Goal: Task Accomplishment & Management: Use online tool/utility

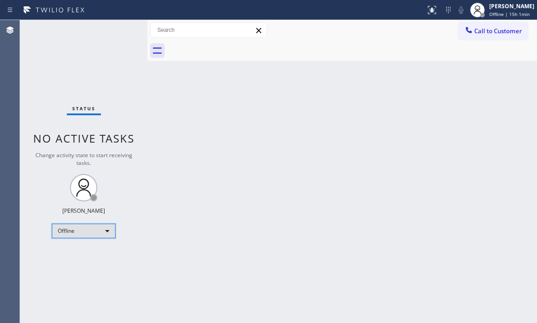
click at [107, 231] on div "Offline" at bounding box center [84, 230] width 64 height 15
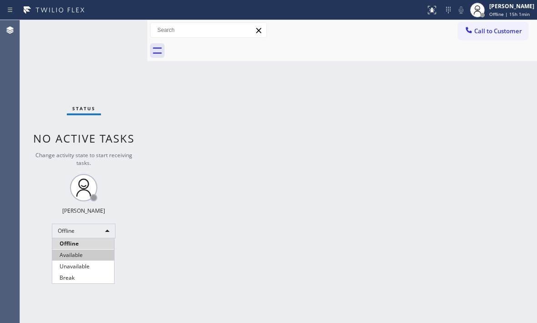
click at [95, 255] on li "Available" at bounding box center [83, 254] width 62 height 11
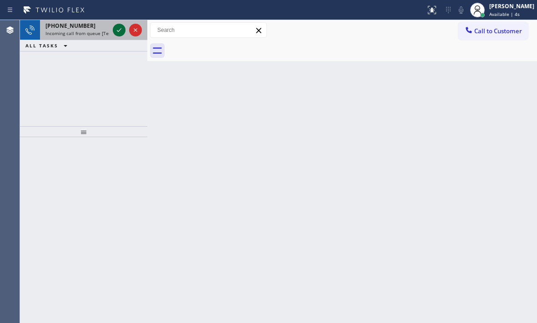
click at [115, 29] on icon at bounding box center [119, 30] width 11 height 11
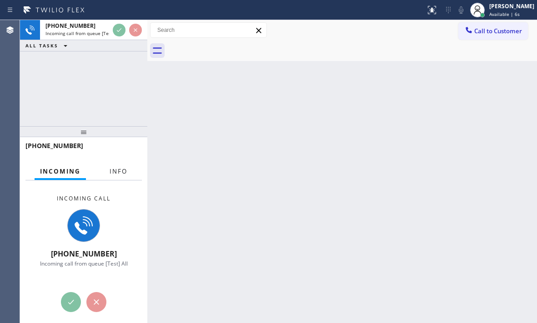
click at [117, 175] on span "Info" at bounding box center [119, 171] width 18 height 8
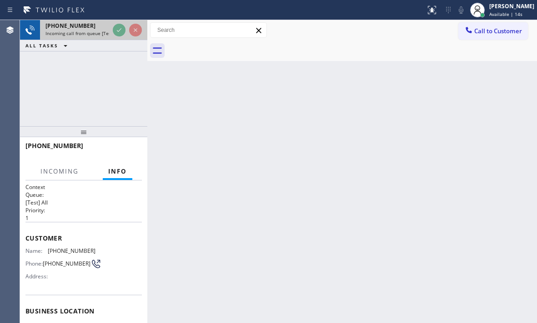
scroll to position [91, 0]
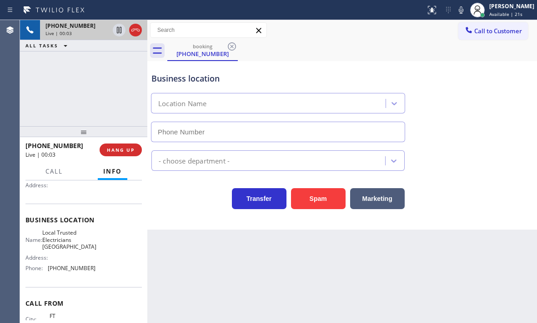
type input "[PHONE_NUMBER]"
click at [481, 110] on div "Business location Local Trusted Electricians [GEOGRAPHIC_DATA] [PHONE_NUMBER]" at bounding box center [342, 101] width 385 height 82
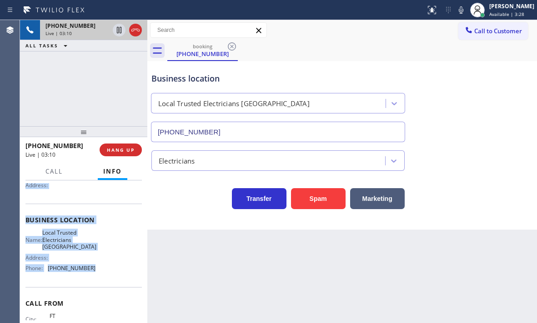
drag, startPoint x: 25, startPoint y: 237, endPoint x: 93, endPoint y: 266, distance: 74.2
click at [93, 266] on div "Context Queue: [Test] All Priority: 1 Customer Name: [PHONE_NUMBER] Phone: [PHO…" at bounding box center [83, 251] width 127 height 142
copy div "Customer Name: [PHONE_NUMBER] Phone: [PHONE_NUMBER] Address: Business location …"
click at [117, 31] on icon at bounding box center [119, 30] width 5 height 6
click at [118, 30] on icon at bounding box center [119, 30] width 6 height 6
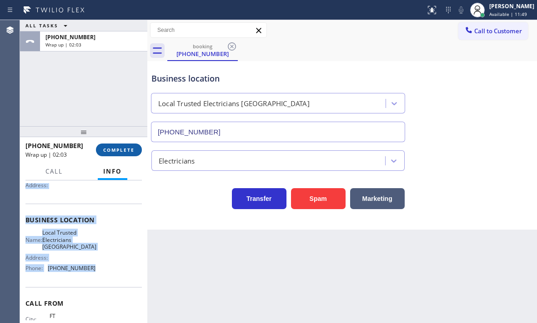
click at [108, 150] on span "COMPLETE" at bounding box center [118, 150] width 31 height 6
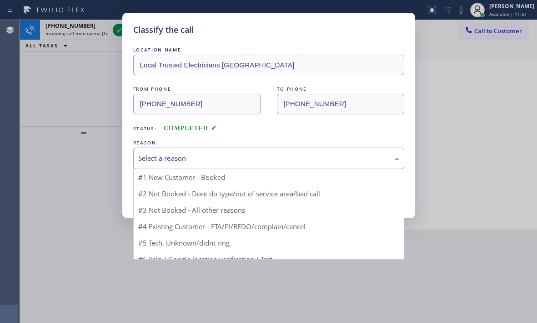
click at [186, 160] on div "Select a reason" at bounding box center [268, 158] width 261 height 10
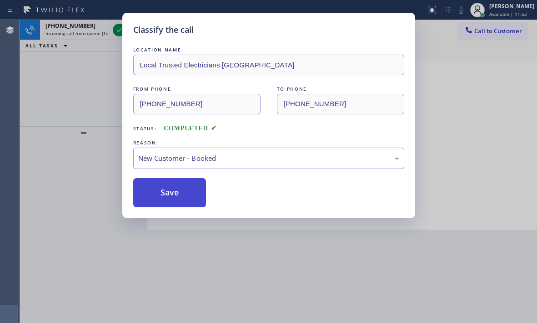
click at [147, 184] on button "Save" at bounding box center [169, 192] width 73 height 29
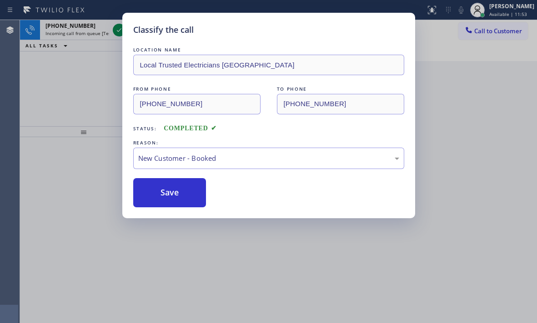
click at [117, 29] on div "Classify the call LOCATION NAME Local Trusted Electricians Laguna Niguel FROM P…" at bounding box center [268, 161] width 537 height 323
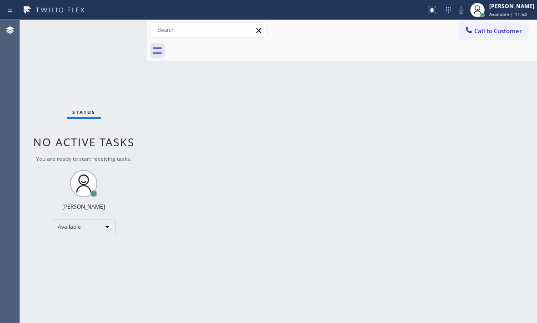
click at [117, 29] on div "Status No active tasks You are ready to start receiving tasks. [PERSON_NAME] Av…" at bounding box center [83, 171] width 127 height 303
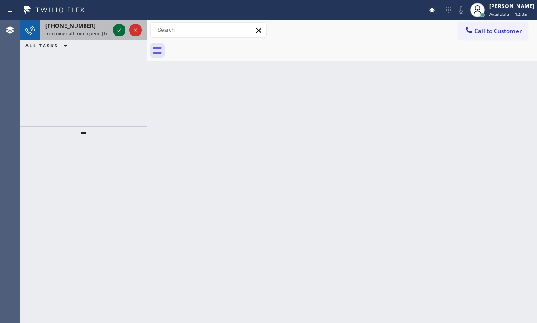
click at [119, 32] on icon at bounding box center [119, 30] width 11 height 11
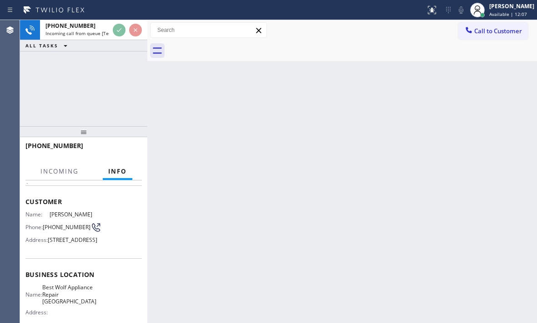
scroll to position [137, 0]
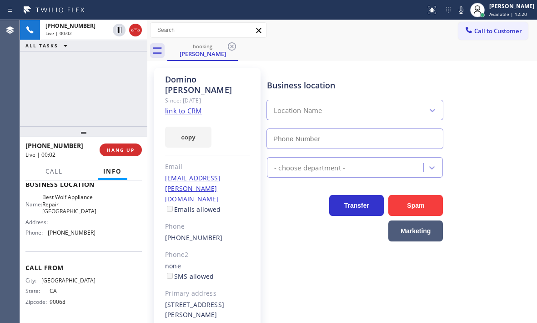
type input "[PHONE_NUMBER]"
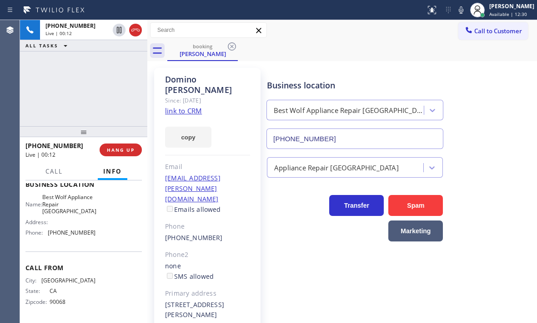
click at [192, 106] on link "link to CRM" at bounding box center [183, 110] width 37 height 9
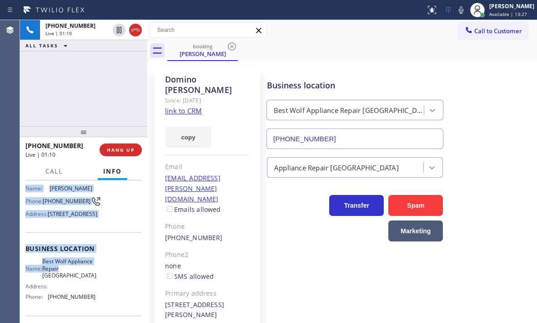
scroll to position [90, 0]
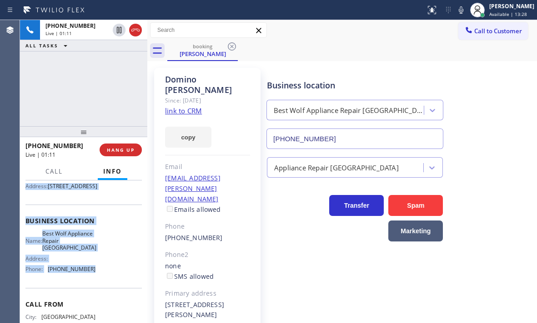
drag, startPoint x: 25, startPoint y: 190, endPoint x: 103, endPoint y: 283, distance: 121.4
click at [98, 283] on div "Context Queue: [Test] All Priority: 1 Customer Name: [PERSON_NAME] Phone: [PHON…" at bounding box center [83, 251] width 127 height 142
copy div "Customer Name: [PERSON_NAME] Phone: [PHONE_NUMBER] Address: [STREET_ADDRESS] Bu…"
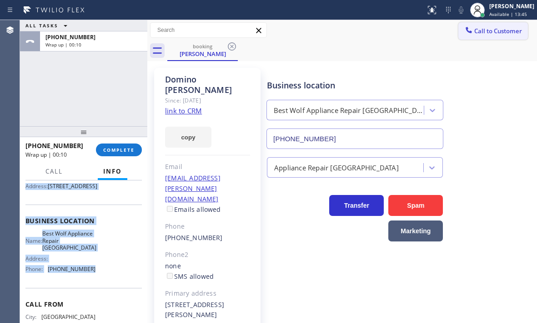
click at [501, 33] on span "Call to Customer" at bounding box center [499, 31] width 48 height 8
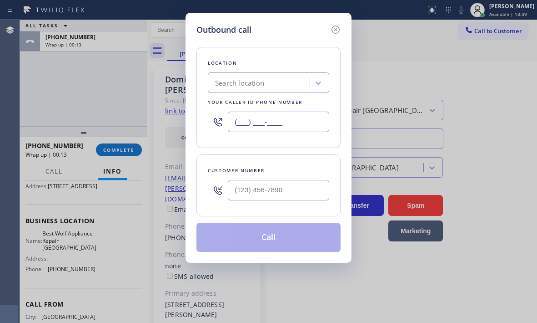
click at [293, 121] on input "(___) ___-____" at bounding box center [278, 121] width 101 height 20
paste input "213) 460-0809"
type input "[PHONE_NUMBER]"
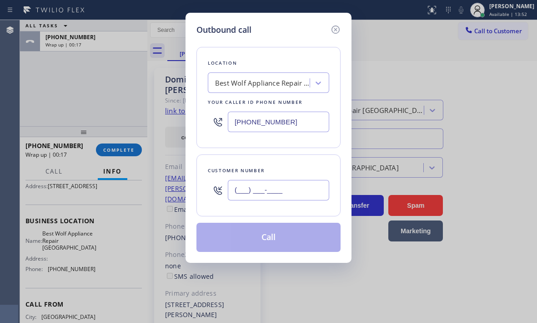
click at [270, 196] on input "(___) ___-____" at bounding box center [278, 190] width 101 height 20
paste input "213) 460-0809"
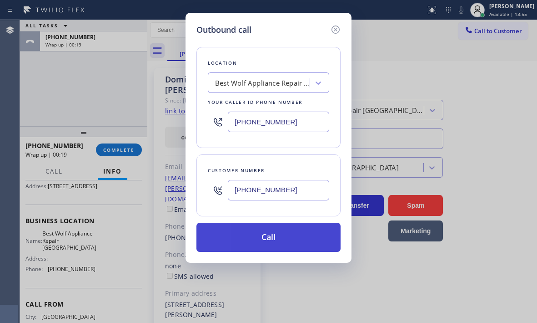
click at [271, 235] on button "Call" at bounding box center [269, 237] width 144 height 29
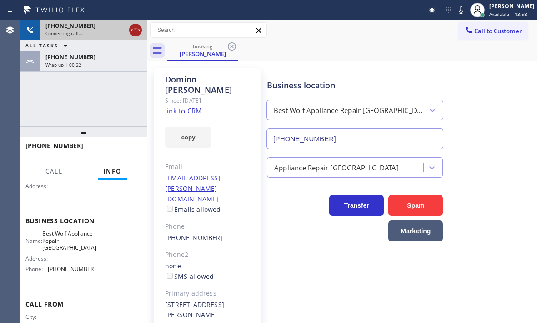
click at [132, 27] on icon at bounding box center [135, 30] width 11 height 11
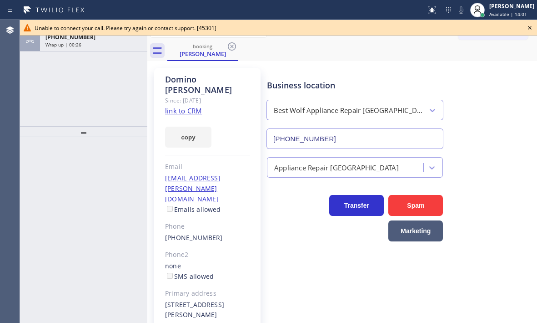
click at [531, 26] on icon at bounding box center [530, 27] width 11 height 11
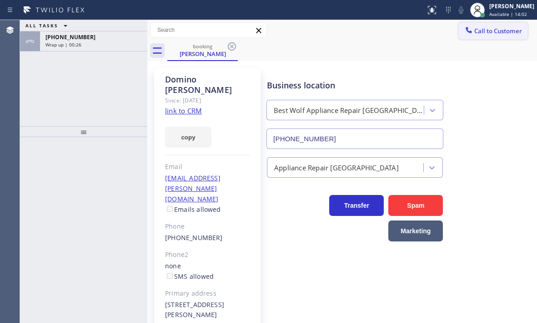
click at [496, 34] on span "Call to Customer" at bounding box center [499, 31] width 48 height 8
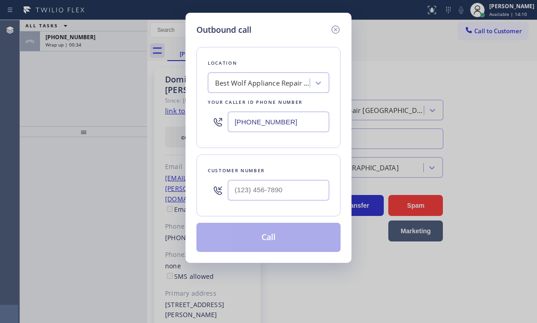
click at [105, 42] on div "Outbound call Location Best Wolf Appliance Repair [GEOGRAPHIC_DATA] Your caller…" at bounding box center [268, 161] width 537 height 323
click at [335, 27] on icon at bounding box center [335, 29] width 11 height 11
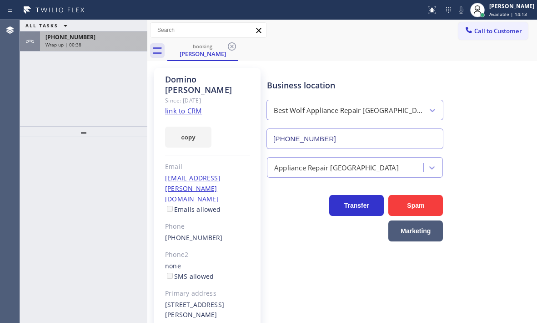
click at [101, 41] on div "[PHONE_NUMBER] Wrap up | 00:38" at bounding box center [92, 41] width 104 height 20
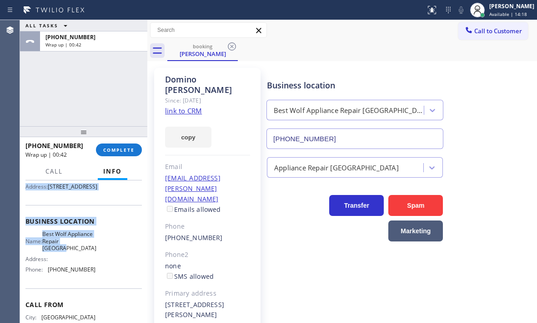
scroll to position [91, 0]
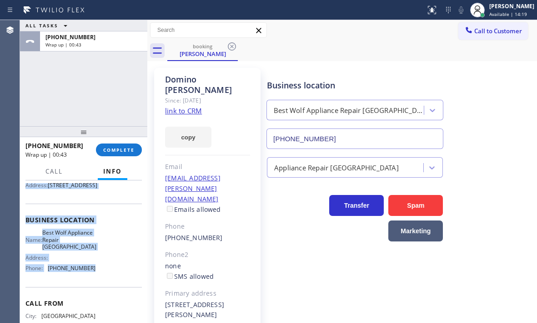
drag, startPoint x: 26, startPoint y: 239, endPoint x: 91, endPoint y: 281, distance: 77.0
click at [91, 281] on div "Context Queue: [Test] All Priority: 1 Customer Name: [PERSON_NAME] Phone: [PHON…" at bounding box center [83, 223] width 117 height 263
copy div "Customer Name: [PERSON_NAME] Phone: [PHONE_NUMBER] Address: [STREET_ADDRESS] Bu…"
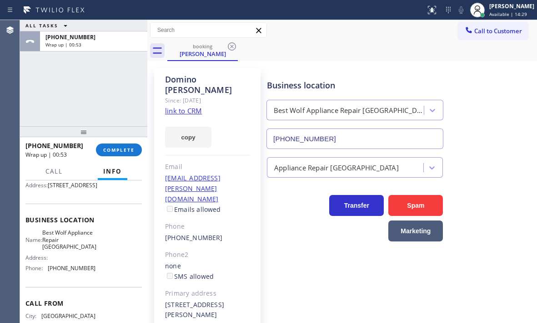
click at [491, 41] on div "booking [PERSON_NAME]" at bounding box center [352, 51] width 370 height 20
click at [491, 38] on button "Call to Customer" at bounding box center [494, 30] width 70 height 17
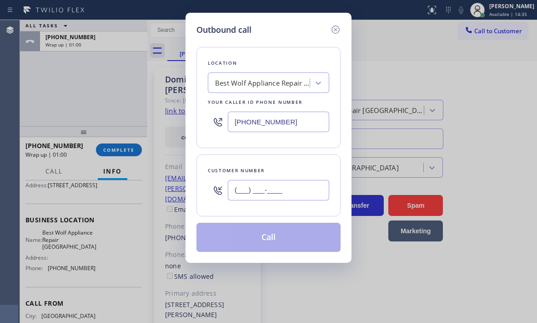
click at [280, 194] on input "(___) ___-____" at bounding box center [278, 190] width 101 height 20
paste input "323) 447-4416"
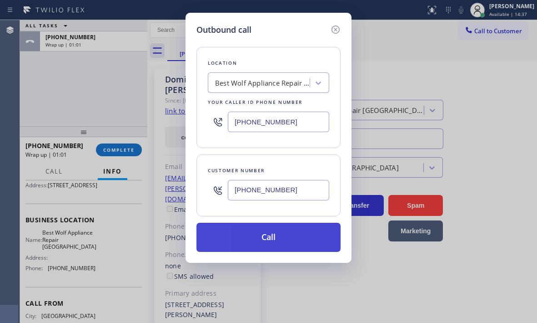
type input "[PHONE_NUMBER]"
click at [279, 236] on button "Call" at bounding box center [269, 237] width 144 height 29
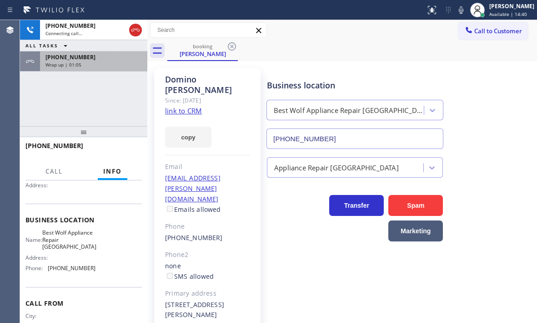
click at [117, 56] on div "[PHONE_NUMBER]" at bounding box center [94, 57] width 96 height 8
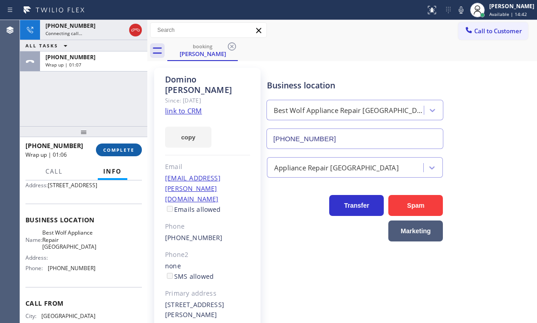
click at [125, 154] on button "COMPLETE" at bounding box center [119, 149] width 46 height 13
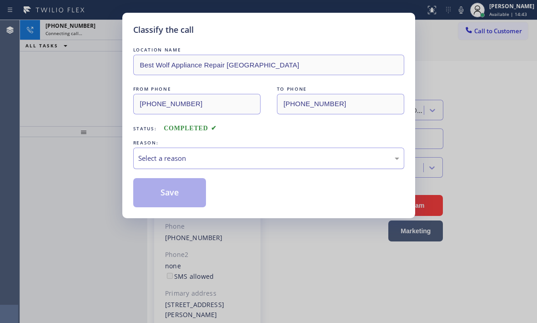
click at [230, 161] on div "Select a reason" at bounding box center [268, 158] width 261 height 10
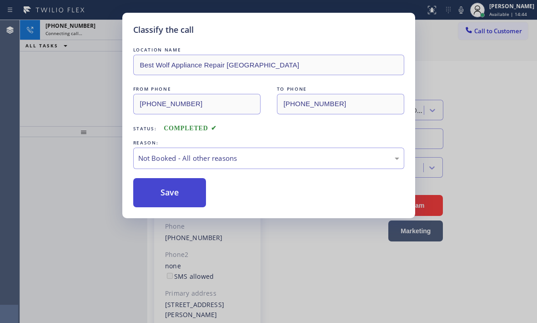
click at [156, 194] on button "Save" at bounding box center [169, 192] width 73 height 29
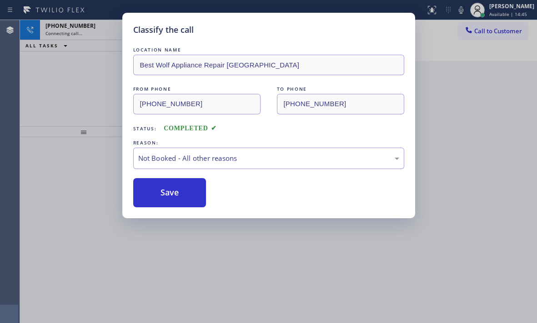
click at [94, 34] on div "Classify the call LOCATION NAME Local Trusted Electricians Laguna Niguel FROM P…" at bounding box center [278, 171] width 517 height 303
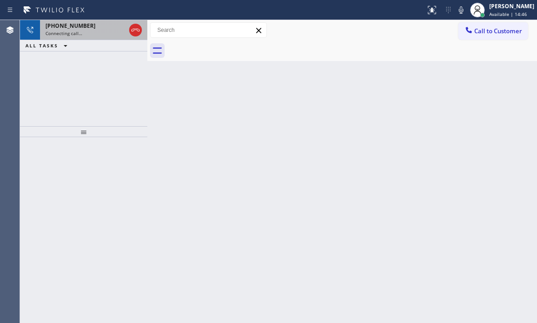
click at [94, 34] on div "Connecting call…" at bounding box center [86, 33] width 80 height 6
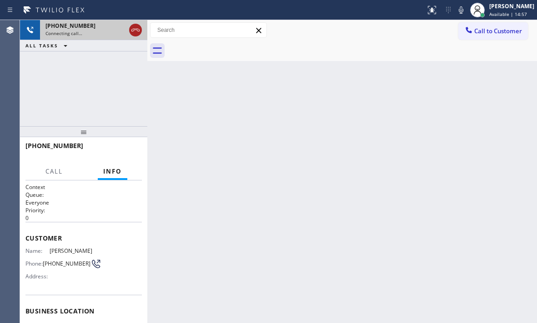
click at [133, 32] on icon at bounding box center [135, 30] width 11 height 11
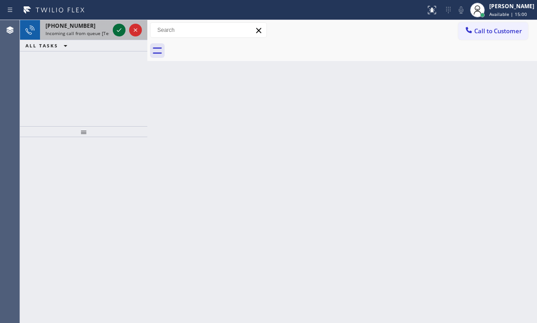
click at [117, 31] on icon at bounding box center [119, 30] width 5 height 4
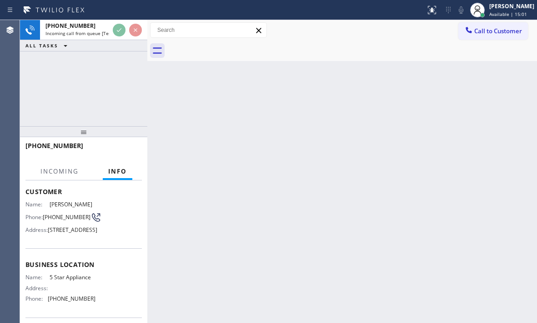
scroll to position [91, 0]
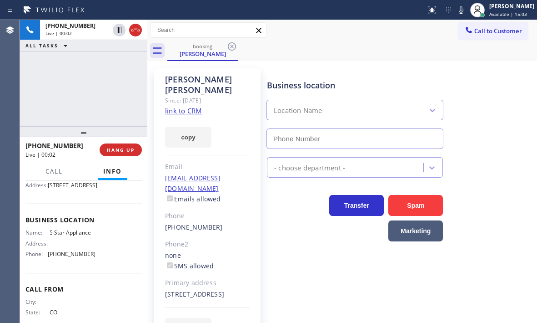
type input "[PHONE_NUMBER]"
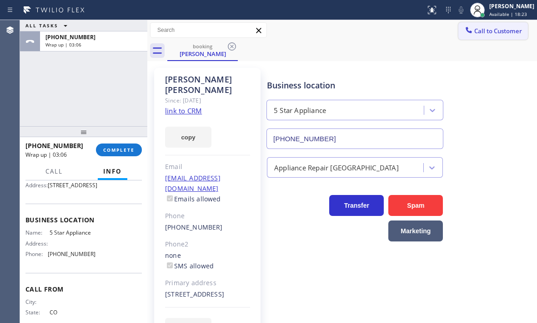
click at [475, 34] on span "Call to Customer" at bounding box center [499, 31] width 48 height 8
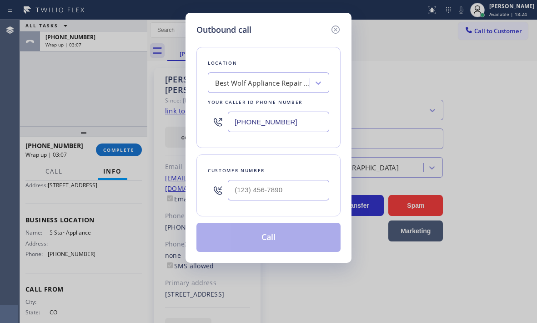
click at [292, 117] on input "[PHONE_NUMBER]" at bounding box center [278, 121] width 101 height 20
paste input "858) 244-9718"
type input "[PHONE_NUMBER]"
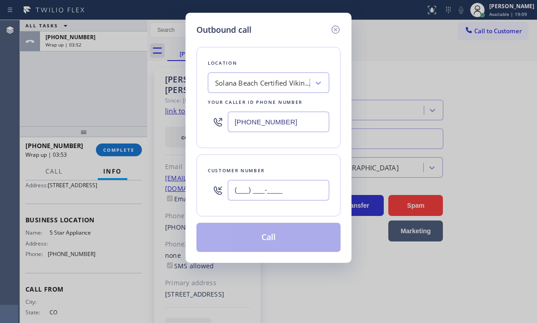
click at [279, 191] on input "(___) ___-____" at bounding box center [278, 190] width 101 height 20
paste input "858) 431-9734"
type input "[PHONE_NUMBER]"
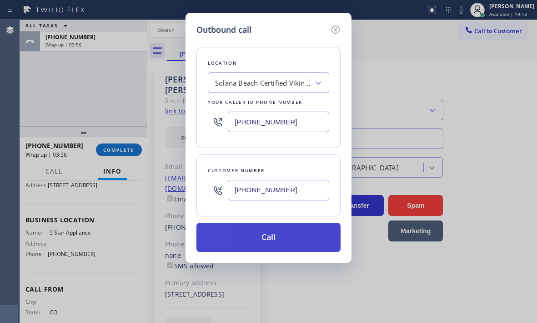
click at [244, 240] on button "Call" at bounding box center [269, 237] width 144 height 29
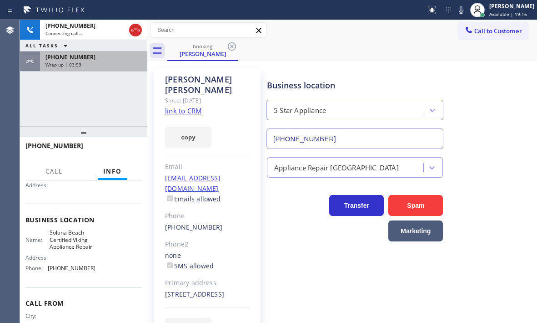
click at [117, 63] on div "Wrap up | 03:59" at bounding box center [94, 64] width 96 height 6
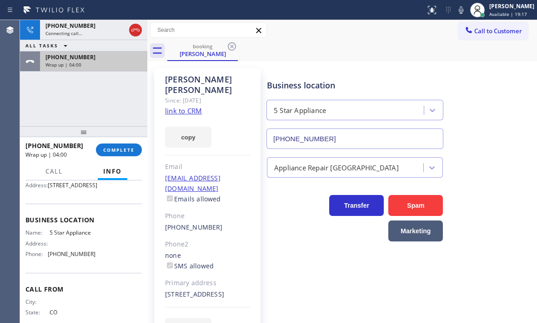
click at [116, 58] on div "[PHONE_NUMBER]" at bounding box center [94, 57] width 96 height 8
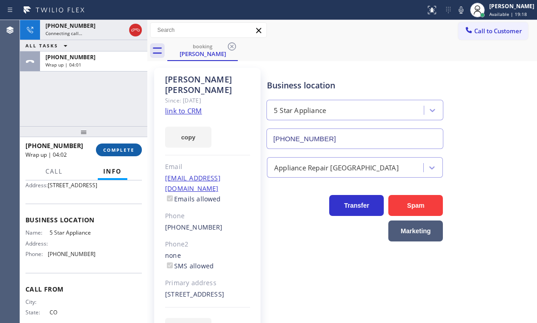
click at [120, 151] on span "COMPLETE" at bounding box center [118, 150] width 31 height 6
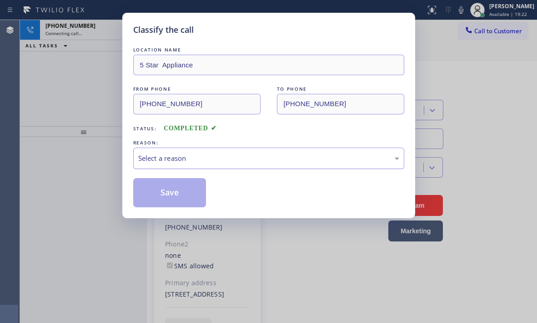
click at [176, 139] on div "REASON:" at bounding box center [268, 143] width 271 height 10
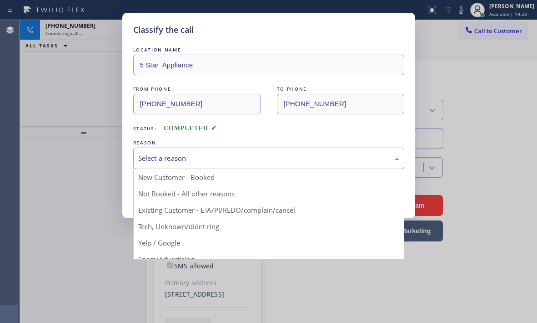
click at [254, 160] on div "Select a reason" at bounding box center [268, 158] width 261 height 10
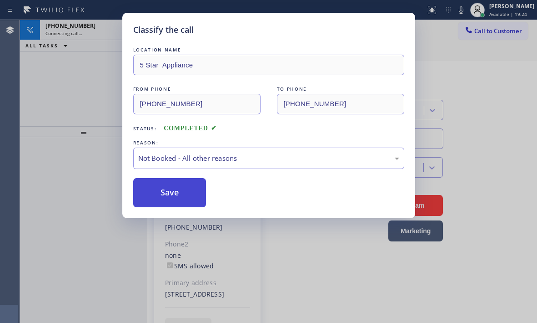
drag, startPoint x: 168, startPoint y: 194, endPoint x: 162, endPoint y: 194, distance: 6.4
click at [160, 192] on button "Save" at bounding box center [169, 192] width 73 height 29
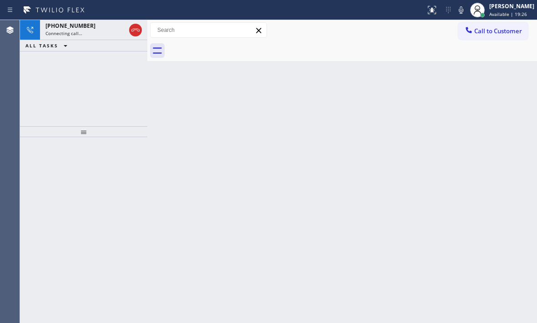
click at [84, 95] on div "[PHONE_NUMBER] Connecting call… ALL TASKS ALL TASKS ACTIVE TASKS TASKS IN WRAP …" at bounding box center [83, 73] width 127 height 106
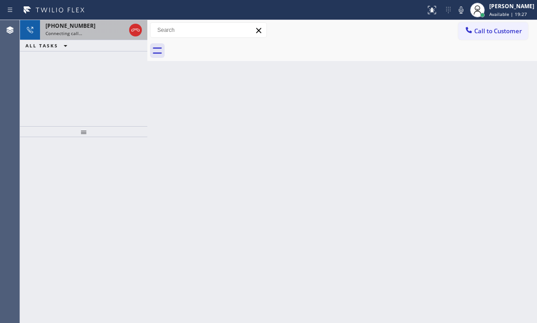
click at [100, 34] on div "Connecting call…" at bounding box center [86, 33] width 80 height 6
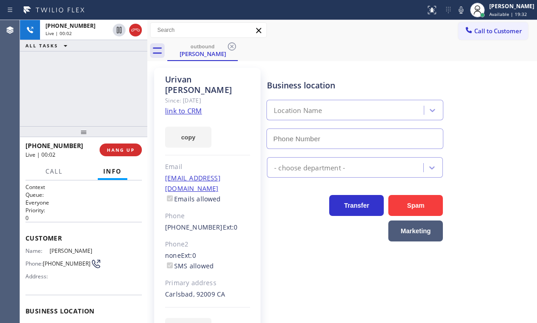
type input "[PHONE_NUMBER]"
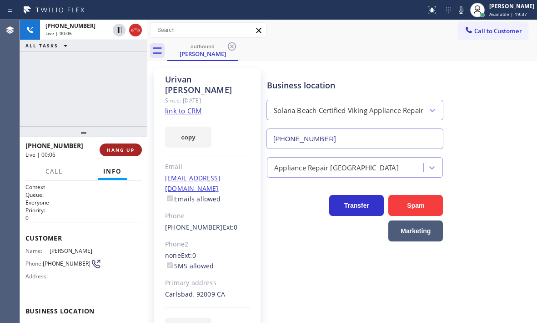
click at [122, 150] on span "HANG UP" at bounding box center [121, 150] width 28 height 6
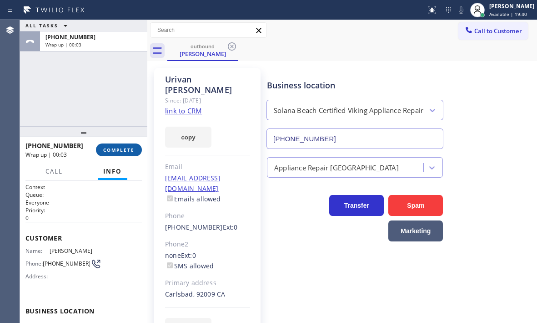
click at [124, 152] on span "COMPLETE" at bounding box center [118, 150] width 31 height 6
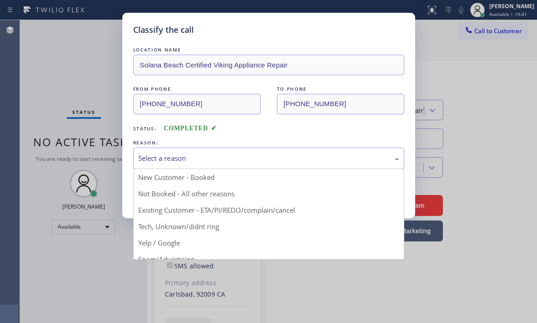
click at [227, 161] on div "Select a reason" at bounding box center [268, 158] width 261 height 10
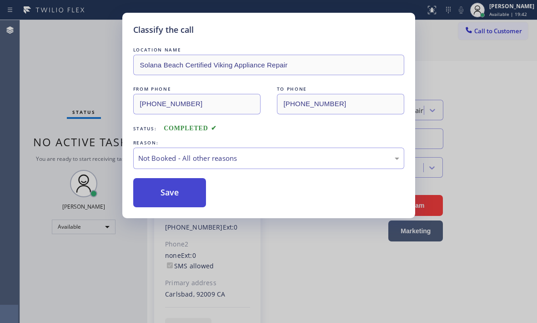
click at [146, 193] on button "Save" at bounding box center [169, 192] width 73 height 29
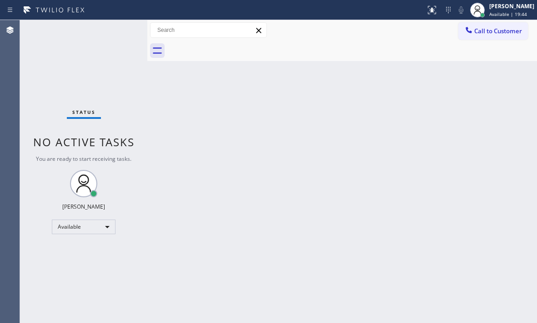
click at [470, 106] on div "Back to Dashboard Change Sender ID Customers Technicians Select a contact Outbo…" at bounding box center [342, 171] width 390 height 303
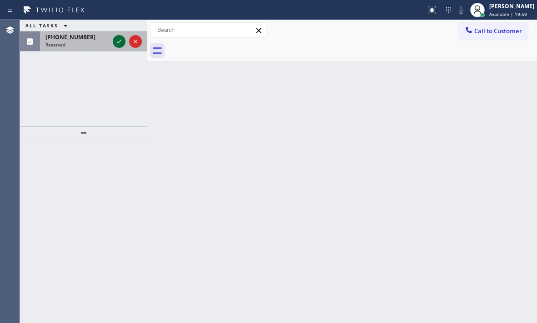
click at [119, 42] on icon at bounding box center [119, 42] width 5 height 4
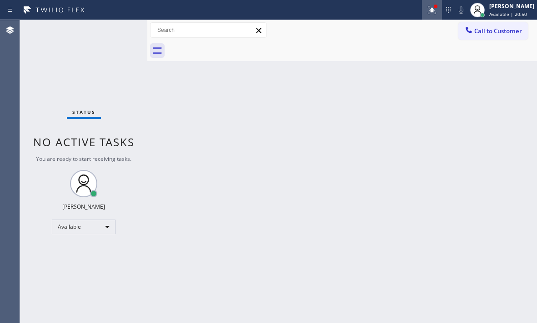
click at [427, 15] on icon at bounding box center [432, 10] width 11 height 11
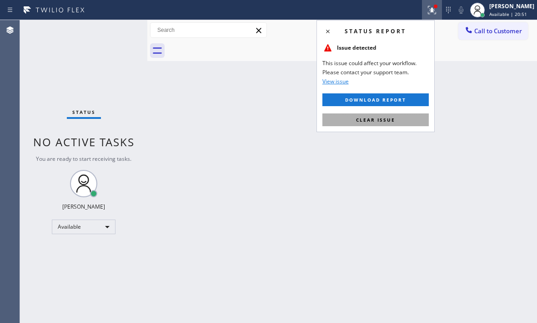
click at [375, 124] on button "Clear issue" at bounding box center [376, 119] width 106 height 13
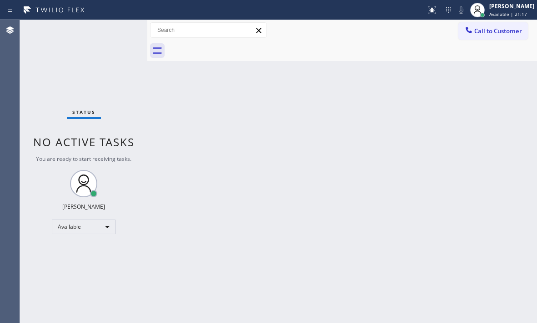
click at [117, 30] on div "Status No active tasks You are ready to start receiving tasks. [PERSON_NAME] Av…" at bounding box center [83, 171] width 127 height 303
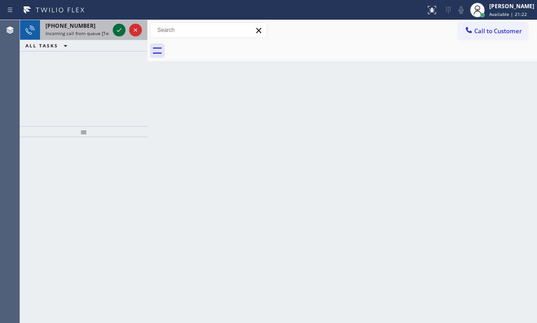
click at [117, 29] on icon at bounding box center [119, 30] width 11 height 11
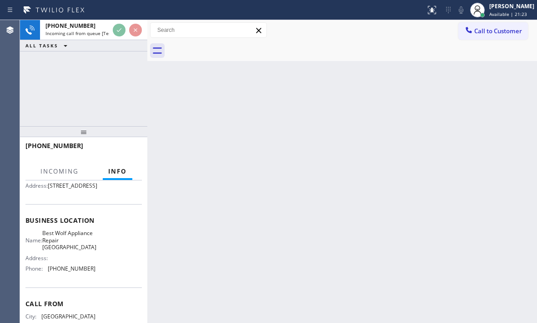
scroll to position [91, 0]
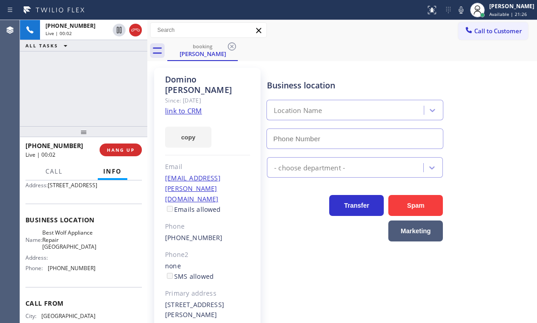
type input "[PHONE_NUMBER]"
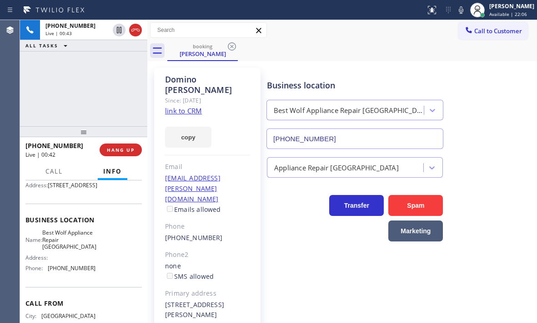
click at [192, 106] on link "link to CRM" at bounding box center [183, 110] width 37 height 9
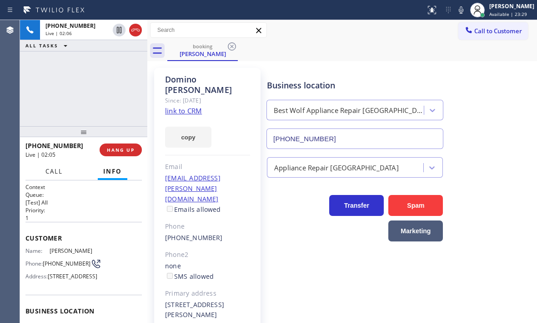
click at [54, 172] on span "Call" at bounding box center [54, 171] width 17 height 8
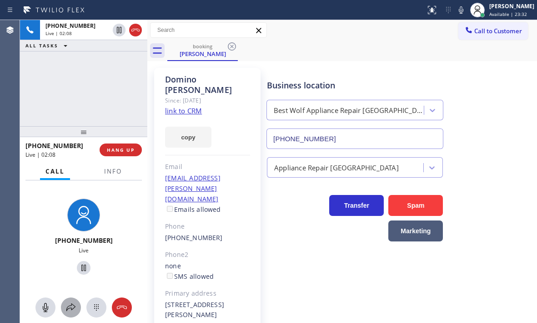
click at [68, 309] on icon at bounding box center [70, 307] width 9 height 8
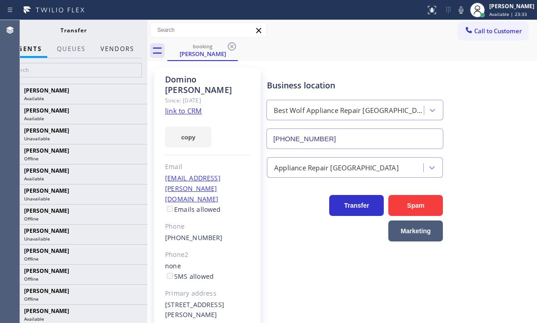
click at [127, 51] on button "Vendors" at bounding box center [117, 49] width 45 height 18
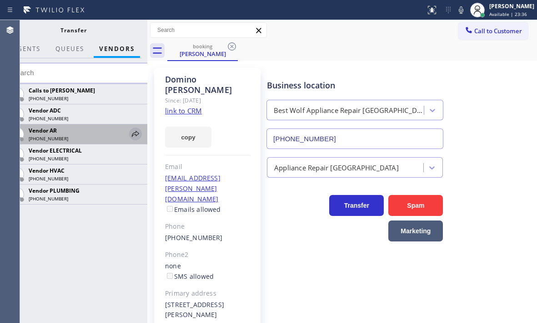
click at [134, 133] on icon at bounding box center [135, 134] width 7 height 6
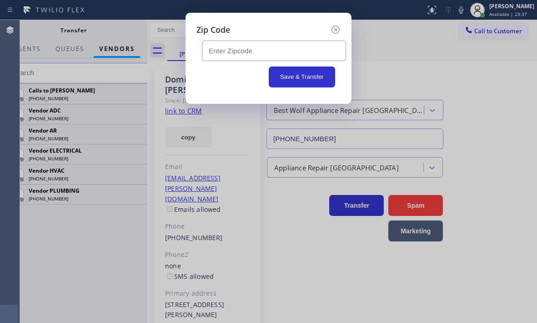
click at [275, 50] on input "text" at bounding box center [274, 51] width 144 height 20
paste input "92285"
type input "92285"
click at [299, 74] on button "Save & Transfer" at bounding box center [302, 76] width 67 height 21
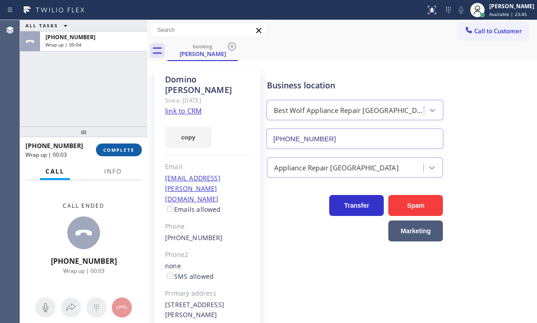
click at [119, 150] on span "COMPLETE" at bounding box center [118, 150] width 31 height 6
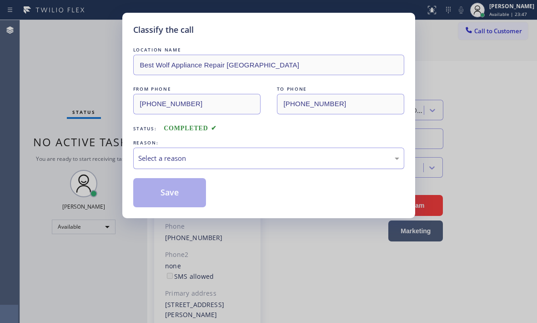
click at [218, 158] on div "Select a reason" at bounding box center [268, 158] width 261 height 10
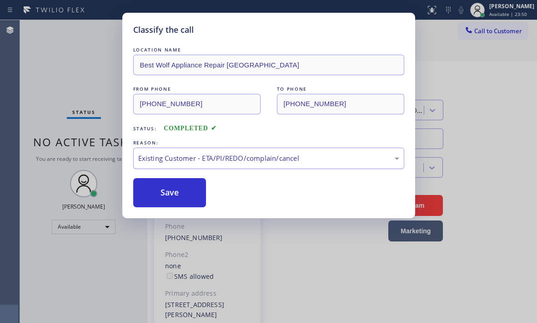
click at [201, 162] on div "Existing Customer - ETA/PI/REDO/complain/cancel" at bounding box center [268, 158] width 261 height 10
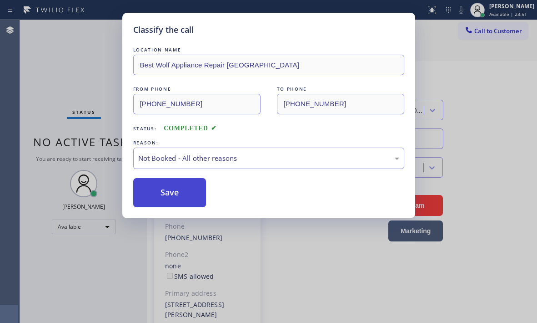
click at [152, 194] on button "Save" at bounding box center [169, 192] width 73 height 29
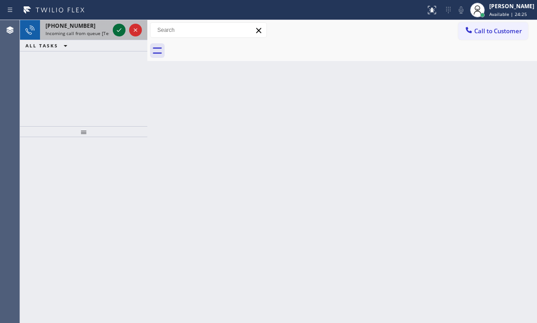
click at [117, 31] on icon at bounding box center [119, 30] width 11 height 11
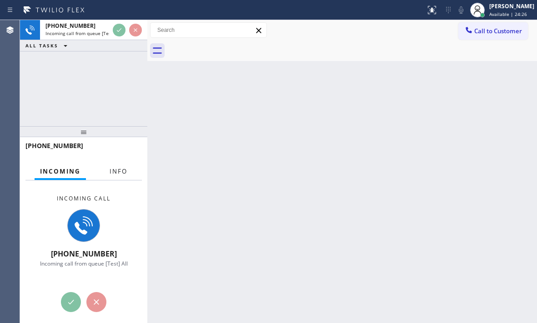
click at [122, 172] on span "Info" at bounding box center [119, 171] width 18 height 8
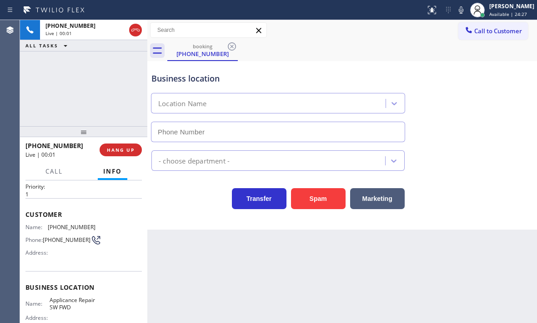
scroll to position [46, 0]
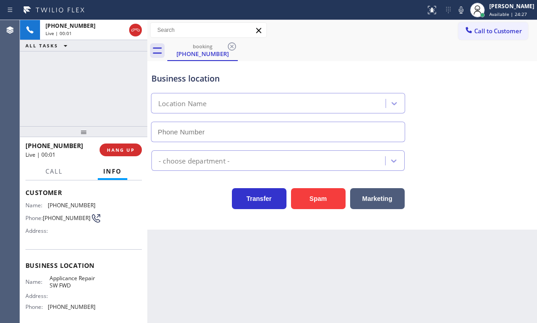
type input "[PHONE_NUMBER]"
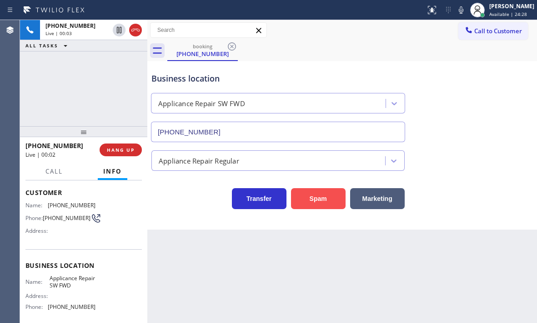
click at [324, 203] on button "Spam" at bounding box center [318, 198] width 55 height 21
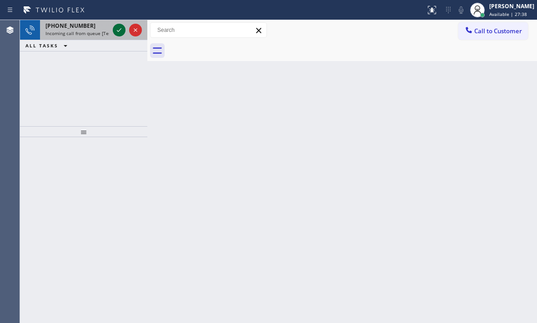
click at [113, 25] on div at bounding box center [119, 30] width 13 height 11
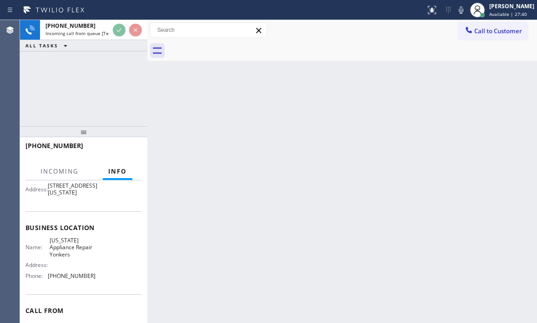
scroll to position [91, 0]
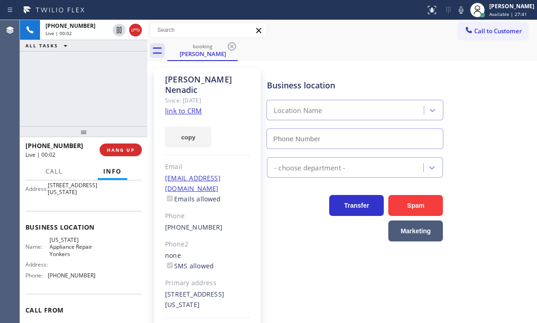
type input "[PHONE_NUMBER]"
click at [186, 106] on link "link to CRM" at bounding box center [183, 110] width 37 height 9
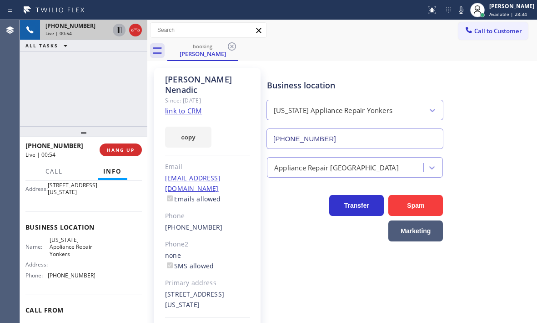
click at [120, 30] on icon at bounding box center [119, 30] width 5 height 6
click at [118, 32] on icon at bounding box center [119, 30] width 6 height 6
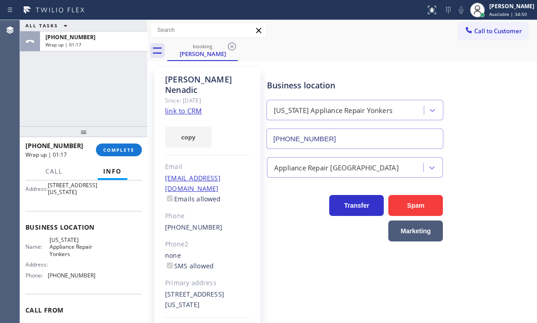
click at [106, 103] on div "ALL TASKS ALL TASKS ACTIVE TASKS TASKS IN WRAP UP [PHONE_NUMBER] Wrap up | 01:17" at bounding box center [83, 73] width 127 height 106
click at [119, 145] on button "COMPLETE" at bounding box center [119, 149] width 46 height 13
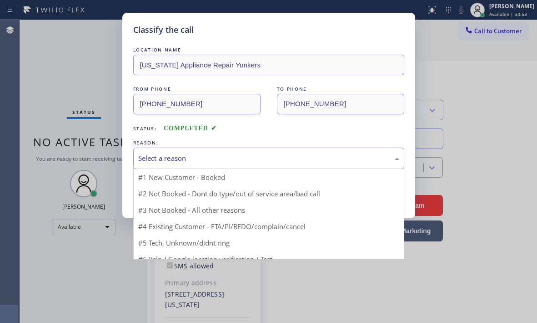
click at [192, 159] on div "Select a reason" at bounding box center [268, 158] width 261 height 10
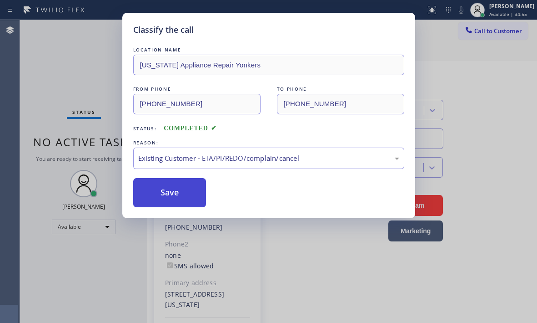
click at [168, 188] on button "Save" at bounding box center [169, 192] width 73 height 29
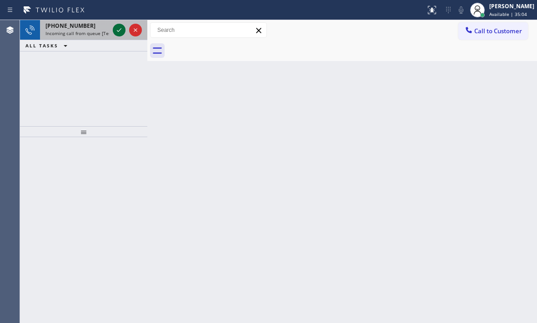
click at [119, 28] on icon at bounding box center [119, 30] width 11 height 11
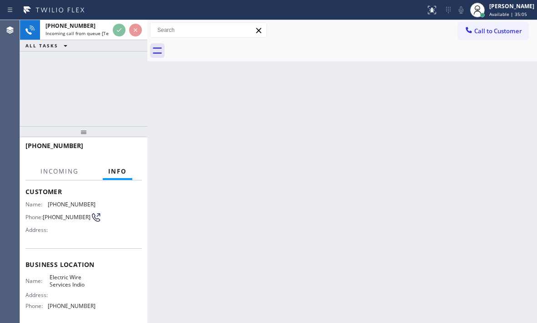
scroll to position [122, 0]
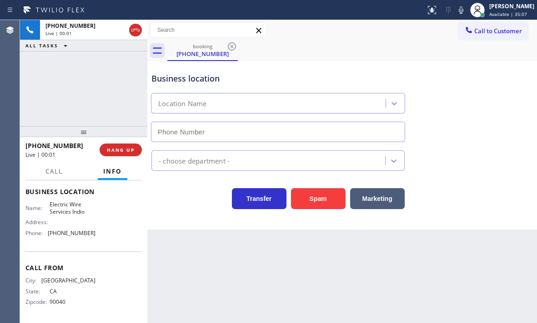
type input "[PHONE_NUMBER]"
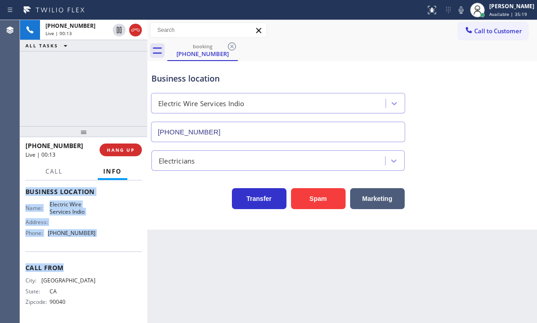
drag, startPoint x: 24, startPoint y: 234, endPoint x: 107, endPoint y: 257, distance: 86.5
click at [107, 257] on div "Context Queue: [Test] All Priority: 1 Customer Name: [PHONE_NUMBER] Phone: [PHO…" at bounding box center [83, 251] width 127 height 142
click at [99, 237] on div "Name: Electric Wire Services Indio Address: Phone: [PHONE_NUMBER]" at bounding box center [83, 220] width 117 height 39
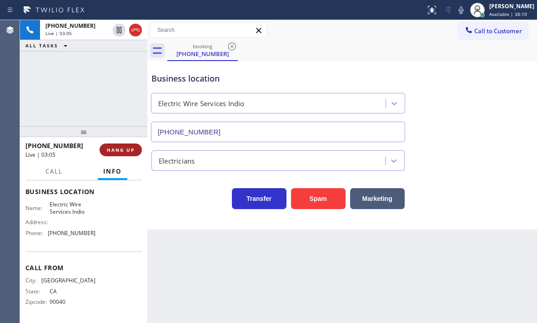
click at [122, 150] on span "HANG UP" at bounding box center [121, 150] width 28 height 6
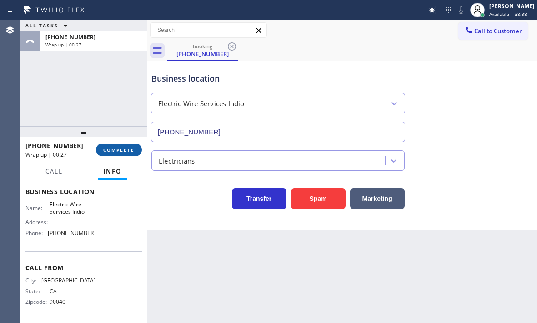
click at [106, 146] on button "COMPLETE" at bounding box center [119, 149] width 46 height 13
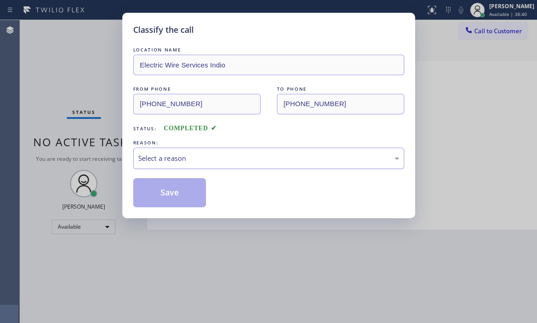
click at [229, 164] on div "Select a reason" at bounding box center [268, 157] width 271 height 21
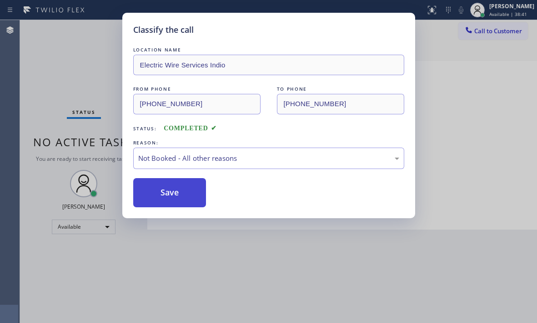
click at [177, 194] on button "Save" at bounding box center [169, 192] width 73 height 29
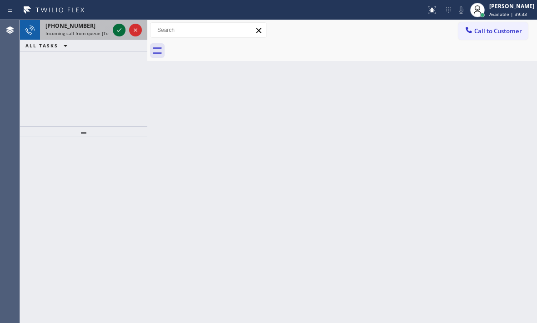
click at [121, 27] on icon at bounding box center [119, 30] width 11 height 11
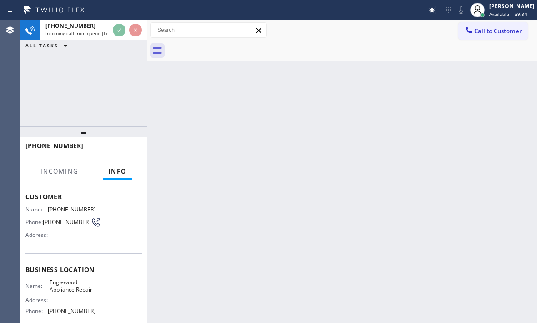
scroll to position [122, 0]
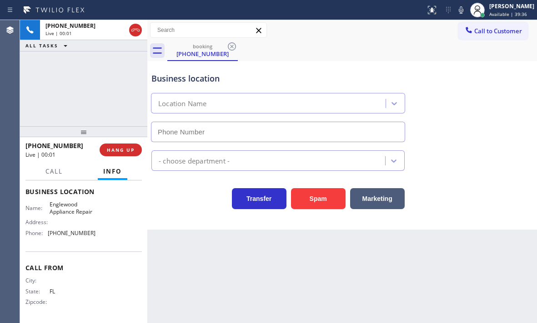
type input "[PHONE_NUMBER]"
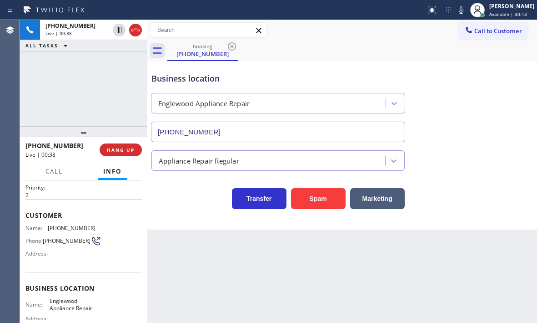
scroll to position [0, 0]
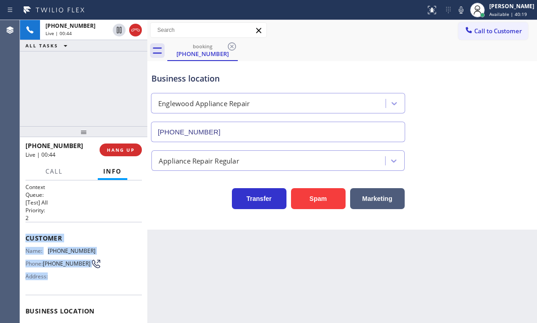
drag, startPoint x: 25, startPoint y: 238, endPoint x: 81, endPoint y: 282, distance: 71.3
click at [81, 282] on div "Context Queue: [Test] All Priority: 2 Customer Name: [PHONE_NUMBER] Phone: [PHO…" at bounding box center [83, 251] width 127 height 142
copy div "Customer Name: [PHONE_NUMBER] Phone: [PHONE_NUMBER] Address:"
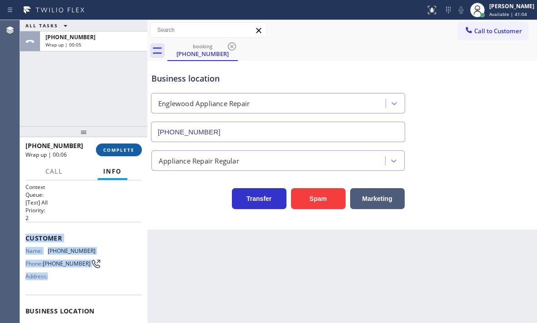
click at [122, 151] on span "COMPLETE" at bounding box center [118, 150] width 31 height 6
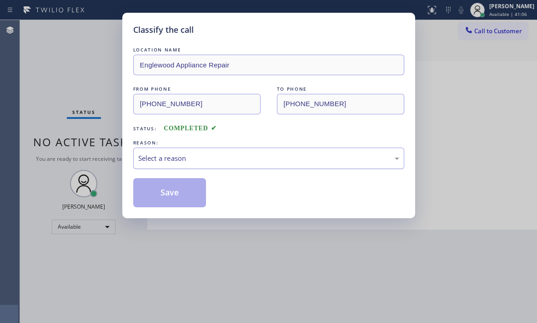
click at [190, 157] on div "Select a reason" at bounding box center [268, 158] width 261 height 10
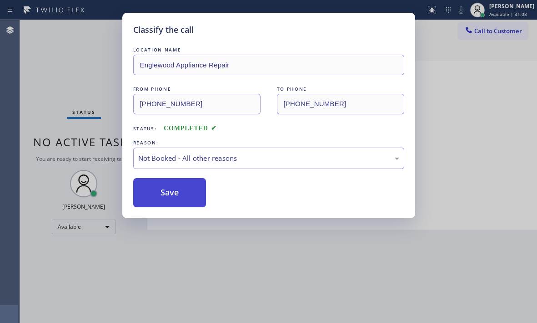
click at [155, 192] on button "Save" at bounding box center [169, 192] width 73 height 29
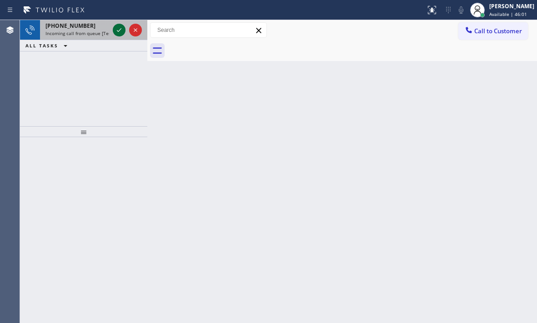
click at [114, 30] on div at bounding box center [119, 30] width 13 height 11
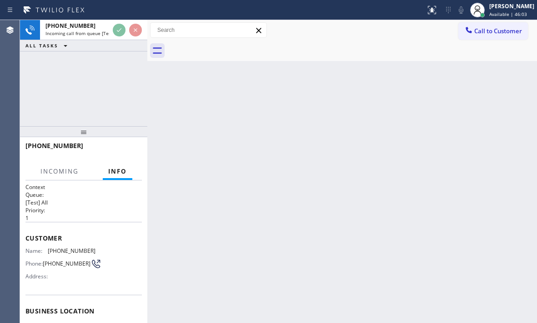
scroll to position [91, 0]
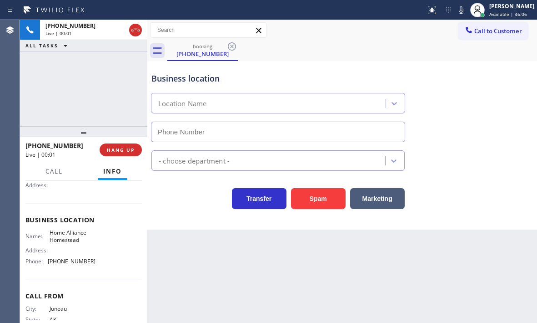
type input "[PHONE_NUMBER]"
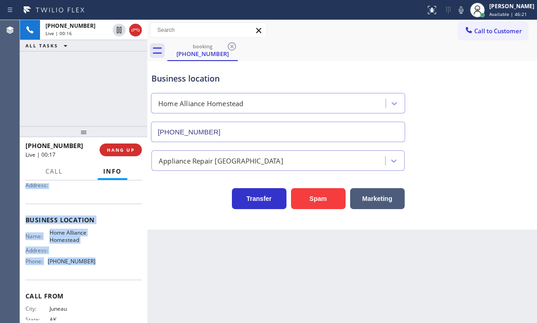
drag, startPoint x: 25, startPoint y: 234, endPoint x: 106, endPoint y: 278, distance: 91.8
click at [106, 278] on div "Context Queue: [Test] All Priority: 1 Customer Name: [PHONE_NUMBER] Phone: [PHO…" at bounding box center [83, 251] width 127 height 142
copy div "Customer Name: [PHONE_NUMBER] Phone: [PHONE_NUMBER] Address: Business location …"
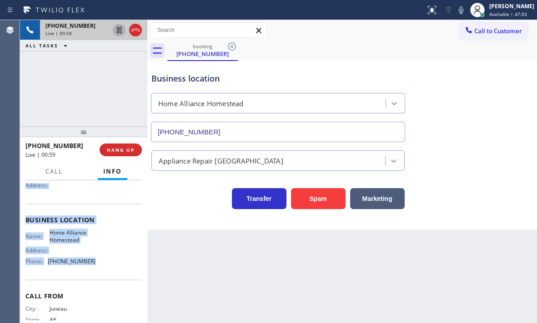
click at [117, 30] on icon at bounding box center [119, 30] width 5 height 6
click at [119, 30] on icon at bounding box center [119, 30] width 11 height 11
click at [128, 153] on button "HANG UP" at bounding box center [121, 149] width 42 height 13
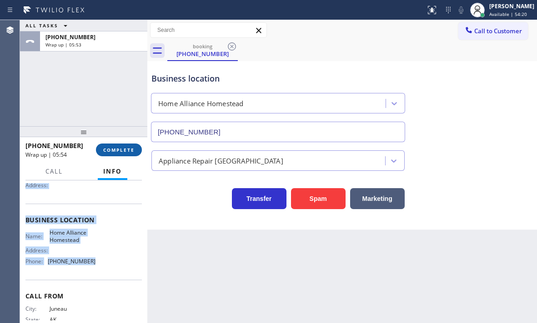
click at [138, 154] on button "COMPLETE" at bounding box center [119, 149] width 46 height 13
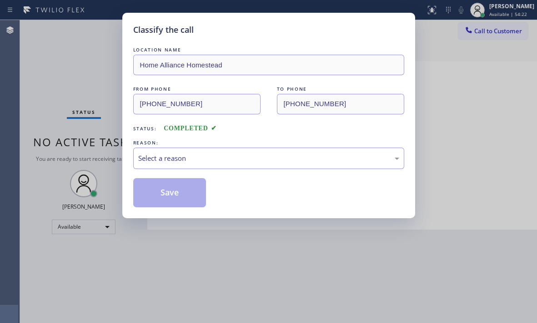
click at [120, 150] on div "Classify the call LOCATION NAME Home Alliance Homestead FROM PHONE [PHONE_NUMBE…" at bounding box center [268, 161] width 537 height 323
click at [167, 155] on div "Select a reason" at bounding box center [268, 158] width 261 height 10
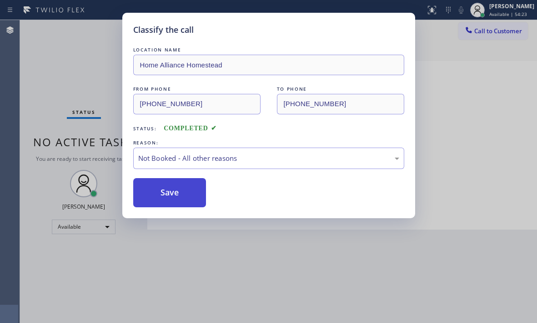
click at [161, 195] on button "Save" at bounding box center [169, 192] width 73 height 29
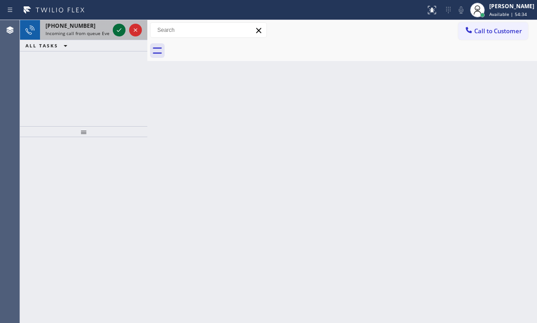
click at [116, 32] on icon at bounding box center [119, 30] width 11 height 11
click at [117, 36] on div at bounding box center [127, 30] width 33 height 20
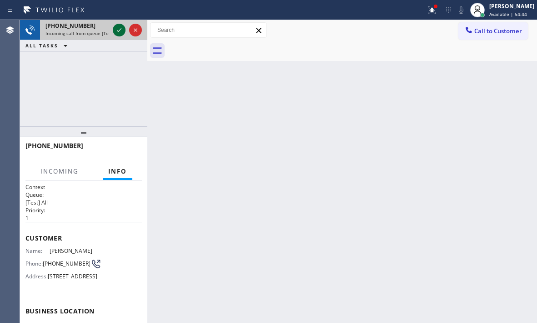
click at [120, 32] on icon at bounding box center [119, 30] width 11 height 11
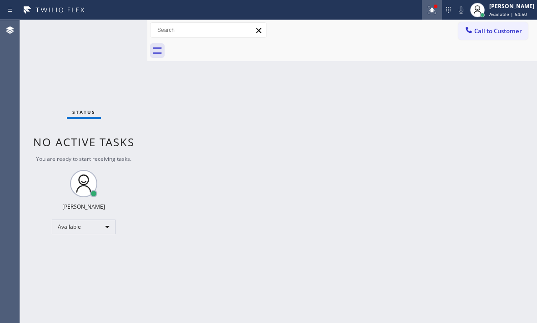
click at [427, 15] on icon at bounding box center [432, 10] width 11 height 11
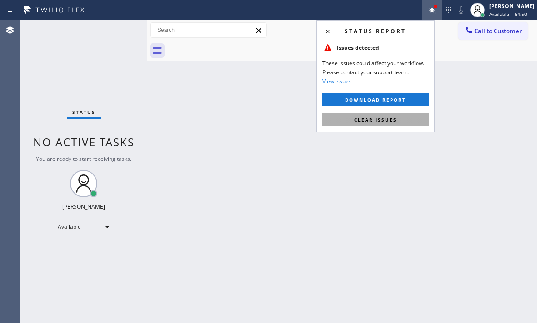
click at [399, 116] on button "Clear issues" at bounding box center [376, 119] width 106 height 13
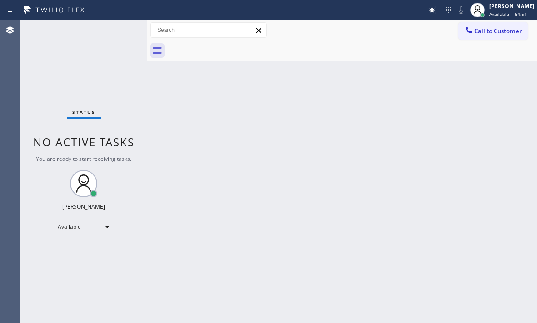
click at [120, 30] on div "Status No active tasks You are ready to start receiving tasks. [PERSON_NAME] Av…" at bounding box center [83, 171] width 127 height 303
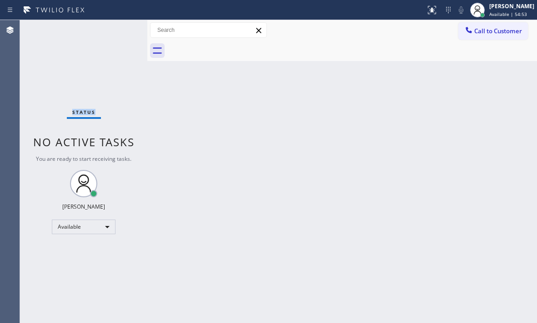
click at [120, 30] on div "Status No active tasks You are ready to start receiving tasks. [PERSON_NAME] Av…" at bounding box center [83, 171] width 127 height 303
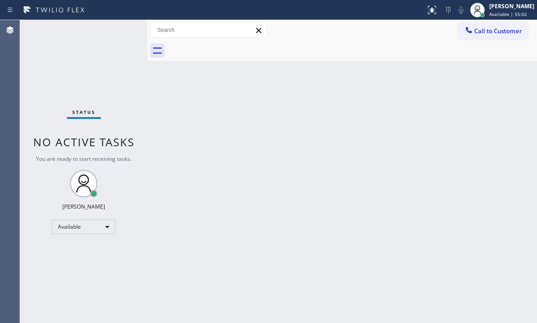
click at [121, 26] on div "Status No active tasks You are ready to start receiving tasks. [PERSON_NAME] Av…" at bounding box center [83, 171] width 127 height 303
click at [121, 25] on div "Status No active tasks You are ready to start receiving tasks. [PERSON_NAME] Av…" at bounding box center [83, 171] width 127 height 303
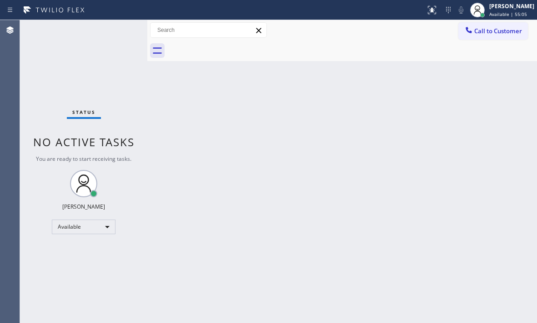
click at [121, 25] on div "Status No active tasks You are ready to start receiving tasks. [PERSON_NAME] Av…" at bounding box center [83, 171] width 127 height 303
click at [122, 26] on div "Status No active tasks You are ready to start receiving tasks. [PERSON_NAME] Av…" at bounding box center [83, 171] width 127 height 303
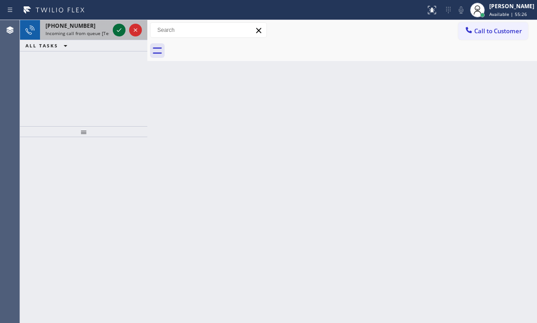
click at [122, 26] on icon at bounding box center [119, 30] width 11 height 11
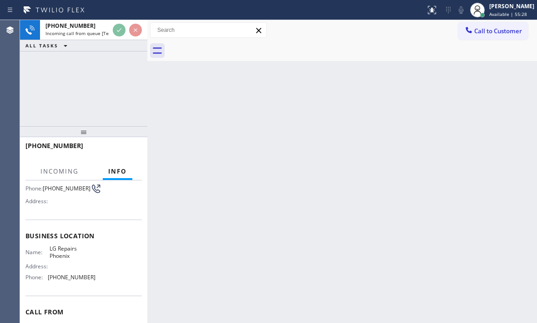
scroll to position [91, 0]
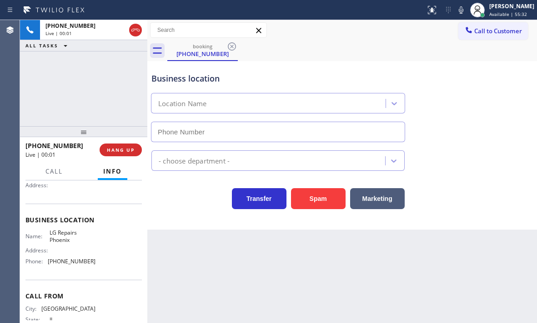
type input "[PHONE_NUMBER]"
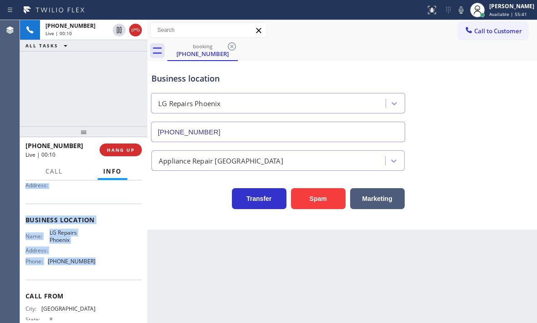
drag, startPoint x: 25, startPoint y: 236, endPoint x: 116, endPoint y: 274, distance: 97.7
click at [116, 274] on div "Context Queue: [Test] All Priority: 1 Customer Name: [PHONE_NUMBER] Phone: [PHO…" at bounding box center [83, 220] width 117 height 256
copy div "Customer Name: [PHONE_NUMBER] Phone: [PHONE_NUMBER] Address: Business location …"
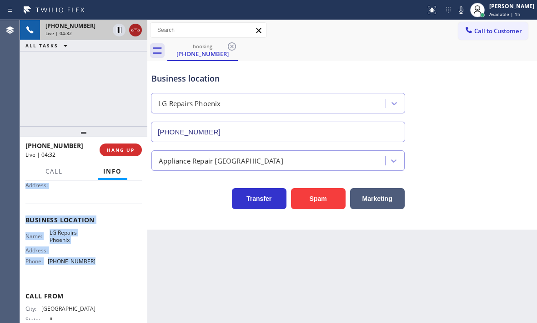
click at [135, 34] on icon at bounding box center [135, 30] width 11 height 11
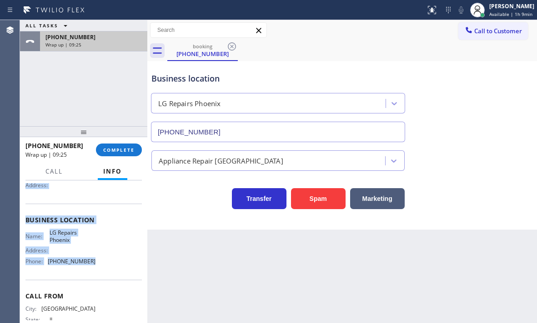
click at [114, 43] on div "Wrap up | 09:25" at bounding box center [94, 44] width 96 height 6
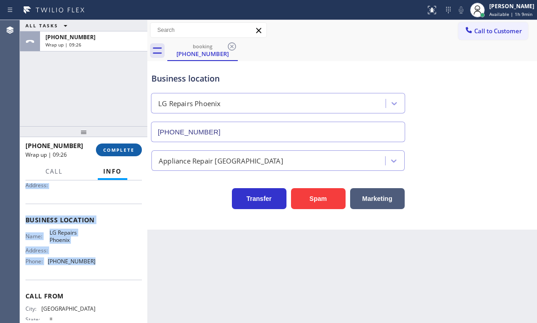
click at [126, 152] on span "COMPLETE" at bounding box center [118, 150] width 31 height 6
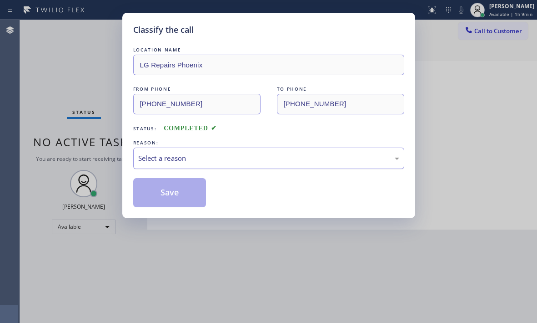
click at [206, 157] on div "Select a reason" at bounding box center [268, 158] width 261 height 10
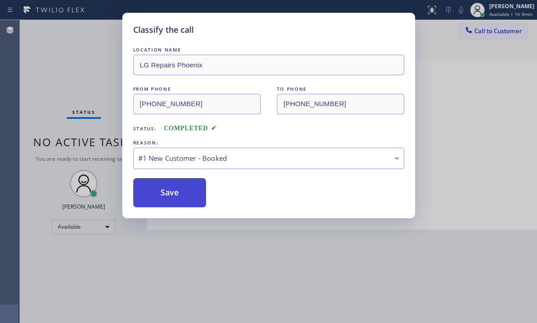
click at [156, 198] on button "Save" at bounding box center [169, 192] width 73 height 29
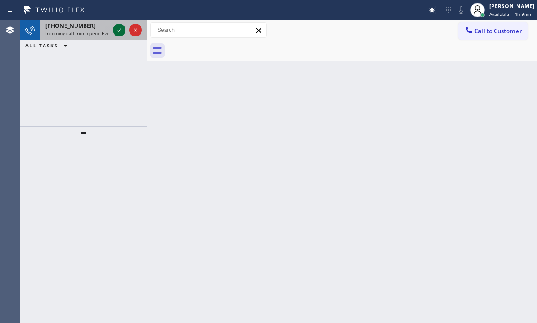
click at [122, 31] on icon at bounding box center [119, 30] width 11 height 11
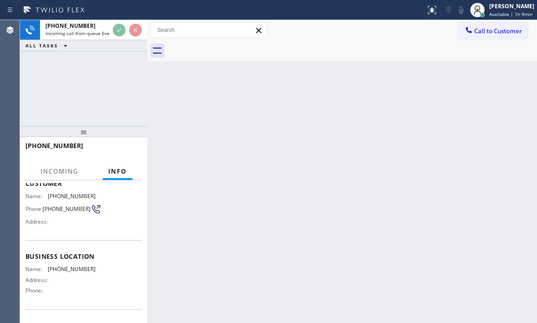
scroll to position [116, 0]
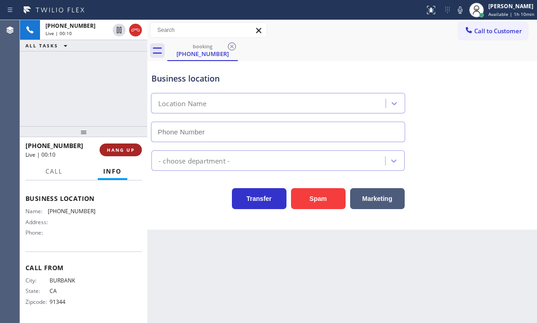
click at [123, 152] on span "HANG UP" at bounding box center [121, 150] width 28 height 6
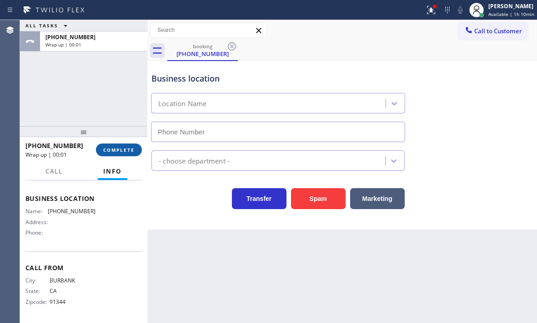
click at [123, 152] on span "COMPLETE" at bounding box center [118, 150] width 31 height 6
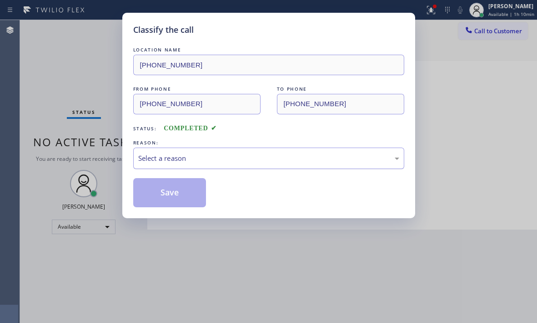
click at [216, 161] on div "Select a reason" at bounding box center [268, 158] width 261 height 10
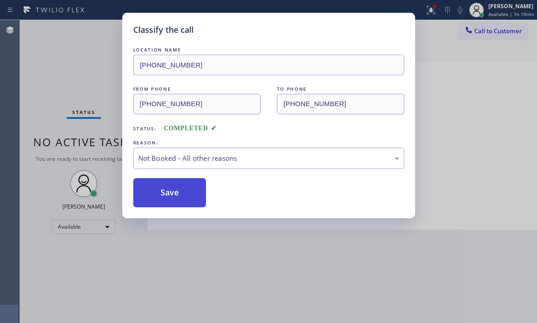
click at [180, 195] on button "Save" at bounding box center [169, 192] width 73 height 29
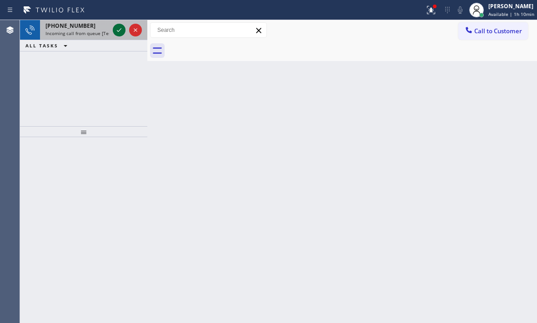
click at [118, 28] on icon at bounding box center [119, 30] width 11 height 11
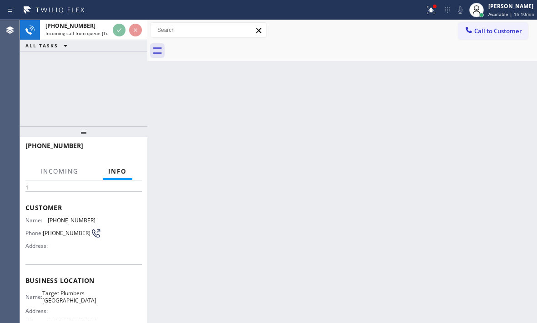
scroll to position [91, 0]
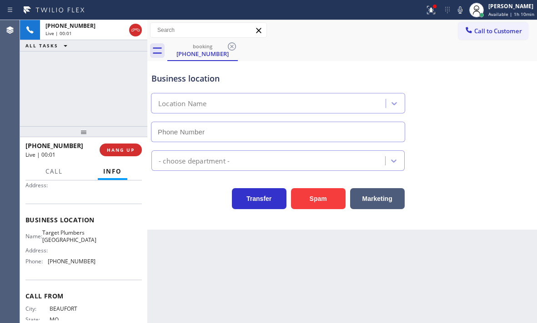
type input "[PHONE_NUMBER]"
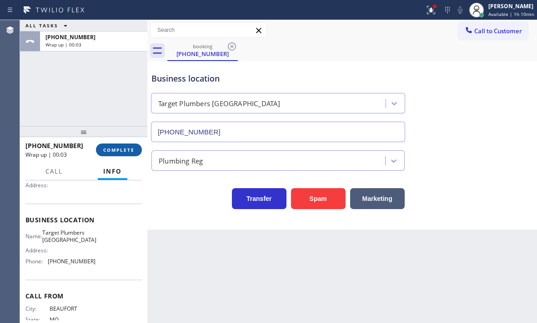
click at [117, 151] on span "COMPLETE" at bounding box center [118, 150] width 31 height 6
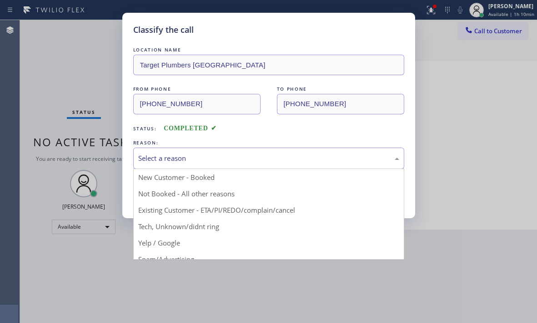
click at [214, 159] on div "Select a reason" at bounding box center [268, 158] width 261 height 10
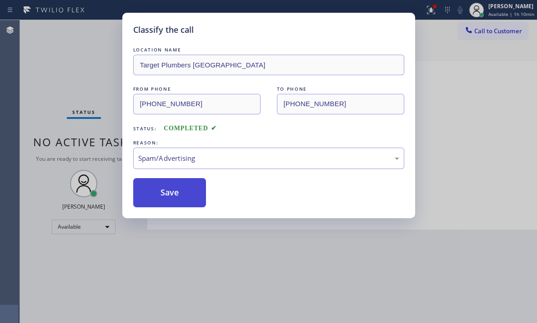
click at [173, 196] on button "Save" at bounding box center [169, 192] width 73 height 29
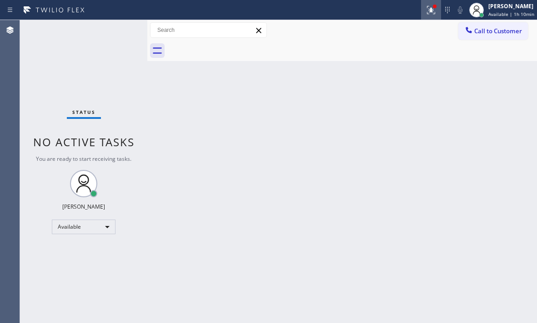
click at [426, 13] on icon at bounding box center [431, 10] width 11 height 11
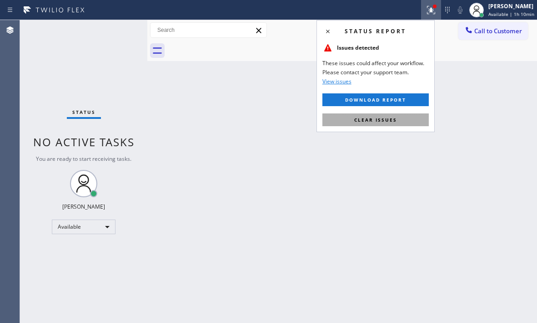
click at [389, 119] on span "Clear issues" at bounding box center [376, 120] width 43 height 6
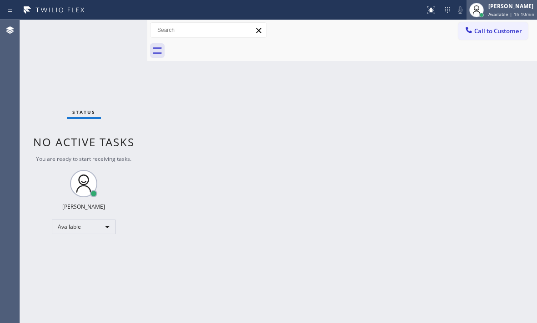
click at [487, 10] on div "[PERSON_NAME] Available | 1h 10min" at bounding box center [512, 10] width 51 height 16
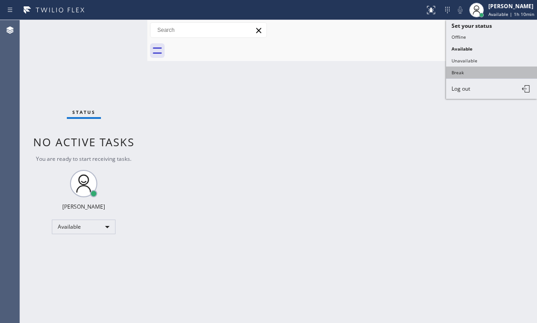
click at [457, 71] on button "Break" at bounding box center [491, 72] width 91 height 12
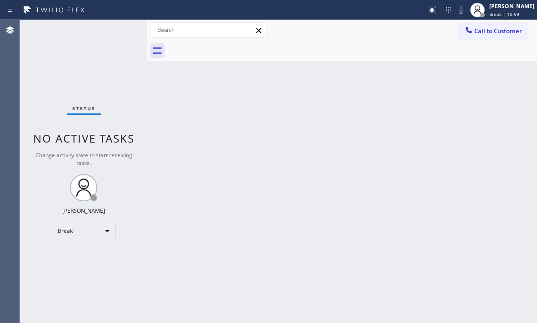
click at [79, 55] on div "Status No active tasks Change activity state to start receiving tasks. [PERSON_…" at bounding box center [83, 171] width 127 height 303
click at [94, 234] on div "Break" at bounding box center [84, 230] width 64 height 15
click at [83, 253] on li "Available" at bounding box center [83, 254] width 62 height 11
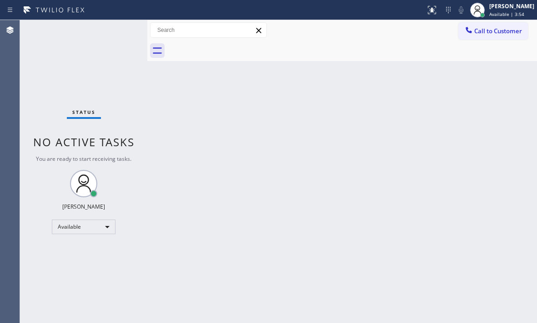
click at [114, 32] on div "Status No active tasks You are ready to start receiving tasks. [PERSON_NAME] Av…" at bounding box center [83, 171] width 127 height 303
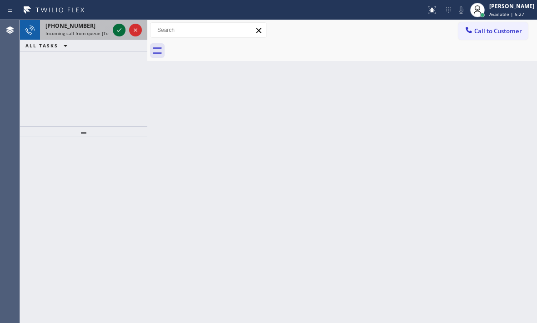
click at [117, 31] on icon at bounding box center [119, 30] width 11 height 11
click at [120, 31] on icon at bounding box center [119, 30] width 11 height 11
click at [119, 25] on icon at bounding box center [119, 30] width 11 height 11
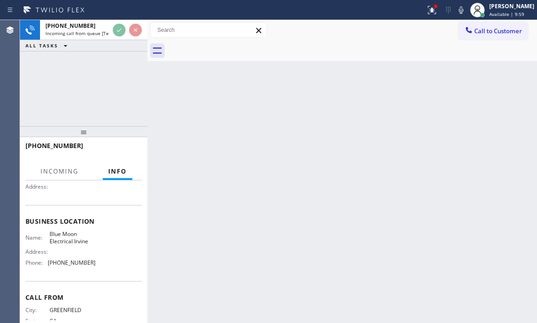
scroll to position [91, 0]
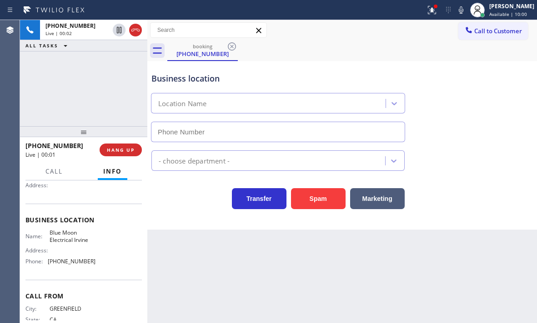
type input "[PHONE_NUMBER]"
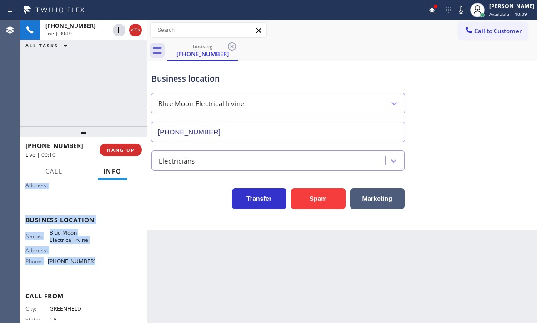
drag, startPoint x: 23, startPoint y: 238, endPoint x: 90, endPoint y: 273, distance: 75.9
click at [90, 273] on div "Context Queue: [Test] All Priority: 1 Customer Name: [PHONE_NUMBER] Phone: [PHO…" at bounding box center [83, 251] width 127 height 142
copy div "Customer Name: [PHONE_NUMBER] Phone: [PHONE_NUMBER] Address: Business location …"
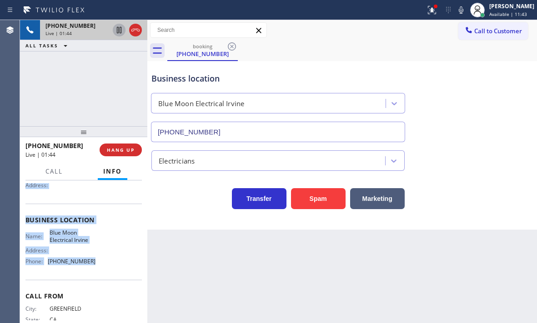
click at [122, 32] on icon at bounding box center [119, 30] width 11 height 11
click at [422, 14] on div at bounding box center [432, 10] width 20 height 11
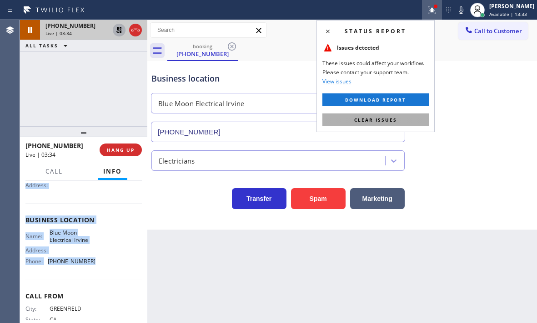
click at [378, 119] on span "Clear issues" at bounding box center [376, 120] width 43 height 6
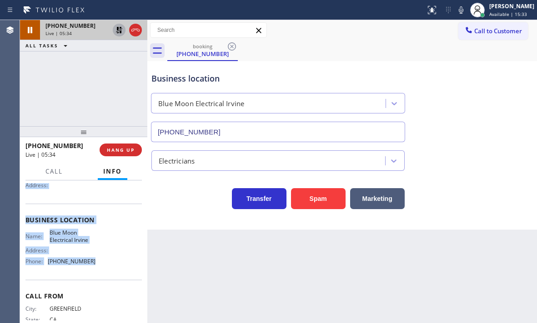
click at [118, 28] on icon at bounding box center [119, 30] width 6 height 6
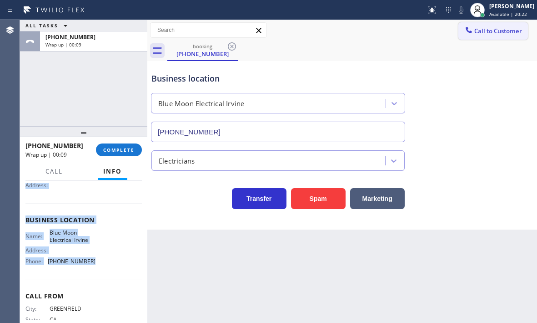
click at [490, 36] on button "Call to Customer" at bounding box center [494, 30] width 70 height 17
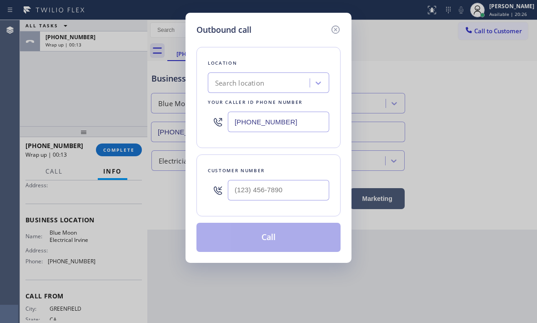
click at [293, 124] on input "[PHONE_NUMBER]" at bounding box center [278, 121] width 101 height 20
paste input "949) 438-5263"
type input "[PHONE_NUMBER]"
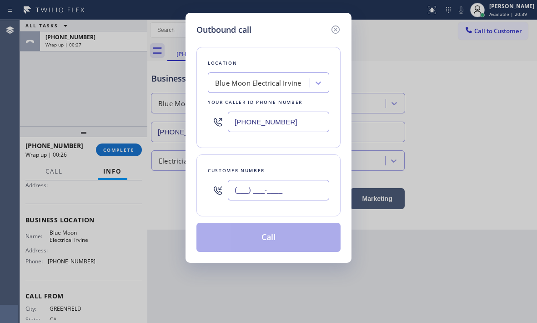
click at [302, 194] on input "(___) ___-____" at bounding box center [278, 190] width 101 height 20
paste input "831) 243-8039"
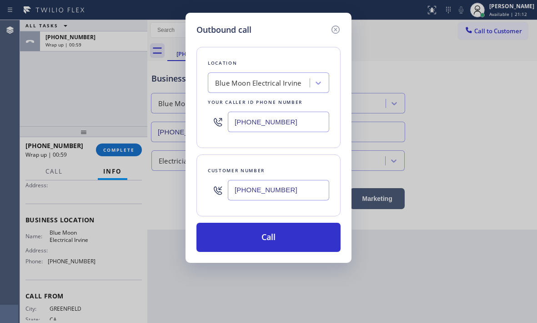
type input "[PHONE_NUMBER]"
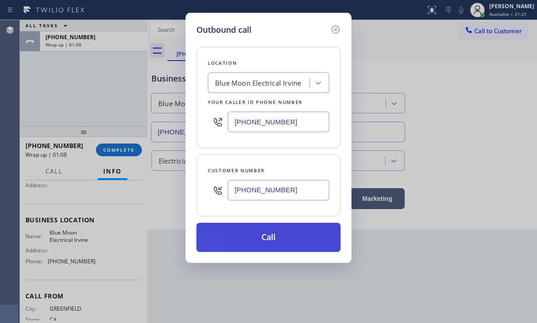
click at [278, 230] on button "Call" at bounding box center [269, 237] width 144 height 29
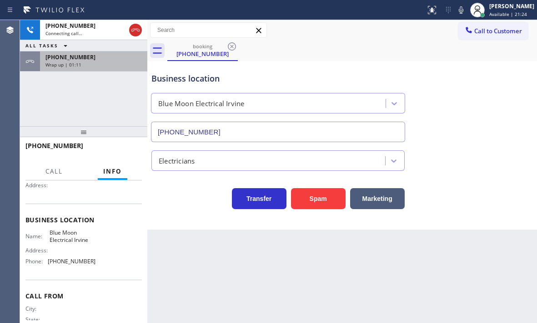
click at [110, 64] on div "Wrap up | 01:11" at bounding box center [94, 64] width 96 height 6
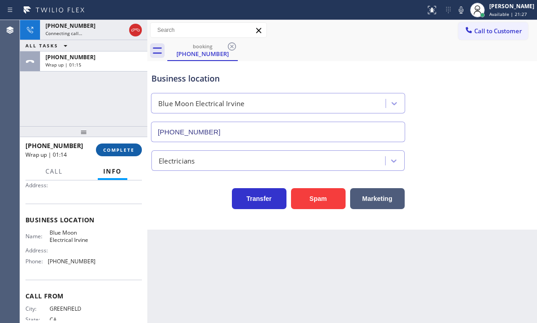
click at [127, 150] on span "COMPLETE" at bounding box center [118, 150] width 31 height 6
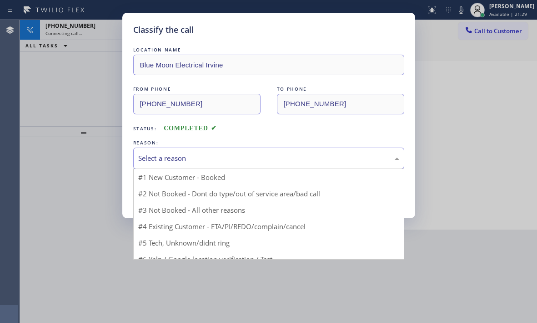
click at [217, 154] on div "Select a reason" at bounding box center [268, 158] width 261 height 10
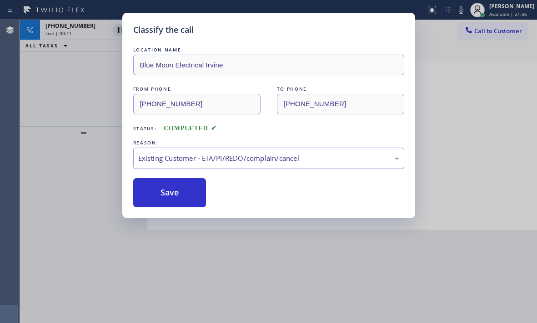
click at [206, 159] on div "Existing Customer - ETA/PI/REDO/complain/cancel" at bounding box center [268, 158] width 261 height 10
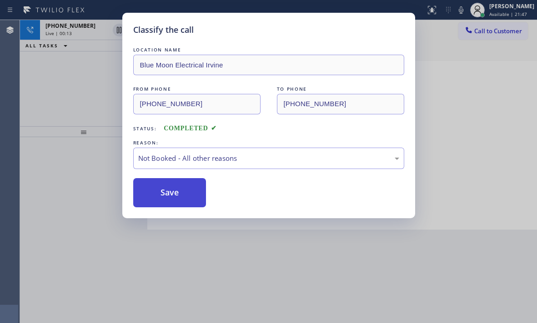
click at [163, 195] on button "Save" at bounding box center [169, 192] width 73 height 29
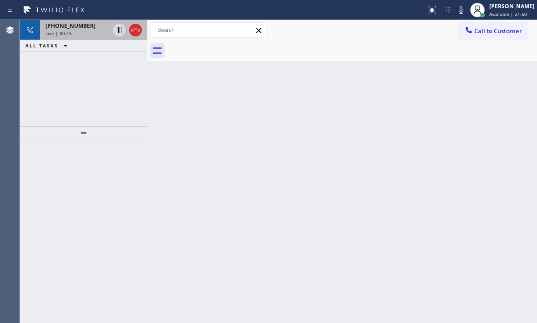
click at [76, 28] on span "[PHONE_NUMBER]" at bounding box center [71, 26] width 50 height 8
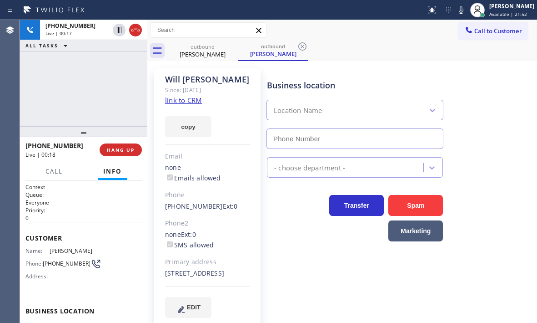
type input "[PHONE_NUMBER]"
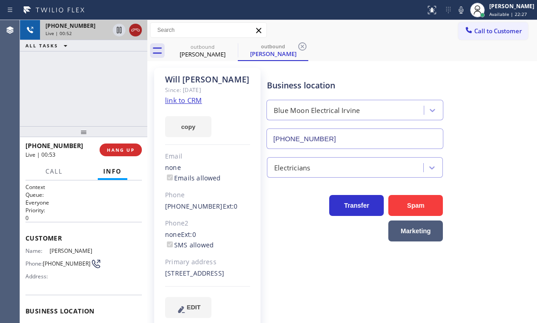
click at [138, 33] on icon at bounding box center [135, 30] width 11 height 11
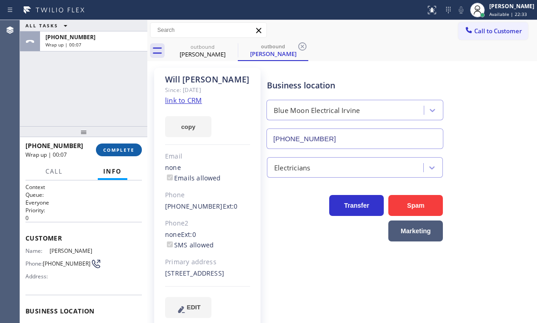
click at [124, 151] on span "COMPLETE" at bounding box center [118, 150] width 31 height 6
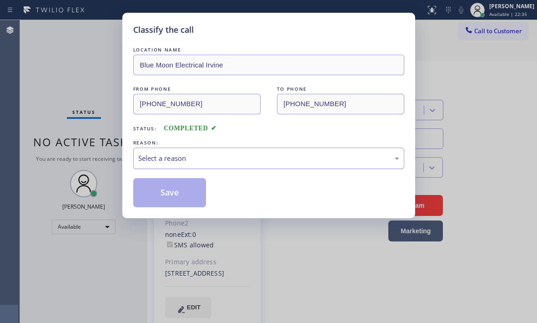
click at [205, 163] on div "Select a reason" at bounding box center [268, 158] width 261 height 10
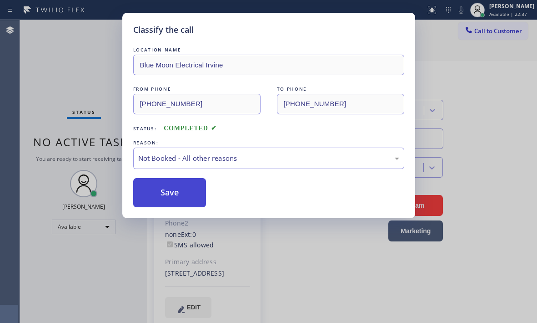
click at [152, 192] on button "Save" at bounding box center [169, 192] width 73 height 29
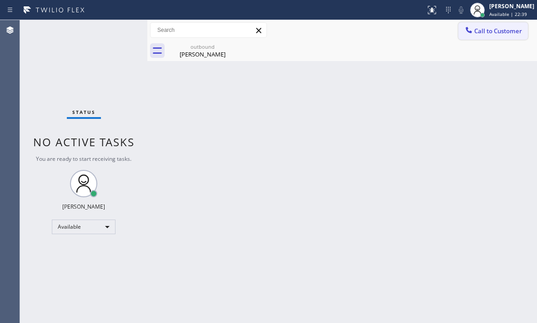
click at [479, 32] on span "Call to Customer" at bounding box center [499, 31] width 48 height 8
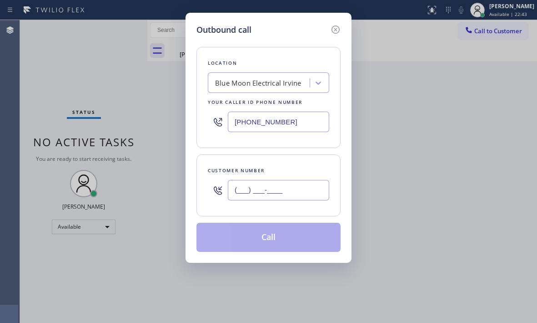
click at [279, 192] on input "(___) ___-____" at bounding box center [278, 190] width 101 height 20
paste input "831) 243-8039"
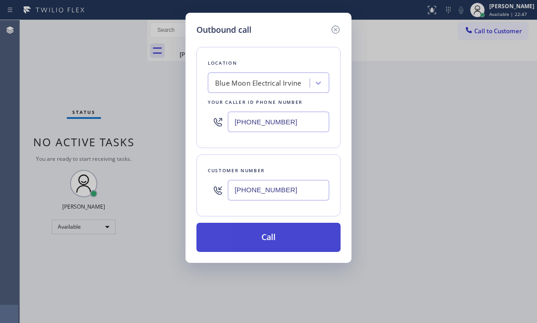
type input "[PHONE_NUMBER]"
click at [280, 233] on button "Call" at bounding box center [269, 237] width 144 height 29
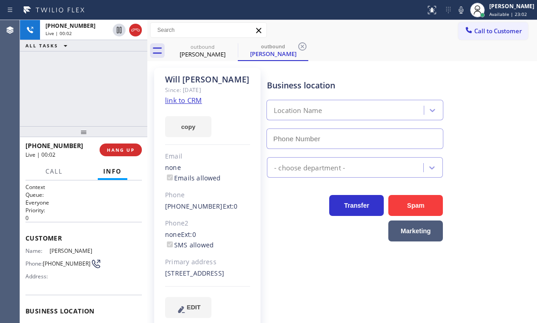
type input "[PHONE_NUMBER]"
click at [127, 153] on button "HANG UP" at bounding box center [121, 149] width 42 height 13
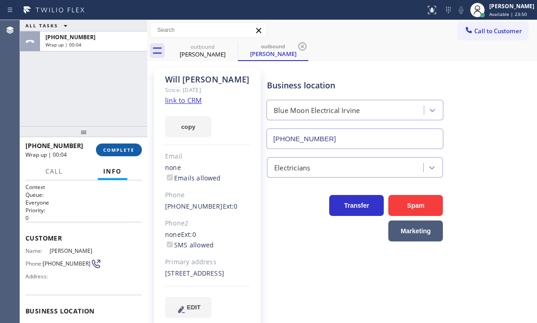
click at [123, 148] on span "COMPLETE" at bounding box center [118, 150] width 31 height 6
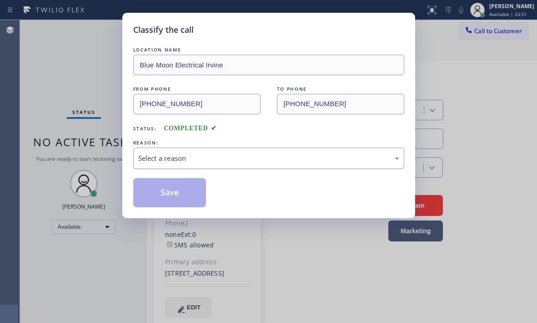
click at [204, 160] on div "Select a reason" at bounding box center [268, 158] width 261 height 10
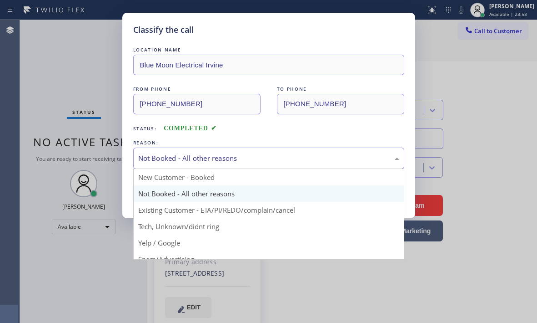
click at [197, 163] on div "Not Booked - All other reasons" at bounding box center [268, 157] width 271 height 21
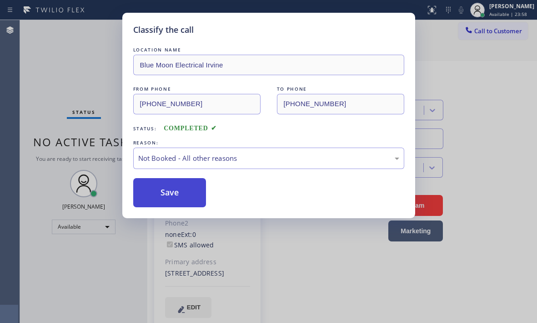
click at [157, 198] on button "Save" at bounding box center [169, 192] width 73 height 29
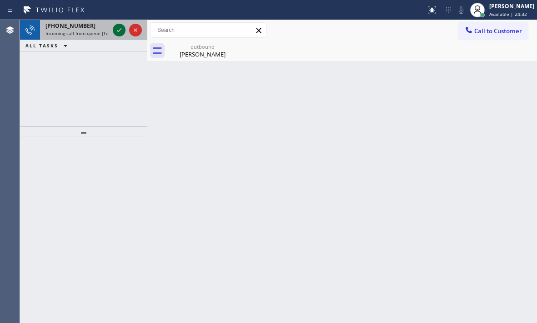
click at [118, 29] on icon at bounding box center [119, 30] width 11 height 11
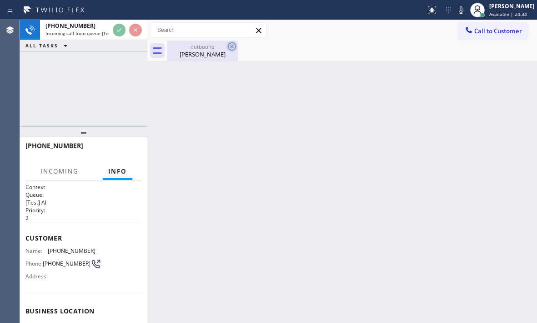
click at [233, 45] on icon at bounding box center [232, 46] width 11 height 11
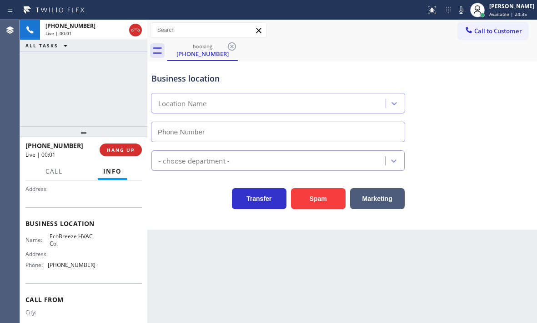
type input "[PHONE_NUMBER]"
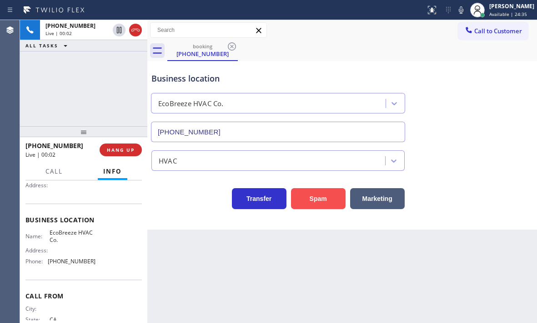
click at [308, 202] on button "Spam" at bounding box center [318, 198] width 55 height 21
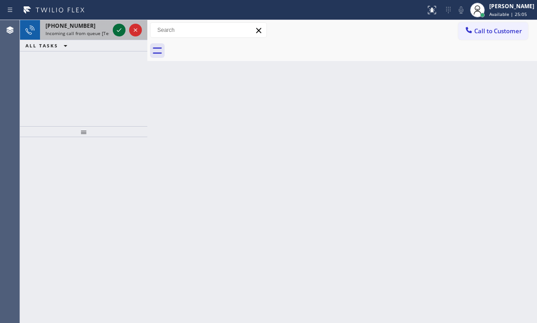
click at [120, 31] on icon at bounding box center [119, 30] width 11 height 11
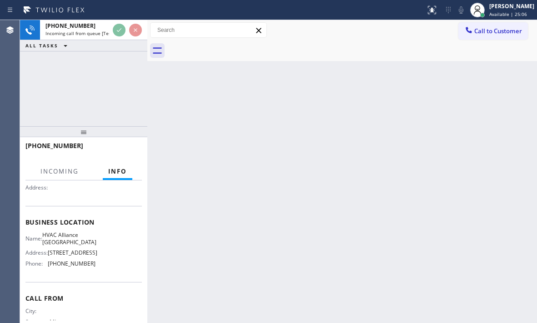
scroll to position [91, 0]
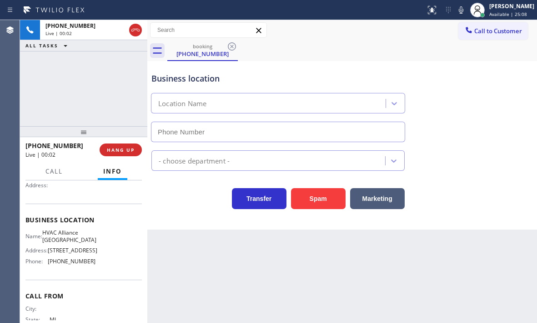
type input "[PHONE_NUMBER]"
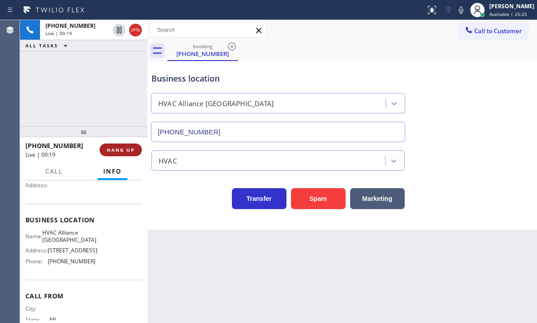
drag, startPoint x: 123, startPoint y: 150, endPoint x: 175, endPoint y: 165, distance: 54.0
click at [124, 150] on span "HANG UP" at bounding box center [121, 150] width 28 height 6
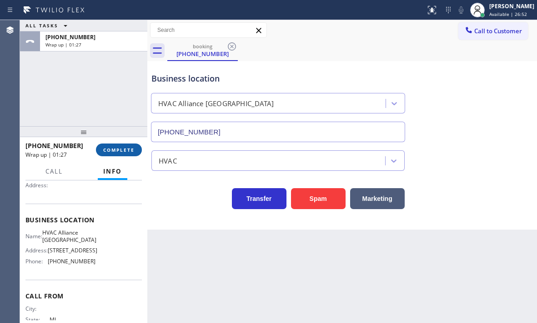
click at [122, 148] on span "COMPLETE" at bounding box center [118, 150] width 31 height 6
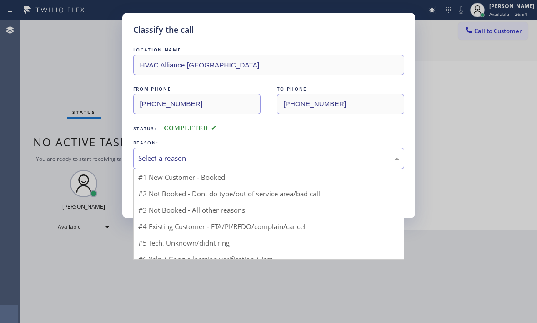
click at [210, 156] on div "Select a reason" at bounding box center [268, 158] width 261 height 10
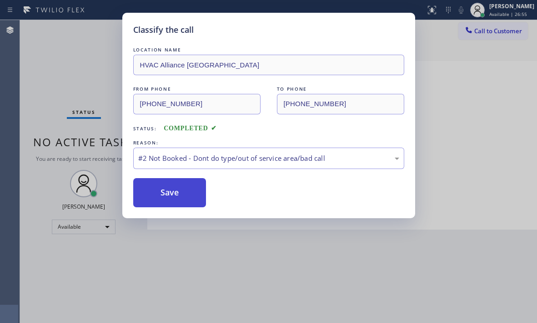
click at [155, 195] on button "Save" at bounding box center [169, 192] width 73 height 29
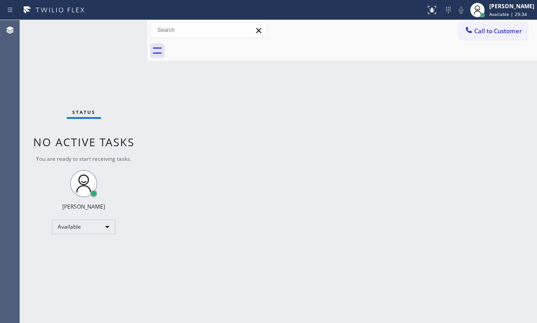
click at [122, 31] on div "Status No active tasks You are ready to start receiving tasks. [PERSON_NAME] Av…" at bounding box center [83, 171] width 127 height 303
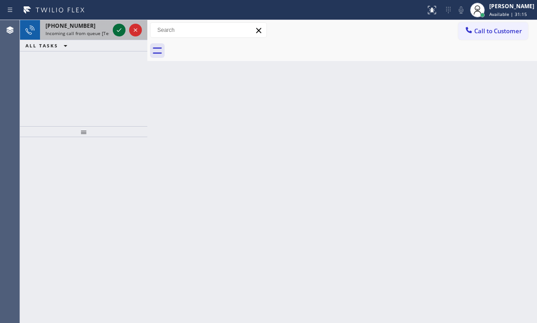
click at [119, 29] on icon at bounding box center [119, 30] width 11 height 11
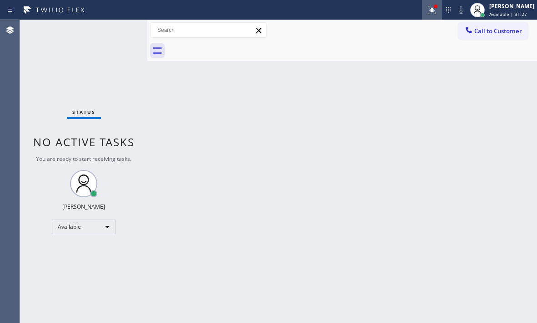
click at [427, 11] on icon at bounding box center [432, 10] width 11 height 11
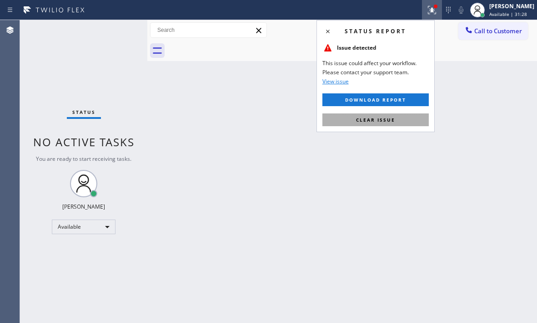
click at [367, 119] on span "Clear issue" at bounding box center [375, 120] width 39 height 6
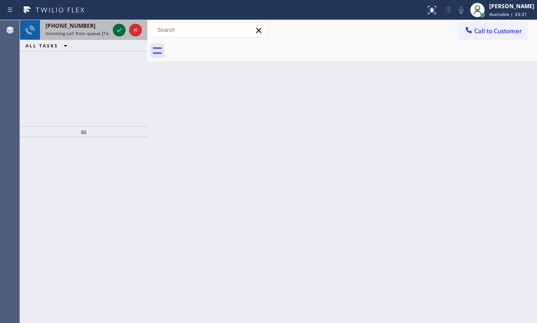
click at [119, 30] on icon at bounding box center [119, 30] width 5 height 4
click at [114, 28] on icon at bounding box center [119, 30] width 11 height 11
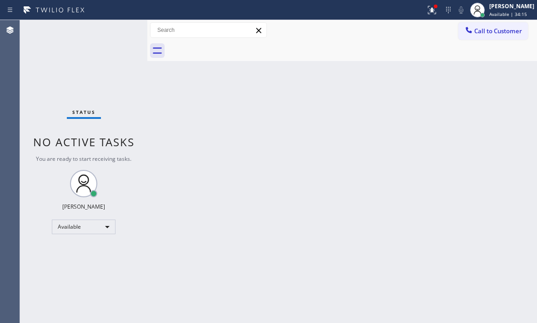
click at [114, 29] on div "Status No active tasks You are ready to start receiving tasks. [PERSON_NAME] Av…" at bounding box center [83, 171] width 127 height 303
click at [115, 30] on div "Status No active tasks You are ready to start receiving tasks. [PERSON_NAME] Av…" at bounding box center [83, 171] width 127 height 303
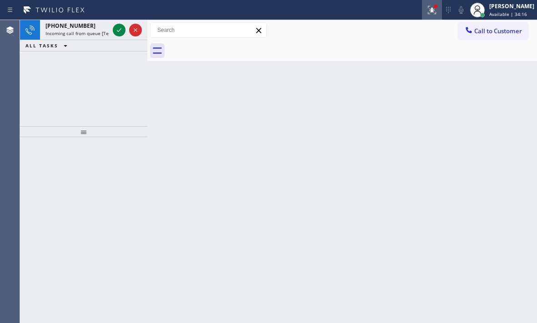
click at [428, 14] on icon at bounding box center [432, 10] width 8 height 8
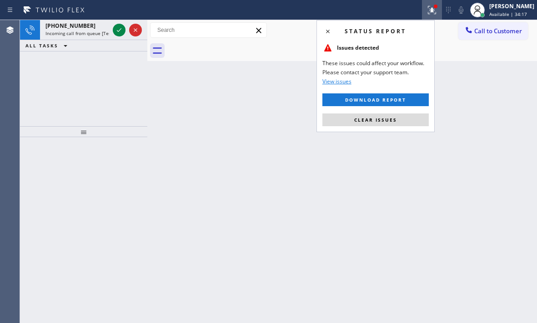
drag, startPoint x: 370, startPoint y: 118, endPoint x: 355, endPoint y: 119, distance: 14.6
click at [366, 119] on span "Clear issues" at bounding box center [376, 120] width 43 height 6
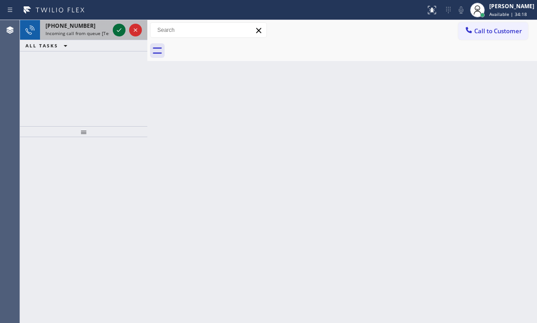
click at [116, 30] on icon at bounding box center [119, 30] width 11 height 11
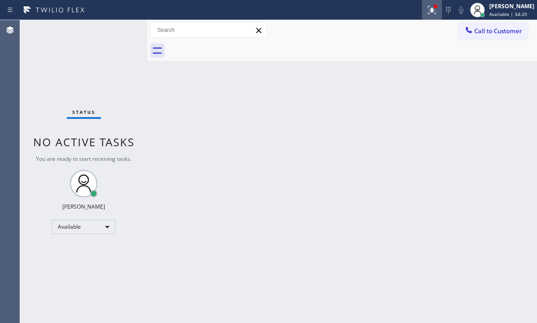
click at [427, 11] on icon at bounding box center [432, 10] width 11 height 11
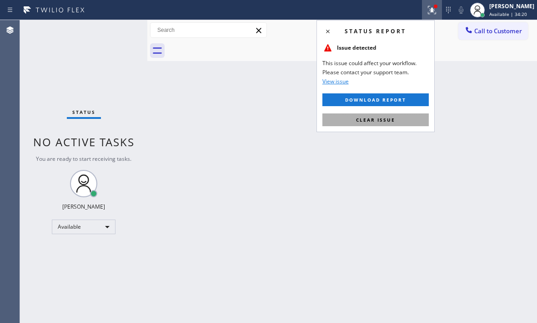
click at [360, 120] on span "Clear issue" at bounding box center [375, 120] width 39 height 6
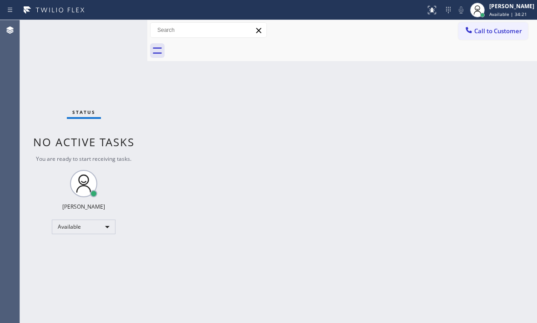
click at [118, 30] on div "Status No active tasks You are ready to start receiving tasks. [PERSON_NAME] Av…" at bounding box center [83, 171] width 127 height 303
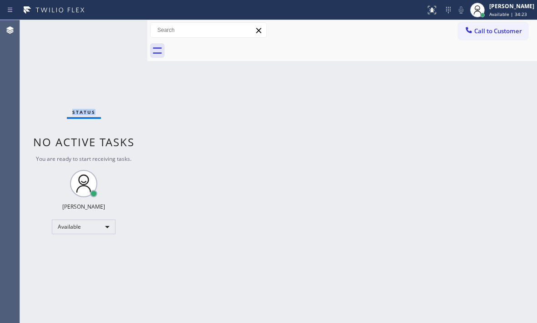
click at [118, 30] on div "Status No active tasks You are ready to start receiving tasks. [PERSON_NAME] Av…" at bounding box center [83, 171] width 127 height 303
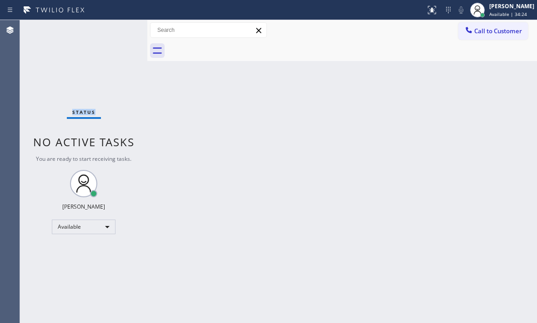
click at [118, 30] on div "Status No active tasks You are ready to start receiving tasks. [PERSON_NAME] Av…" at bounding box center [83, 171] width 127 height 303
click at [118, 29] on div "Status No active tasks You are ready to start receiving tasks. [PERSON_NAME] Av…" at bounding box center [83, 171] width 127 height 303
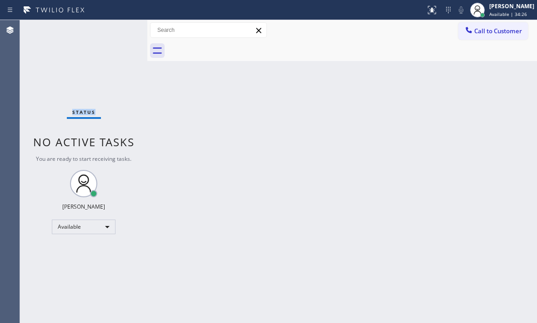
click at [118, 29] on div "Status No active tasks You are ready to start receiving tasks. [PERSON_NAME] Av…" at bounding box center [83, 171] width 127 height 303
click at [120, 26] on div "Status No active tasks You are ready to start receiving tasks. [PERSON_NAME] Av…" at bounding box center [83, 171] width 127 height 303
click at [117, 30] on div "Status No active tasks You are ready to start receiving tasks. [PERSON_NAME] Av…" at bounding box center [83, 171] width 127 height 303
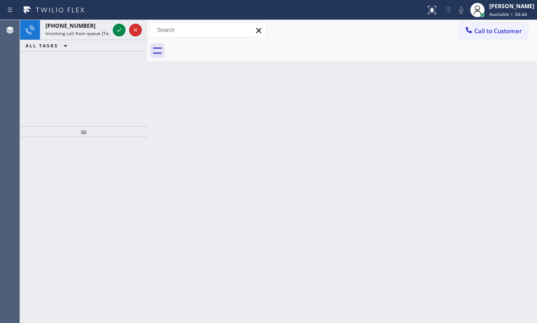
click at [117, 30] on icon at bounding box center [119, 30] width 5 height 4
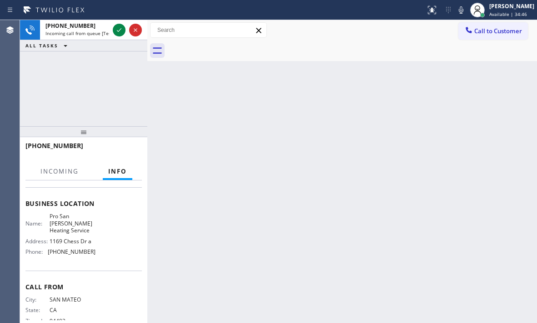
scroll to position [130, 0]
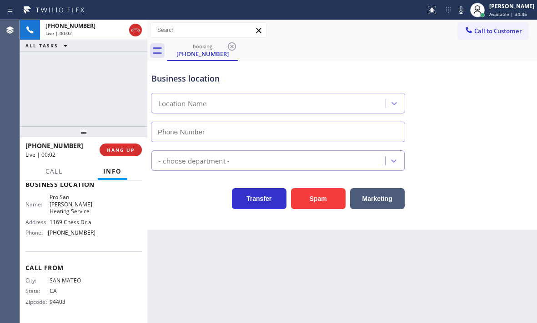
type input "[PHONE_NUMBER]"
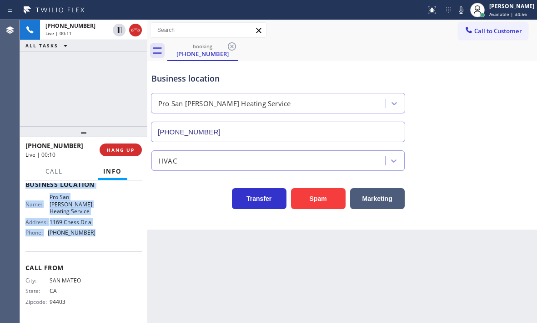
drag, startPoint x: 24, startPoint y: 237, endPoint x: 125, endPoint y: 233, distance: 101.1
click at [125, 233] on div "Context Queue: [Test] All Priority: 2 Customer Name: [PHONE_NUMBER] Phone: [PHO…" at bounding box center [83, 251] width 127 height 142
click at [117, 148] on span "HANG UP" at bounding box center [121, 150] width 28 height 6
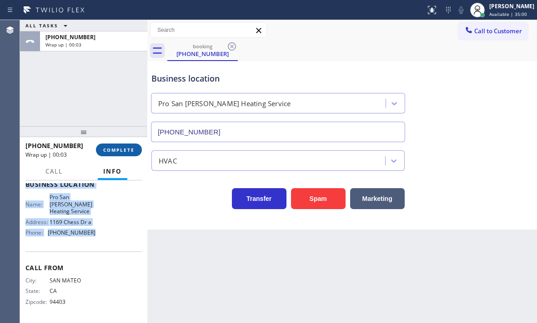
click at [132, 154] on button "COMPLETE" at bounding box center [119, 149] width 46 height 13
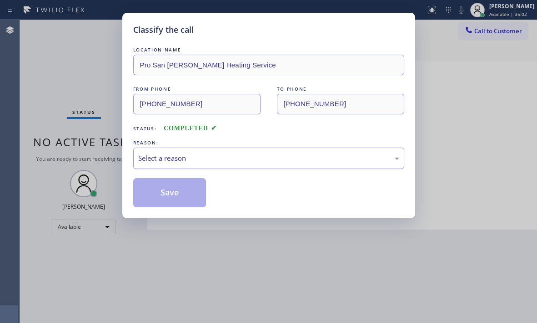
click at [210, 158] on div "Select a reason" at bounding box center [268, 158] width 261 height 10
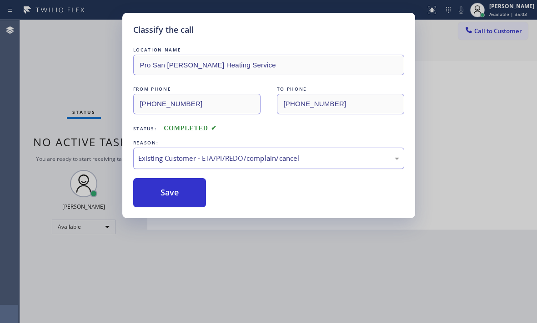
click at [190, 152] on div "Existing Customer - ETA/PI/REDO/complain/cancel" at bounding box center [268, 157] width 271 height 21
click at [147, 177] on div "LOCATION NAME Pro San [PERSON_NAME] Heating Service FROM PHONE [PHONE_NUMBER] T…" at bounding box center [268, 126] width 271 height 162
click at [209, 161] on div "Not Booked - All other reasons" at bounding box center [268, 158] width 261 height 10
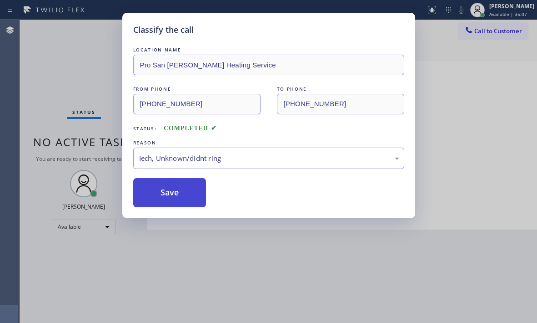
click at [167, 189] on button "Save" at bounding box center [169, 192] width 73 height 29
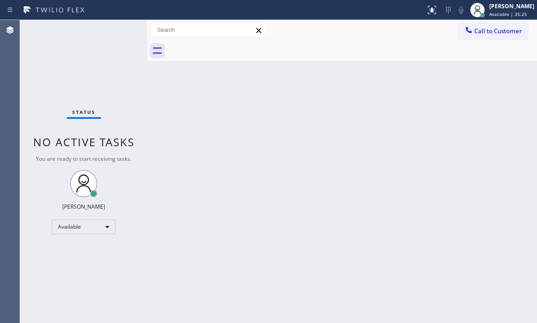
click at [117, 28] on div "Status No active tasks You are ready to start receiving tasks. [PERSON_NAME] Av…" at bounding box center [83, 171] width 127 height 303
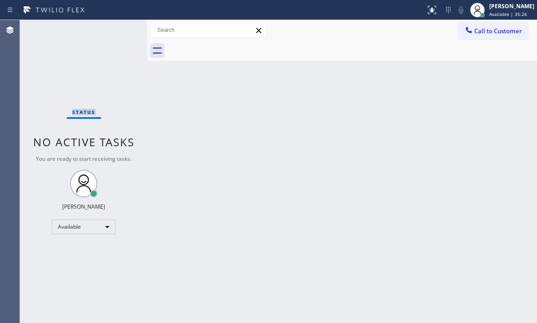
click at [117, 28] on div "Status No active tasks You are ready to start receiving tasks. [PERSON_NAME] Av…" at bounding box center [83, 171] width 127 height 303
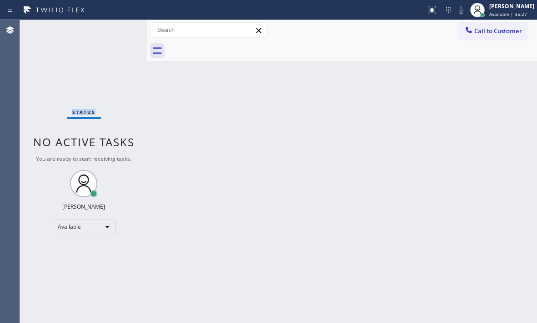
click at [117, 28] on div "Status No active tasks You are ready to start receiving tasks. [PERSON_NAME] Av…" at bounding box center [83, 171] width 127 height 303
click at [108, 35] on div "Status No active tasks You are ready to start receiving tasks. [PERSON_NAME] Av…" at bounding box center [83, 171] width 127 height 303
click at [98, 226] on div "Available" at bounding box center [84, 226] width 64 height 15
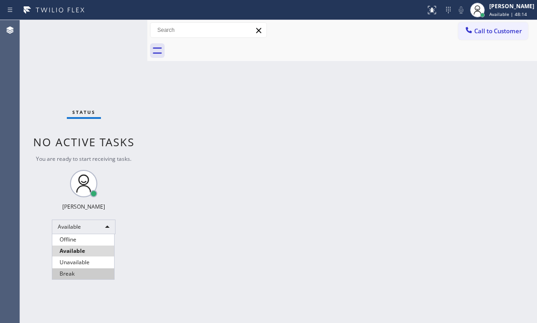
click at [81, 271] on li "Break" at bounding box center [83, 273] width 62 height 11
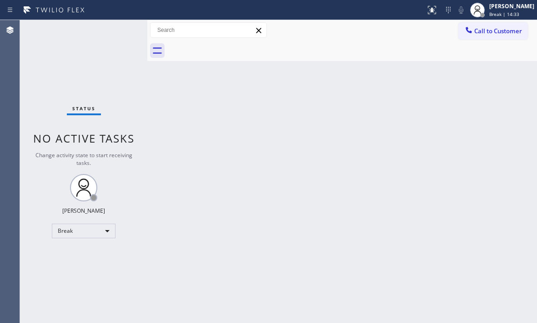
click at [508, 159] on div "Back to Dashboard Change Sender ID Customers Technicians Select a contact Outbo…" at bounding box center [342, 171] width 390 height 303
click at [101, 223] on div "Status No active tasks Change activity state to start receiving tasks. [PERSON_…" at bounding box center [83, 171] width 127 height 303
click at [101, 233] on div "Break" at bounding box center [84, 230] width 64 height 15
click at [86, 251] on li "Available" at bounding box center [83, 254] width 62 height 11
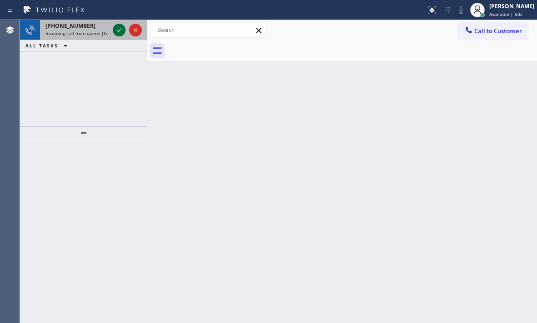
click at [119, 30] on icon at bounding box center [119, 30] width 11 height 11
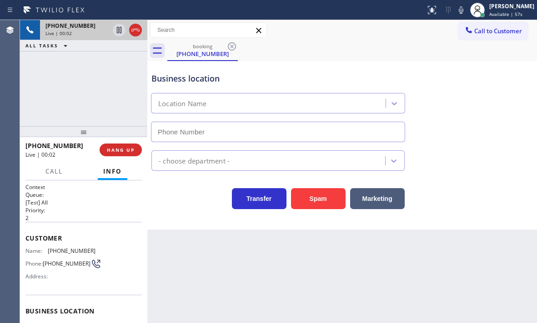
type input "[PHONE_NUMBER]"
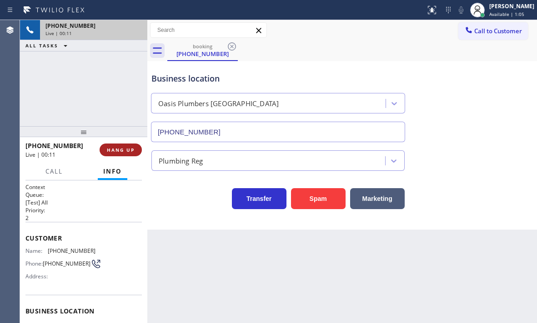
click at [122, 147] on span "HANG UP" at bounding box center [121, 150] width 28 height 6
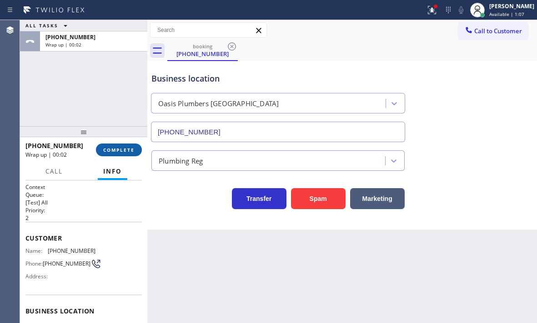
click at [120, 152] on span "COMPLETE" at bounding box center [118, 150] width 31 height 6
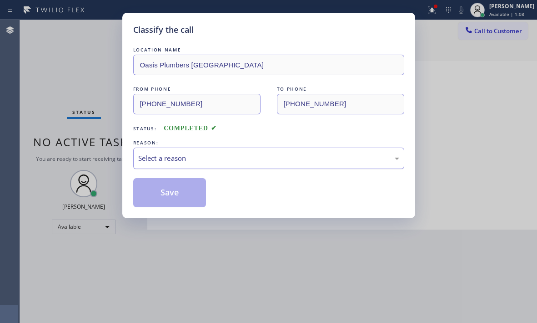
click at [215, 155] on div "Select a reason" at bounding box center [268, 158] width 261 height 10
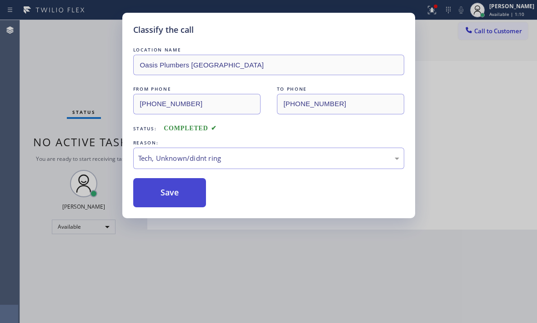
click at [163, 201] on button "Save" at bounding box center [169, 192] width 73 height 29
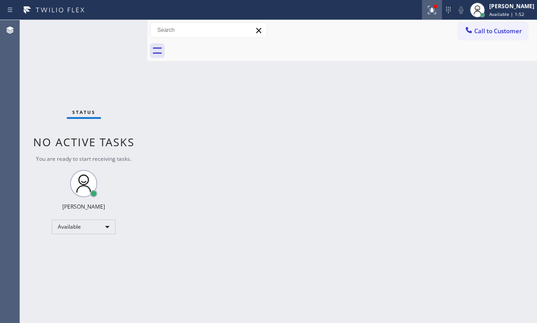
click at [427, 7] on icon at bounding box center [432, 10] width 11 height 11
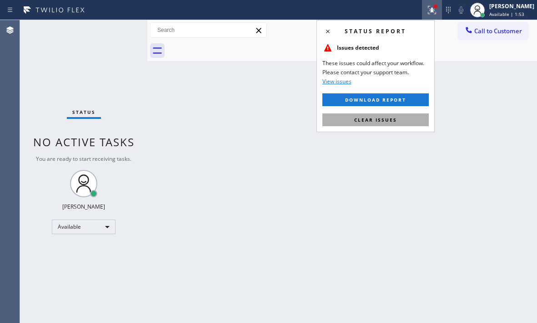
click at [400, 116] on button "Clear issues" at bounding box center [376, 119] width 106 height 13
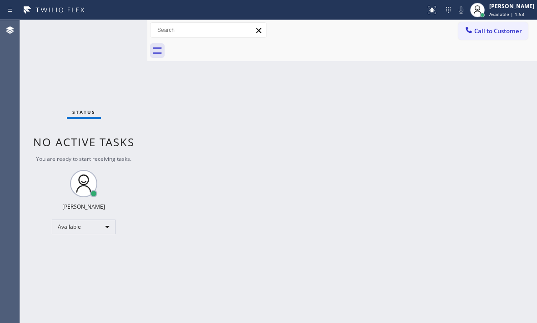
click at [405, 120] on div "Back to Dashboard Change Sender ID Customers Technicians Select a contact Outbo…" at bounding box center [342, 171] width 390 height 303
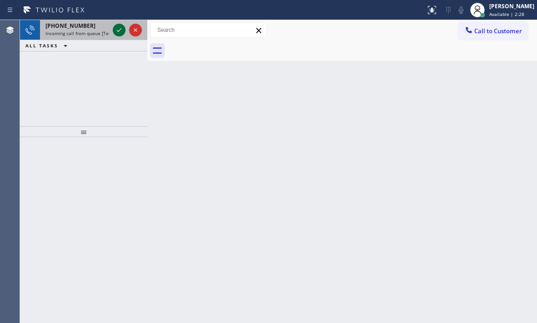
click at [117, 31] on icon at bounding box center [119, 30] width 11 height 11
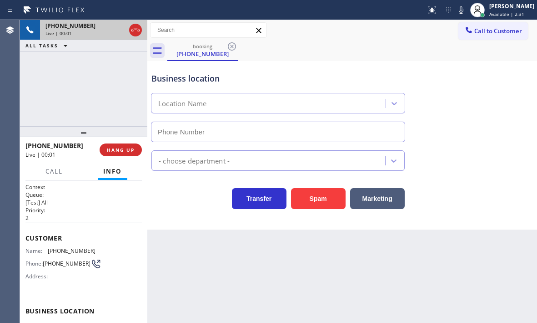
type input "[PHONE_NUMBER]"
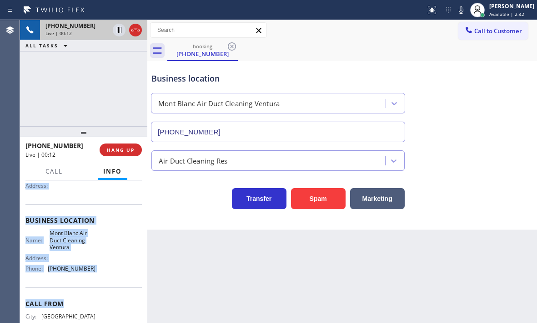
scroll to position [91, 0]
drag, startPoint x: 26, startPoint y: 236, endPoint x: 104, endPoint y: 272, distance: 85.7
click at [104, 272] on div "Context Queue: [Test] All Priority: 2 Customer Name: [PHONE_NUMBER] Phone: [PHO…" at bounding box center [83, 223] width 117 height 263
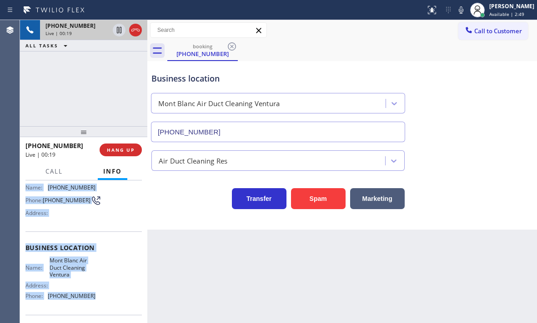
scroll to position [0, 0]
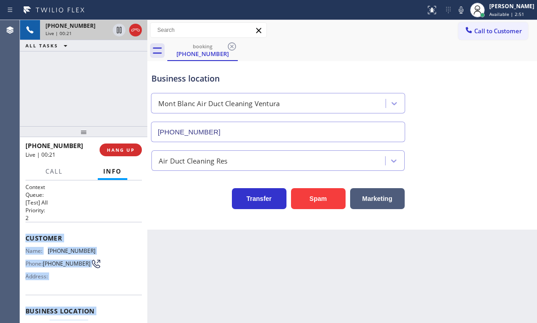
click at [104, 235] on span "Customer" at bounding box center [83, 237] width 117 height 9
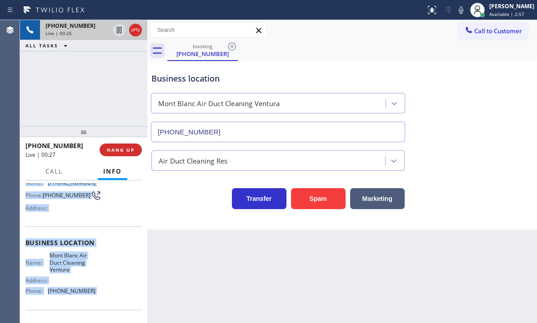
scroll to position [91, 0]
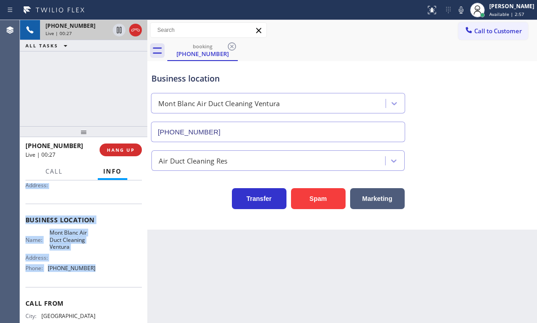
drag, startPoint x: 25, startPoint y: 235, endPoint x: 100, endPoint y: 276, distance: 85.5
click at [100, 276] on div "Context Queue: [Test] All Priority: 2 Customer Name: [PHONE_NUMBER] Phone: [PHO…" at bounding box center [83, 251] width 127 height 142
copy div "Customer Name: [PHONE_NUMBER] Phone: [PHONE_NUMBER] Address: Business location …"
click at [120, 31] on icon at bounding box center [119, 30] width 5 height 6
click at [116, 31] on icon at bounding box center [119, 30] width 11 height 11
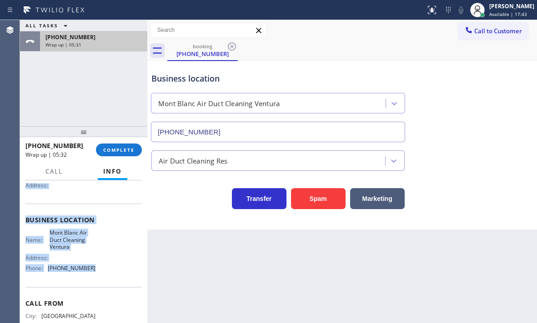
click at [111, 42] on div "Wrap up | 05:31" at bounding box center [94, 44] width 96 height 6
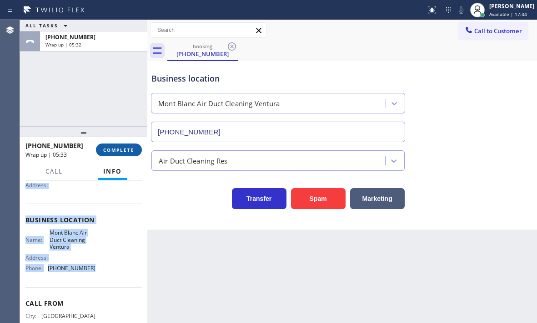
click at [121, 147] on span "COMPLETE" at bounding box center [118, 150] width 31 height 6
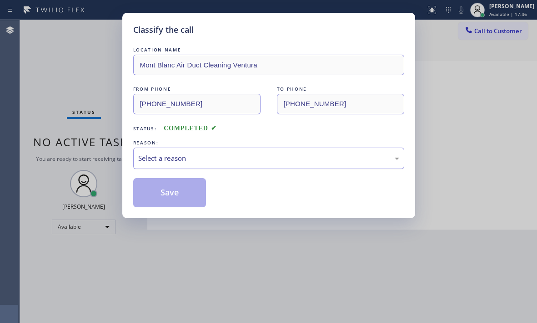
click at [258, 161] on div "Select a reason" at bounding box center [268, 158] width 261 height 10
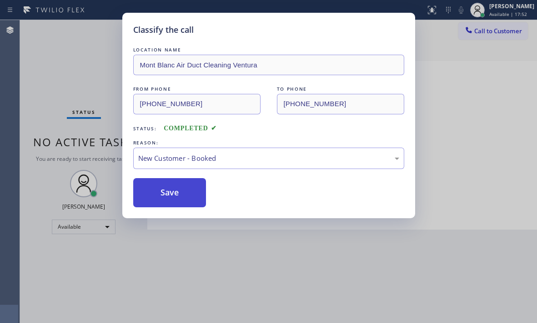
click at [158, 184] on button "Save" at bounding box center [169, 192] width 73 height 29
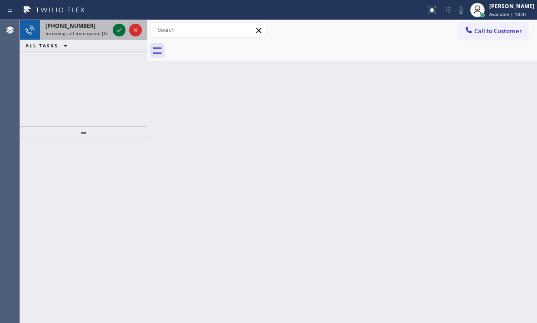
click at [122, 30] on icon at bounding box center [119, 30] width 11 height 11
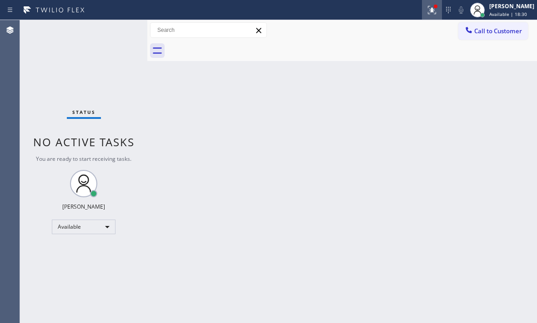
click at [427, 15] on icon at bounding box center [432, 10] width 11 height 11
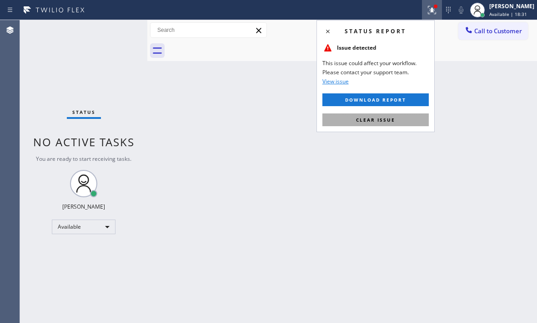
click at [391, 121] on span "Clear issue" at bounding box center [375, 120] width 39 height 6
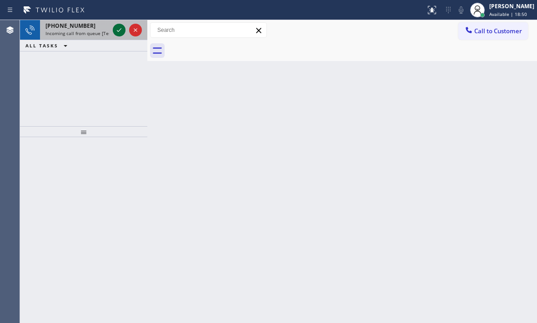
click at [116, 30] on icon at bounding box center [119, 30] width 11 height 11
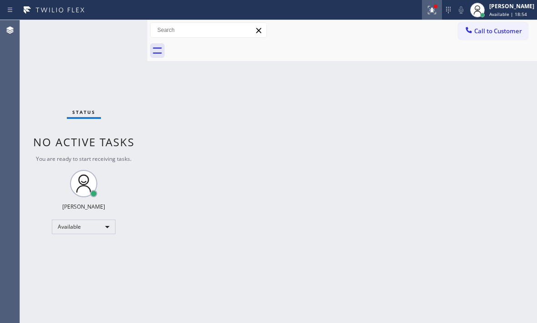
click at [427, 14] on icon at bounding box center [432, 10] width 11 height 11
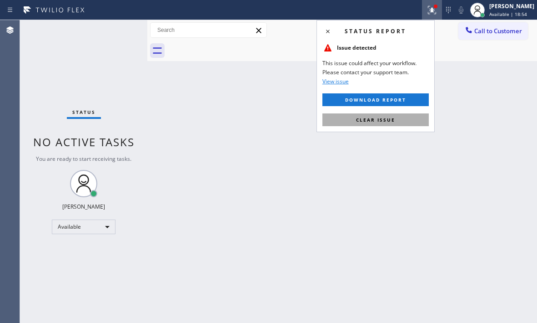
click at [405, 119] on button "Clear issue" at bounding box center [376, 119] width 106 height 13
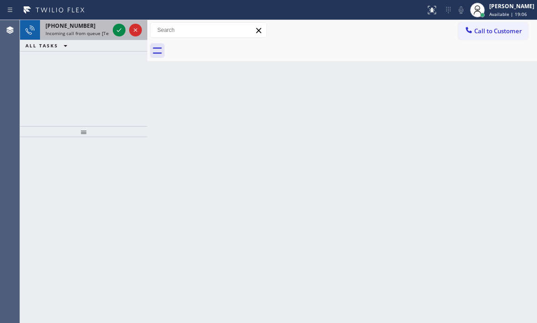
click at [87, 30] on span "Incoming call from queue [Test] All" at bounding box center [84, 33] width 76 height 6
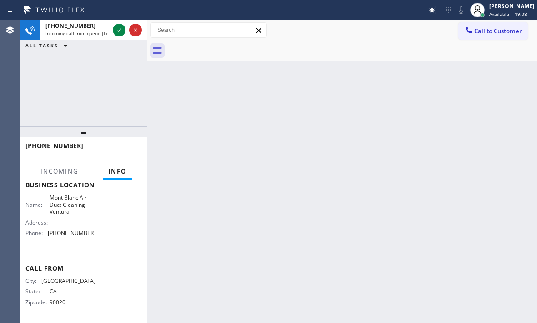
scroll to position [144, 0]
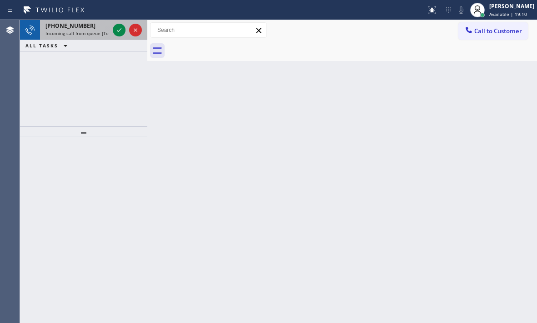
click at [88, 25] on div "[PHONE_NUMBER]" at bounding box center [78, 26] width 64 height 8
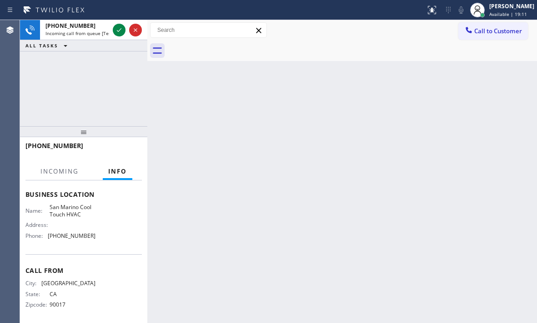
scroll to position [122, 0]
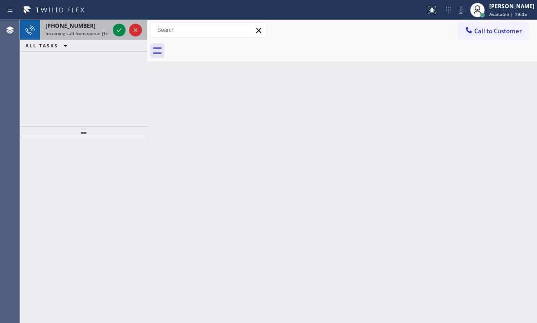
click at [93, 30] on span "Incoming call from queue [Test] All" at bounding box center [84, 33] width 76 height 6
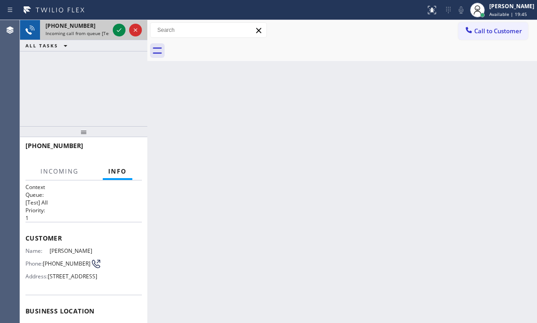
click at [109, 30] on span "Incoming call from queue [Test] All" at bounding box center [84, 33] width 76 height 6
click at [120, 31] on icon at bounding box center [119, 30] width 11 height 11
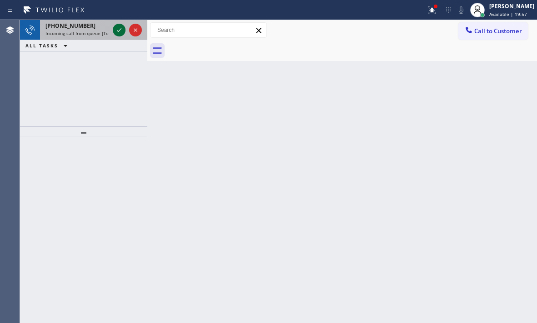
click at [113, 32] on div at bounding box center [119, 30] width 13 height 11
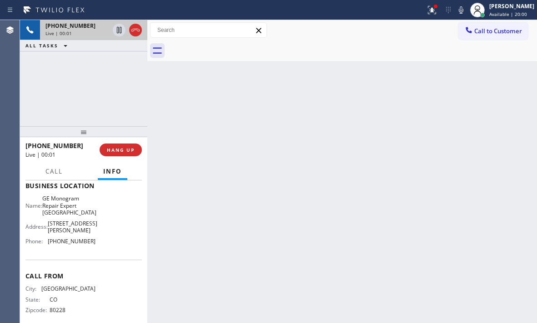
scroll to position [137, 0]
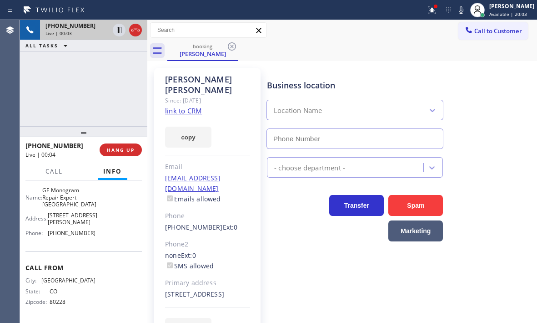
type input "[PHONE_NUMBER]"
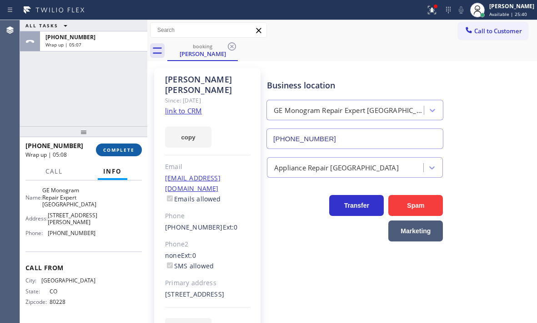
click at [131, 151] on span "COMPLETE" at bounding box center [118, 150] width 31 height 6
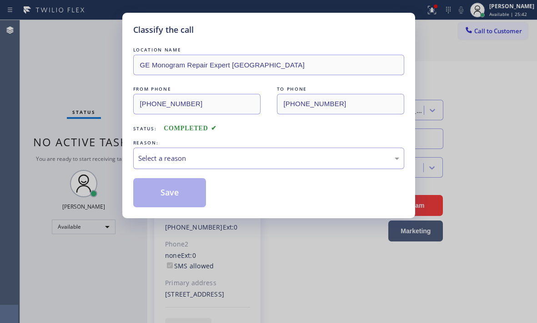
drag, startPoint x: 260, startPoint y: 156, endPoint x: 262, endPoint y: 164, distance: 7.9
click at [260, 156] on div "Select a reason" at bounding box center [268, 158] width 261 height 10
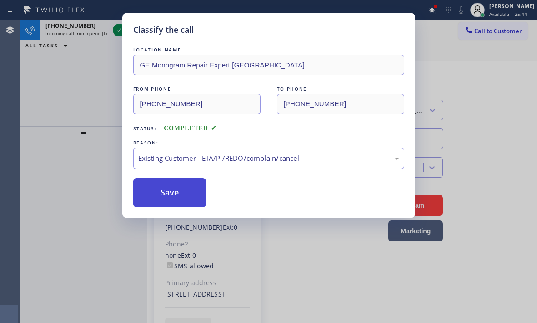
click at [164, 195] on button "Save" at bounding box center [169, 192] width 73 height 29
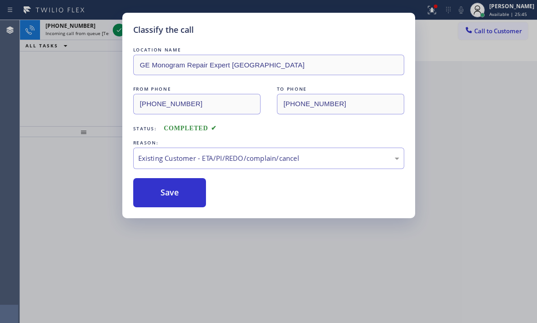
click at [115, 32] on div "Classify the call LOCATION NAME Local Trusted Electricians [GEOGRAPHIC_DATA] FR…" at bounding box center [278, 171] width 517 height 303
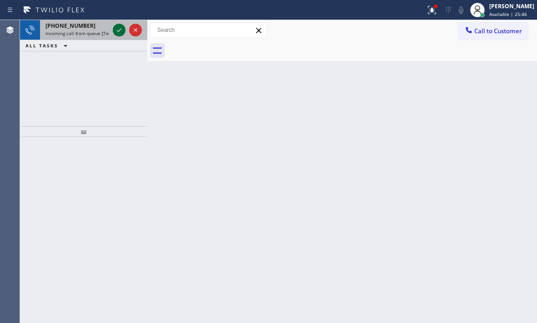
click at [118, 30] on icon at bounding box center [119, 30] width 11 height 11
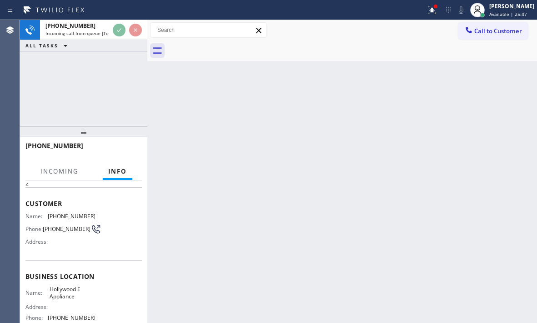
scroll to position [91, 0]
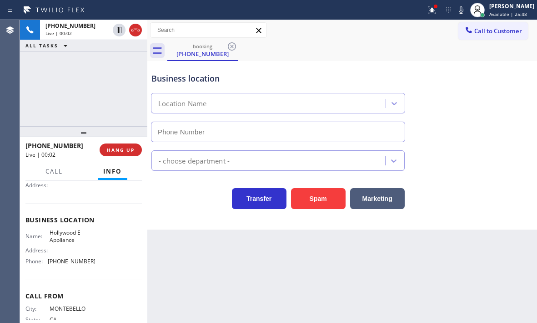
type input "[PHONE_NUMBER]"
click at [123, 150] on span "HANG UP" at bounding box center [121, 150] width 28 height 6
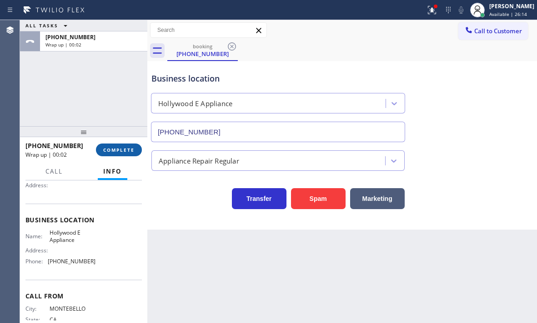
click at [117, 153] on button "COMPLETE" at bounding box center [119, 149] width 46 height 13
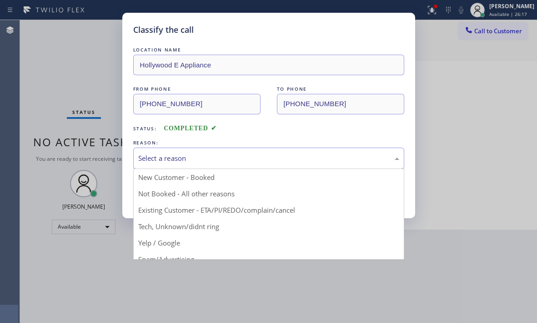
click at [314, 162] on div "Select a reason" at bounding box center [268, 158] width 261 height 10
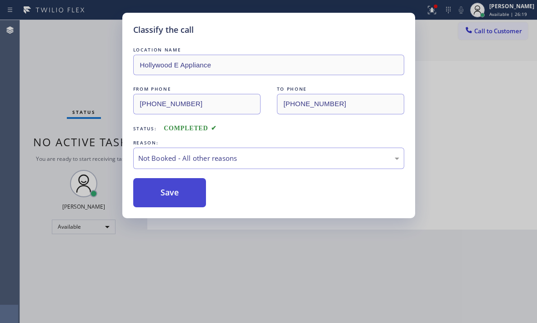
click at [162, 193] on button "Save" at bounding box center [169, 192] width 73 height 29
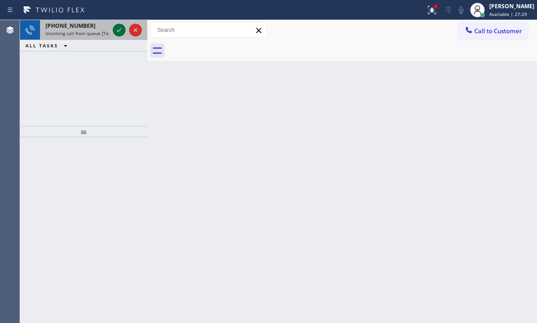
click at [120, 35] on icon at bounding box center [119, 30] width 11 height 11
click at [120, 29] on icon at bounding box center [119, 30] width 11 height 11
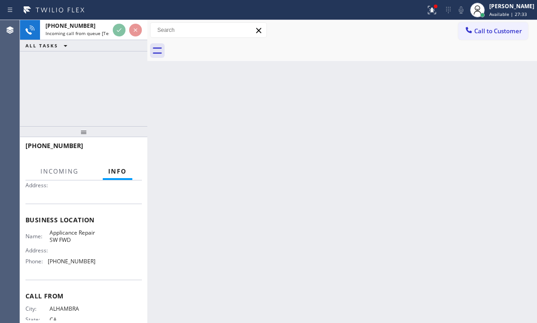
scroll to position [122, 0]
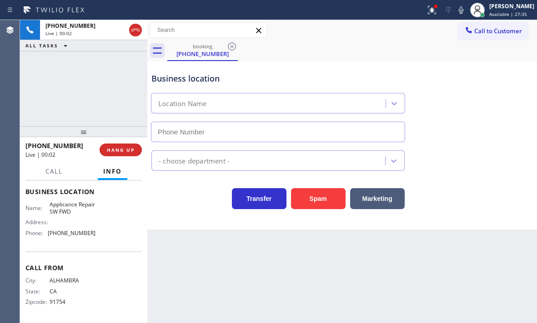
type input "[PHONE_NUMBER]"
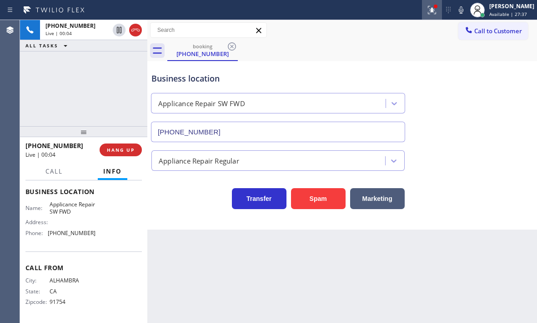
click at [427, 12] on icon at bounding box center [432, 10] width 11 height 11
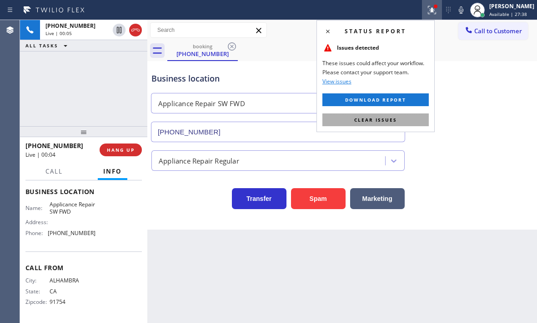
click at [381, 122] on span "Clear issues" at bounding box center [376, 120] width 43 height 6
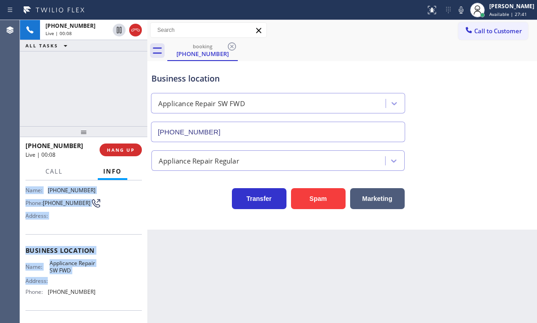
scroll to position [77, 0]
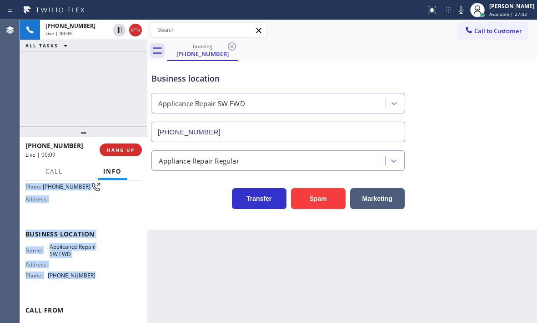
drag, startPoint x: 24, startPoint y: 204, endPoint x: 97, endPoint y: 276, distance: 103.3
click at [97, 276] on div "Context Queue: [Test] All Priority: 1 Customer Name: [PHONE_NUMBER] Phone: [PHO…" at bounding box center [83, 251] width 127 height 142
copy div "Customer Name: [PHONE_NUMBER] Phone: [PHONE_NUMBER] Address: Business location …"
click at [126, 154] on button "HANG UP" at bounding box center [121, 149] width 42 height 13
click at [118, 152] on span "HANG UP" at bounding box center [121, 150] width 28 height 6
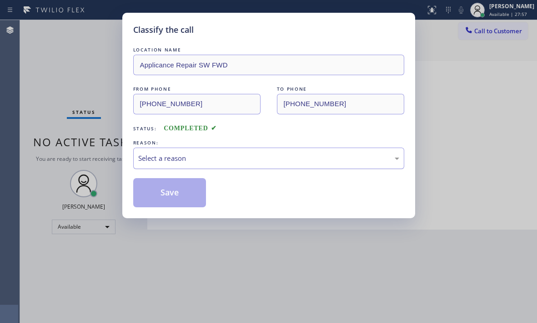
drag, startPoint x: 187, startPoint y: 160, endPoint x: 184, endPoint y: 167, distance: 7.5
click at [187, 160] on div "Select a reason" at bounding box center [268, 158] width 261 height 10
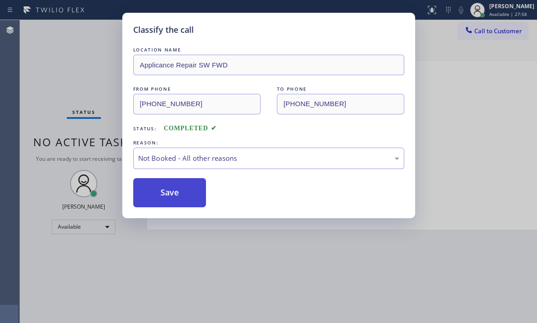
click at [151, 195] on button "Save" at bounding box center [169, 192] width 73 height 29
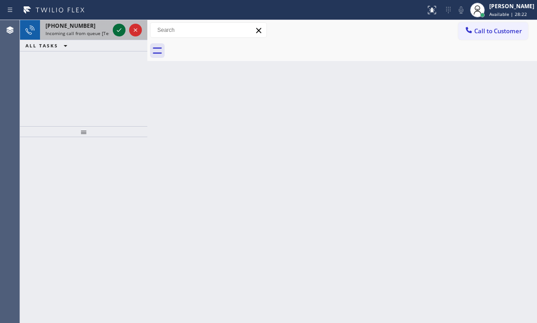
click at [115, 31] on icon at bounding box center [119, 30] width 11 height 11
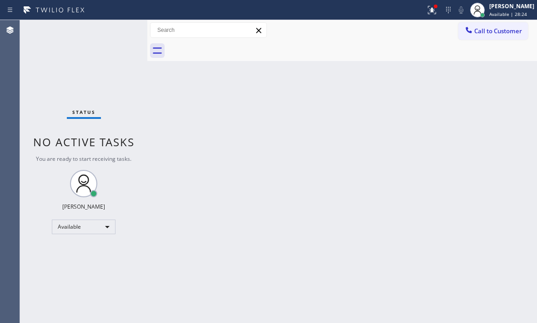
click at [347, 150] on div "Back to Dashboard Change Sender ID Customers Technicians Select a contact Outbo…" at bounding box center [342, 171] width 390 height 303
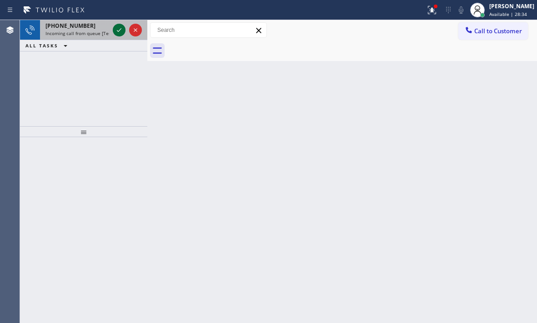
click at [118, 33] on icon at bounding box center [119, 30] width 11 height 11
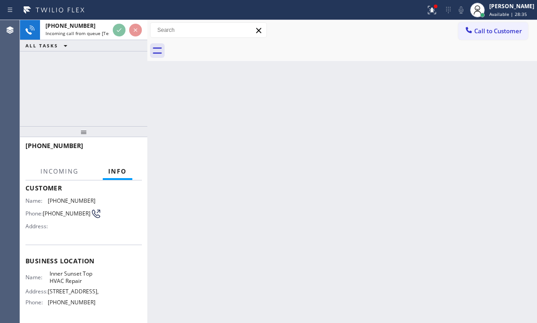
scroll to position [91, 0]
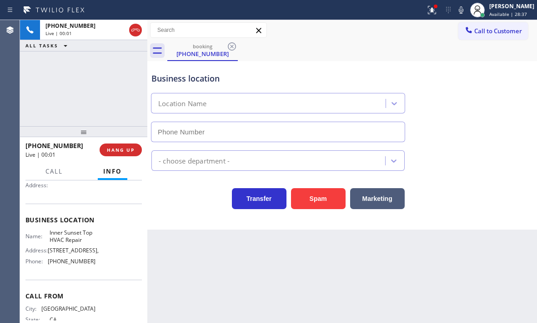
type input "[PHONE_NUMBER]"
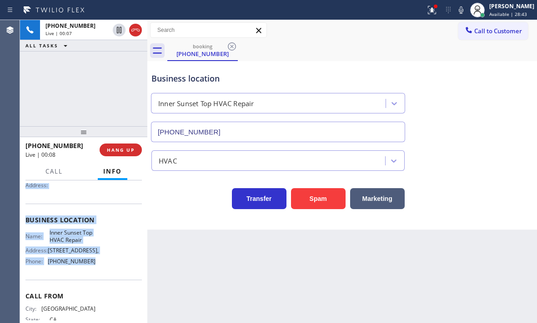
drag, startPoint x: 25, startPoint y: 237, endPoint x: 107, endPoint y: 274, distance: 90.2
click at [107, 274] on div "Context Queue: [Test] All Priority: 2 Customer Name: [PHONE_NUMBER] Phone: [PHO…" at bounding box center [83, 251] width 127 height 142
copy div "Customer Name: [PHONE_NUMBER] Phone: [PHONE_NUMBER] Address: Business location …"
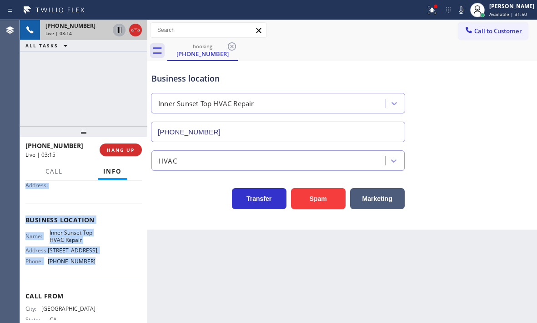
click at [120, 28] on icon at bounding box center [119, 30] width 5 height 6
click at [118, 30] on icon at bounding box center [119, 30] width 11 height 11
click at [136, 33] on icon at bounding box center [135, 30] width 11 height 11
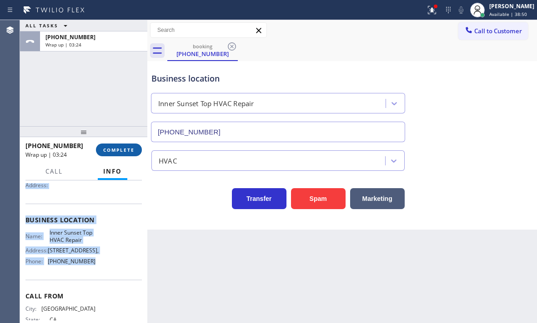
click at [116, 150] on span "COMPLETE" at bounding box center [118, 150] width 31 height 6
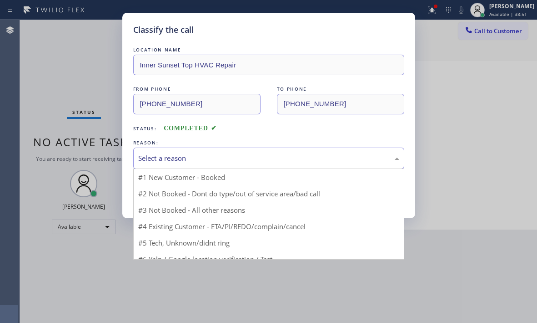
click at [209, 160] on div "Select a reason" at bounding box center [268, 158] width 261 height 10
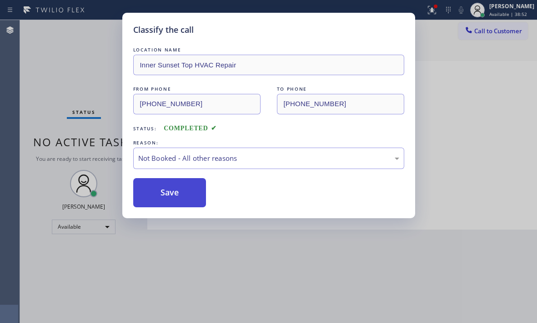
click at [148, 193] on button "Save" at bounding box center [169, 192] width 73 height 29
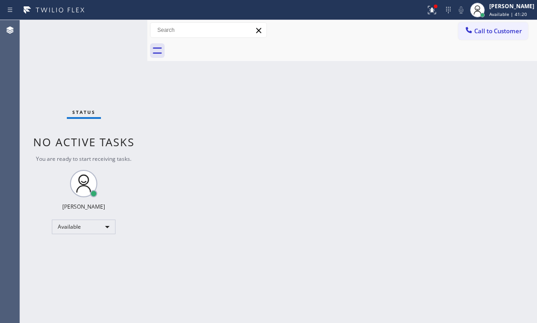
click at [116, 31] on div "Status No active tasks You are ready to start receiving tasks. [PERSON_NAME] Av…" at bounding box center [83, 171] width 127 height 303
click at [117, 30] on div "Status No active tasks You are ready to start receiving tasks. [PERSON_NAME] Av…" at bounding box center [83, 171] width 127 height 303
click at [116, 29] on div "Status No active tasks You are ready to start receiving tasks. [PERSON_NAME] Av…" at bounding box center [83, 171] width 127 height 303
click at [426, 17] on button at bounding box center [432, 10] width 20 height 20
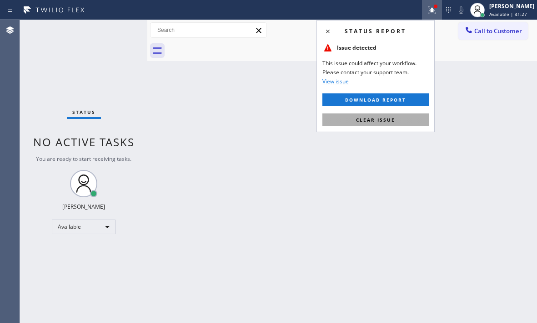
click at [397, 117] on button "Clear issue" at bounding box center [376, 119] width 106 height 13
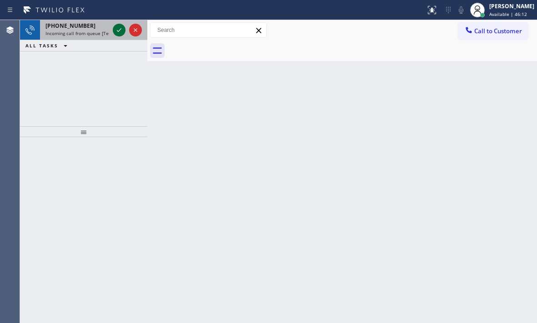
click at [113, 31] on div at bounding box center [119, 30] width 13 height 11
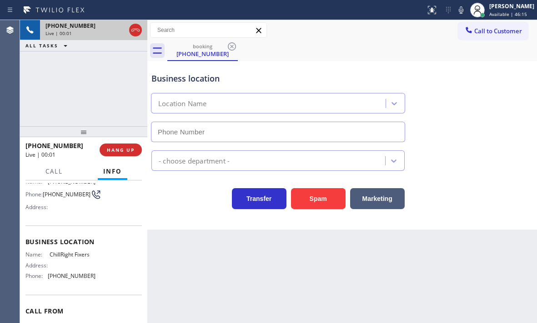
scroll to position [116, 0]
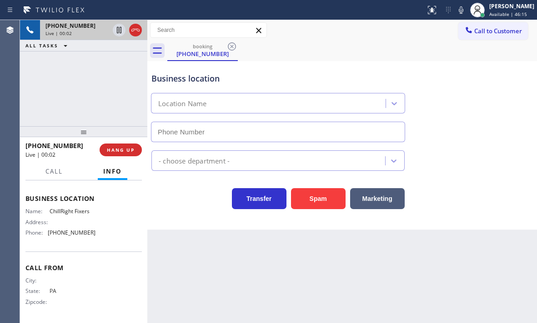
type input "[PHONE_NUMBER]"
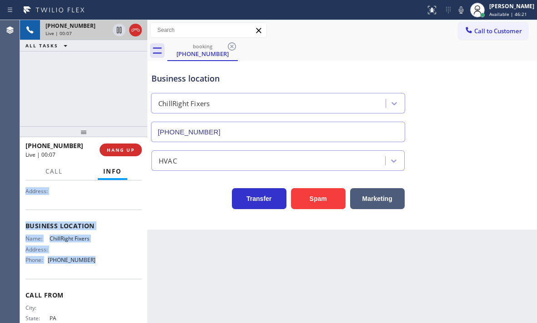
scroll to position [91, 0]
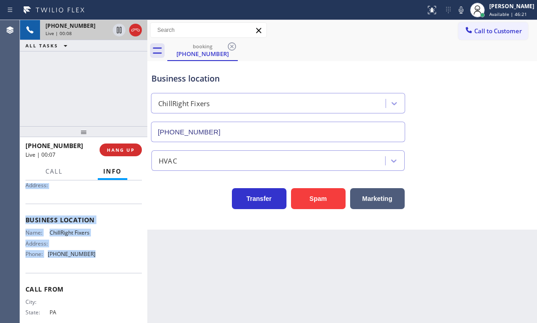
drag, startPoint x: 25, startPoint y: 235, endPoint x: 94, endPoint y: 266, distance: 75.1
click at [94, 266] on div "Context Queue: [Test] All Priority: 2 Customer Name: [PHONE_NUMBER] Phone: [PHO…" at bounding box center [83, 216] width 117 height 249
click at [118, 150] on span "HANG UP" at bounding box center [121, 150] width 28 height 6
click at [124, 150] on span "HANG UP" at bounding box center [121, 150] width 28 height 6
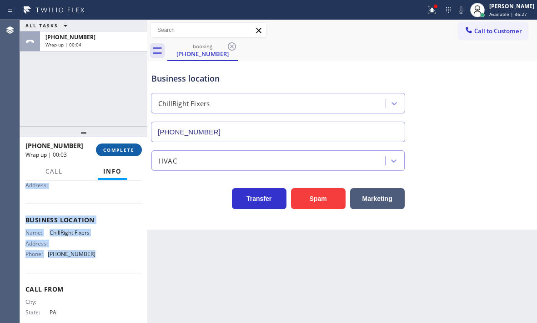
click at [126, 149] on span "COMPLETE" at bounding box center [118, 150] width 31 height 6
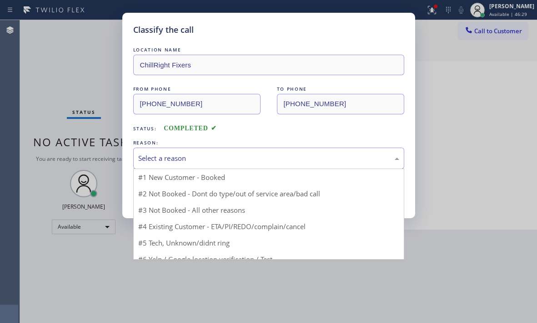
click at [196, 159] on div "Select a reason" at bounding box center [268, 158] width 261 height 10
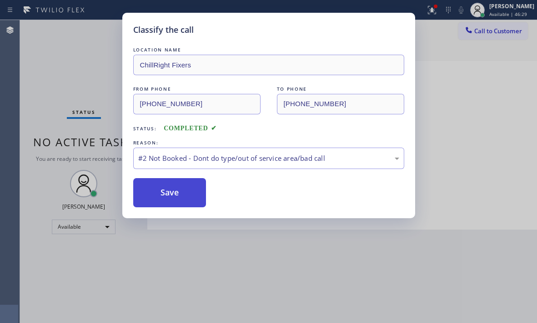
click at [152, 192] on button "Save" at bounding box center [169, 192] width 73 height 29
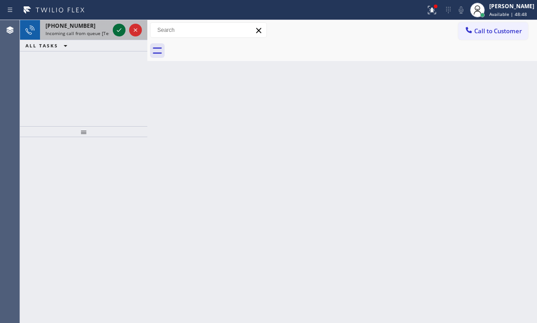
click at [115, 28] on icon at bounding box center [119, 30] width 11 height 11
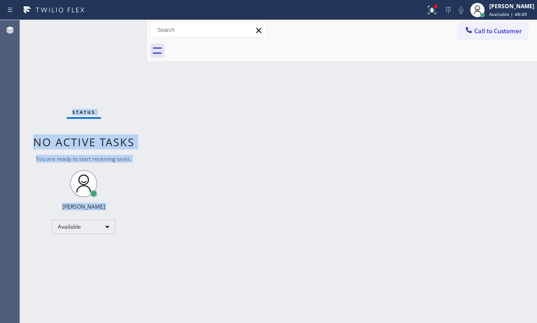
click at [116, 30] on div "Status No active tasks You are ready to start receiving tasks. [PERSON_NAME] Av…" at bounding box center [83, 171] width 127 height 303
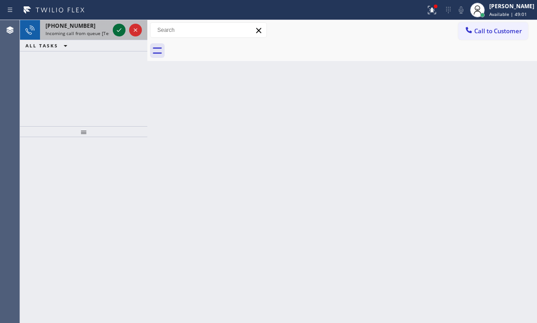
click at [120, 32] on icon at bounding box center [119, 30] width 11 height 11
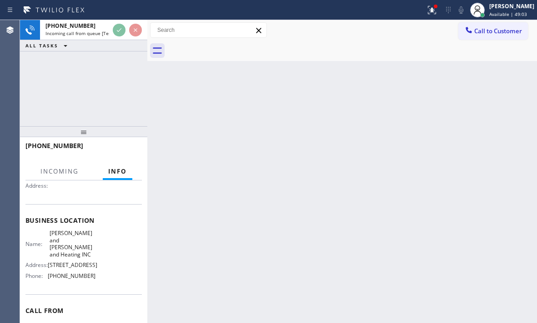
scroll to position [91, 0]
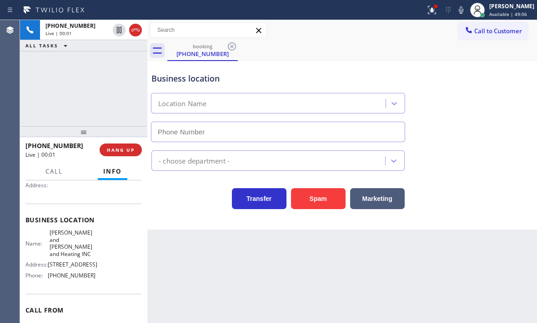
type input "[PHONE_NUMBER]"
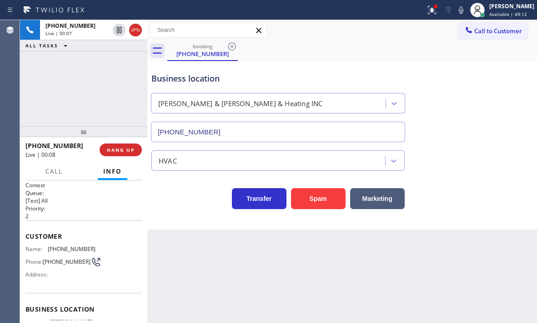
scroll to position [0, 0]
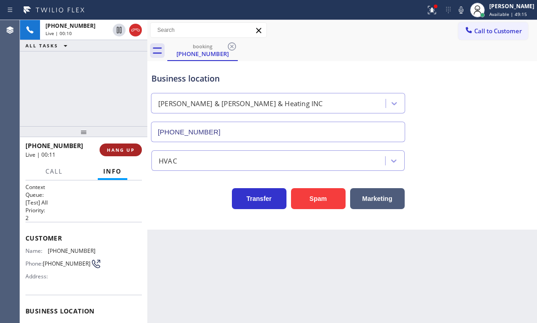
click at [123, 147] on span "HANG UP" at bounding box center [121, 150] width 28 height 6
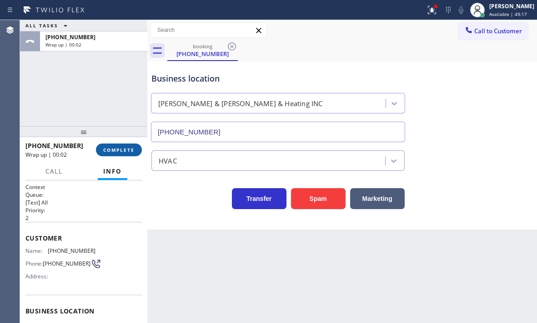
click at [125, 149] on span "COMPLETE" at bounding box center [118, 150] width 31 height 6
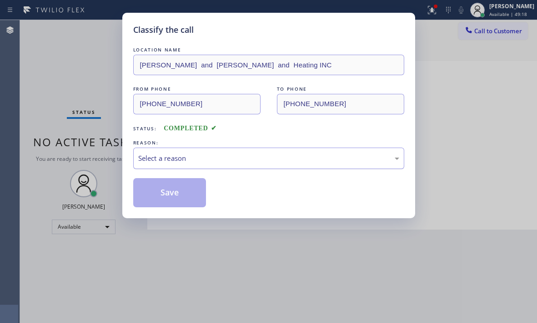
click at [205, 157] on div "Select a reason" at bounding box center [268, 158] width 261 height 10
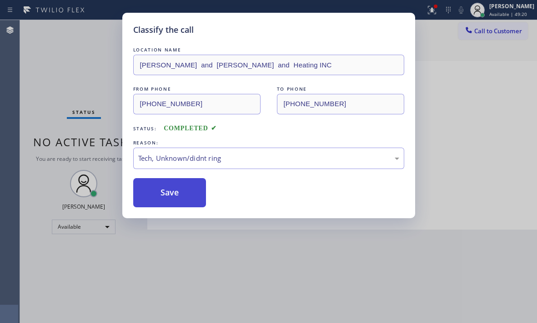
click at [161, 196] on button "Save" at bounding box center [169, 192] width 73 height 29
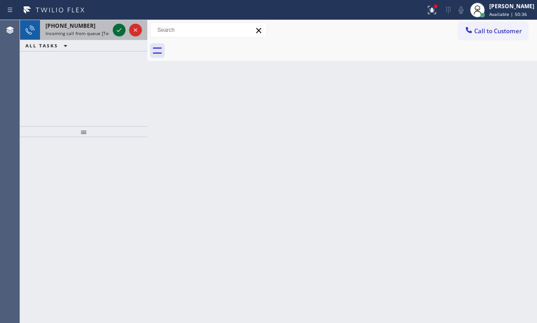
click at [117, 31] on icon at bounding box center [119, 30] width 11 height 11
click at [118, 28] on icon at bounding box center [119, 30] width 11 height 11
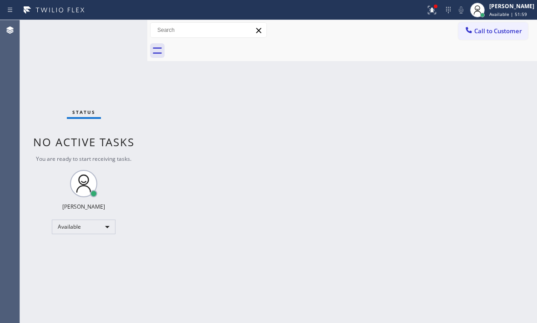
click at [122, 29] on div "Status No active tasks You are ready to start receiving tasks. [PERSON_NAME] Av…" at bounding box center [83, 171] width 127 height 303
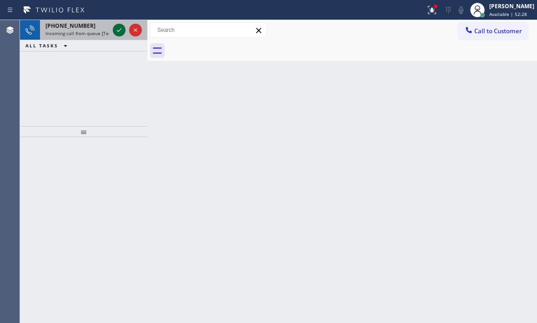
click at [117, 30] on icon at bounding box center [119, 30] width 11 height 11
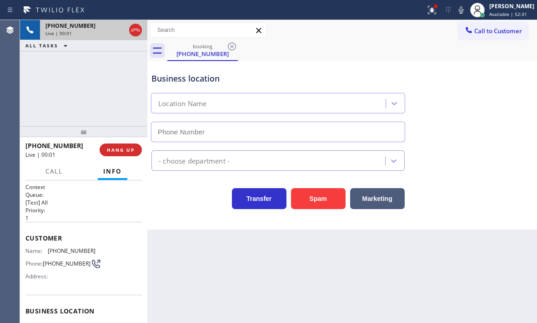
type input "[PHONE_NUMBER]"
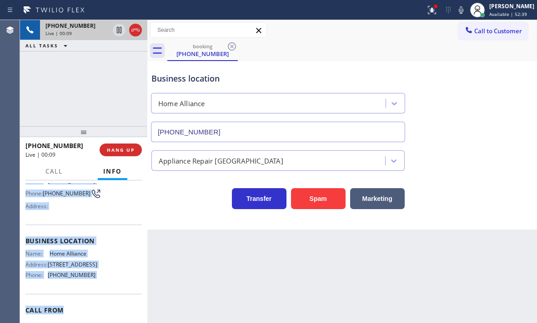
scroll to position [91, 0]
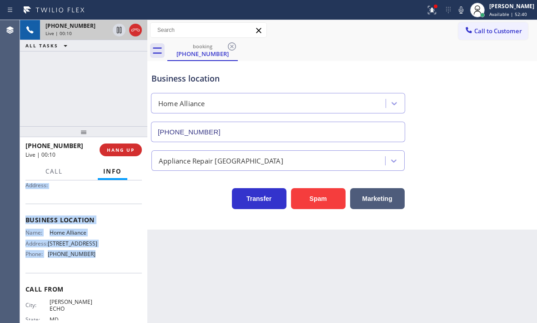
drag, startPoint x: 25, startPoint y: 235, endPoint x: 105, endPoint y: 276, distance: 89.6
click at [105, 276] on div "Context Queue: [Test] All Priority: 1 Customer Name: [PHONE_NUMBER] Phone: [PHO…" at bounding box center [83, 251] width 127 height 142
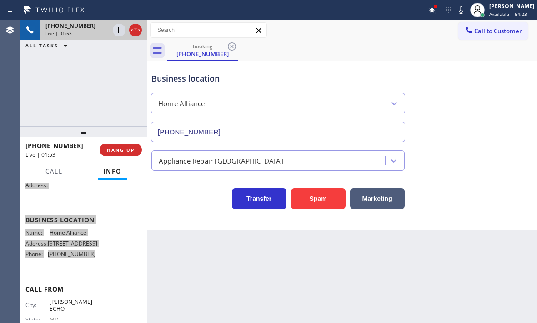
scroll to position [0, 0]
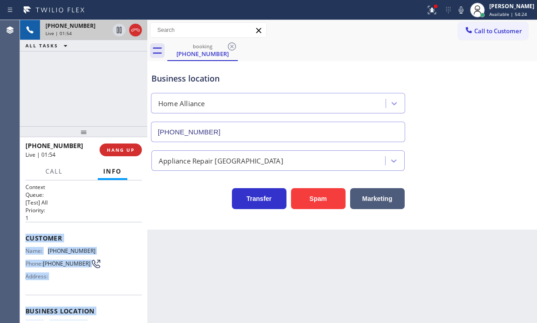
click at [24, 226] on div "Context Queue: [Test] All Priority: 1 Customer Name: [PHONE_NUMBER] Phone: [PHO…" at bounding box center [83, 251] width 127 height 142
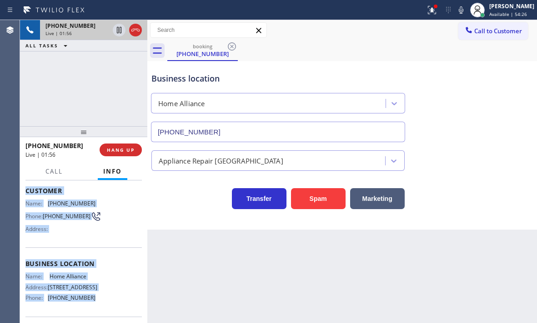
scroll to position [91, 0]
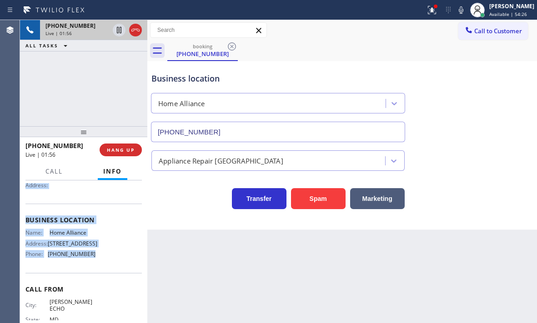
drag, startPoint x: 25, startPoint y: 236, endPoint x: 91, endPoint y: 278, distance: 78.5
click at [91, 278] on div "Context Queue: [Test] All Priority: 1 Customer Name: [PHONE_NUMBER] Phone: [PHO…" at bounding box center [83, 251] width 127 height 142
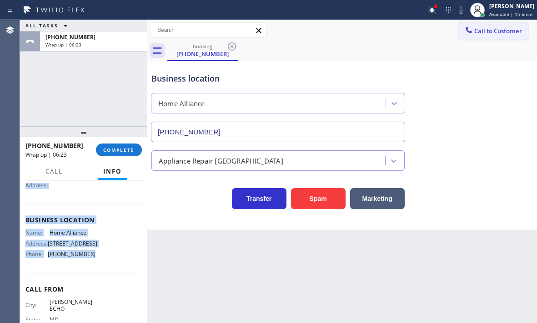
click at [487, 33] on span "Call to Customer" at bounding box center [499, 31] width 48 height 8
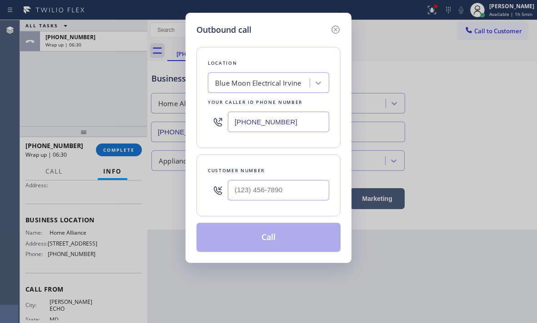
click at [300, 121] on input "[PHONE_NUMBER]" at bounding box center [278, 121] width 101 height 20
paste input "877) 777-0796"
click at [62, 113] on div "Outbound call Location Home Alliance Your caller id phone number [PHONE_NUMBER]…" at bounding box center [268, 161] width 537 height 323
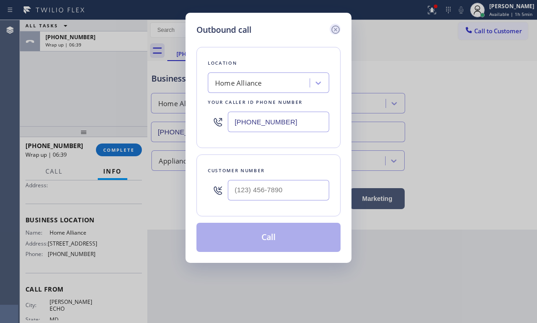
click at [337, 30] on icon at bounding box center [335, 29] width 11 height 11
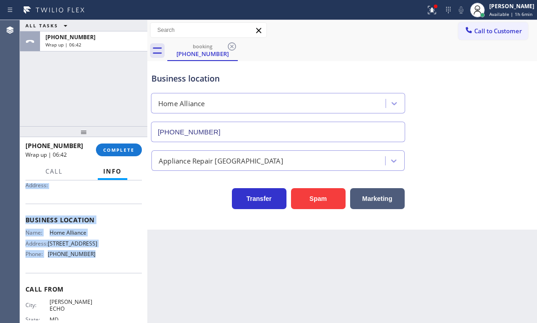
drag, startPoint x: 27, startPoint y: 235, endPoint x: 104, endPoint y: 280, distance: 89.1
click at [104, 280] on div "Context Queue: [Test] All Priority: 1 Customer Name: [PHONE_NUMBER] Phone: [PHO…" at bounding box center [83, 220] width 117 height 256
click at [492, 25] on button "Call to Customer" at bounding box center [494, 30] width 70 height 17
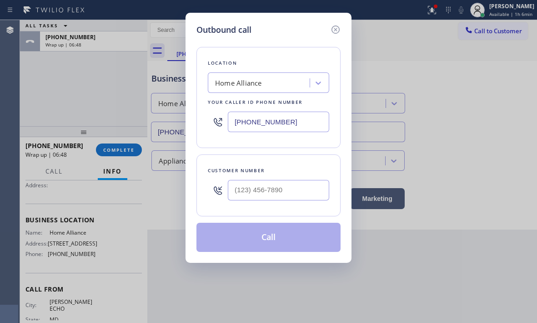
click at [283, 121] on input "[PHONE_NUMBER]" at bounding box center [278, 121] width 101 height 20
paste input "text"
type input "[PHONE_NUMBER]"
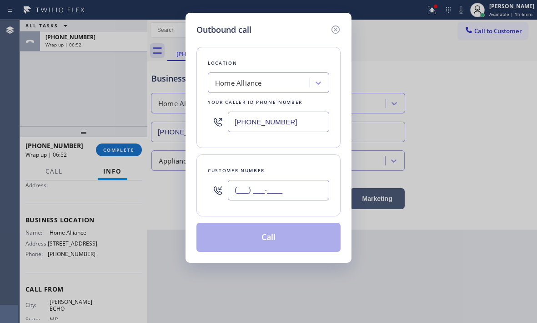
click at [279, 186] on input "(___) ___-____" at bounding box center [278, 190] width 101 height 20
paste input "301) 229-3281"
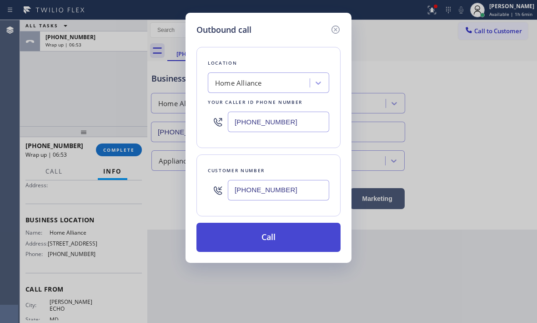
type input "[PHONE_NUMBER]"
click at [291, 238] on button "Call" at bounding box center [269, 237] width 144 height 29
click at [291, 237] on button "Call" at bounding box center [269, 237] width 144 height 29
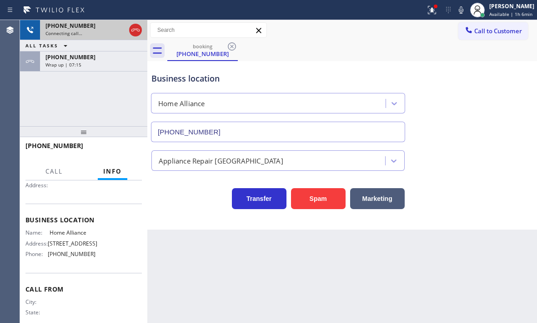
click at [91, 31] on div "Connecting call…" at bounding box center [86, 33] width 80 height 6
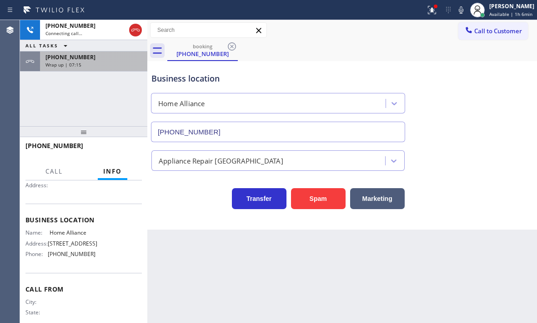
click at [94, 62] on div "Wrap up | 07:15" at bounding box center [94, 64] width 96 height 6
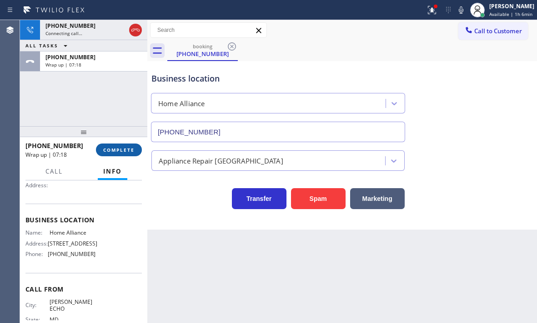
click at [122, 150] on span "COMPLETE" at bounding box center [118, 150] width 31 height 6
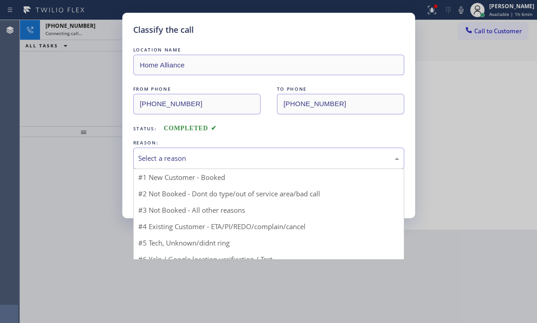
click at [222, 161] on div "Select a reason" at bounding box center [268, 158] width 261 height 10
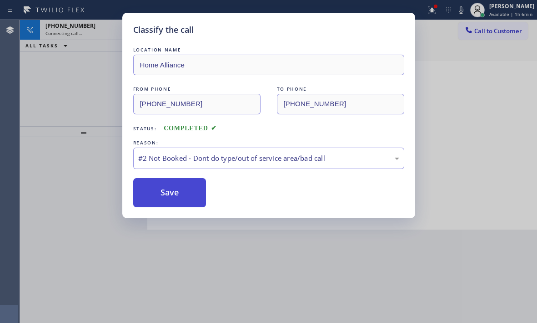
click at [153, 194] on button "Save" at bounding box center [169, 192] width 73 height 29
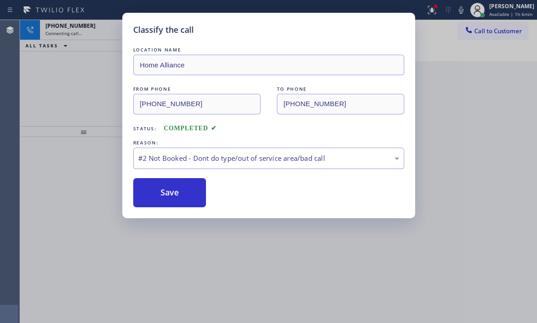
click at [91, 27] on div "Classify the call LOCATION NAME Local Trusted Electricians [GEOGRAPHIC_DATA] FR…" at bounding box center [278, 171] width 517 height 303
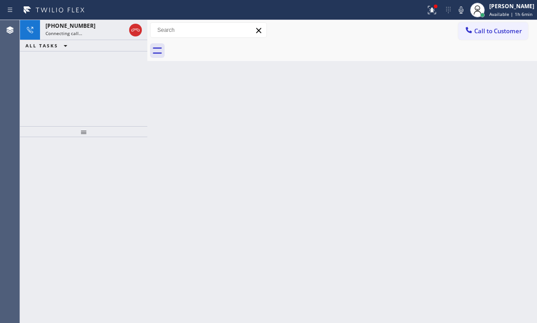
click at [91, 27] on div "[PHONE_NUMBER]" at bounding box center [86, 26] width 80 height 8
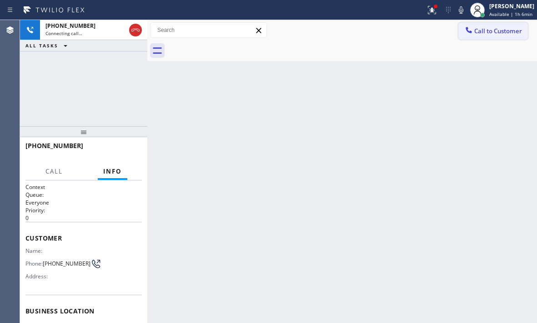
click at [492, 30] on span "Call to Customer" at bounding box center [499, 31] width 48 height 8
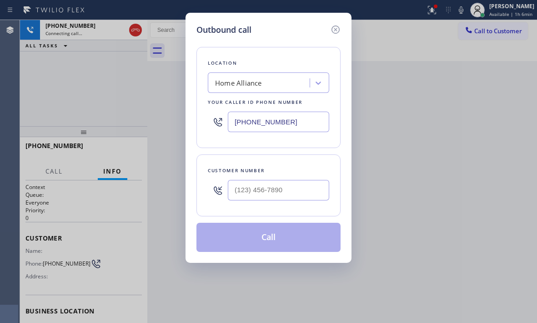
click at [136, 30] on div "Outbound call Location Home Alliance Your caller id phone number [PHONE_NUMBER]…" at bounding box center [268, 161] width 537 height 323
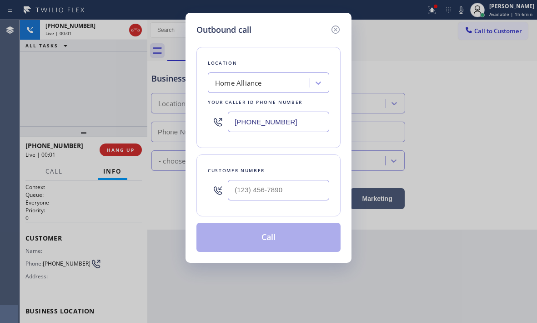
type input "[PHONE_NUMBER]"
click at [337, 30] on icon at bounding box center [336, 29] width 8 height 8
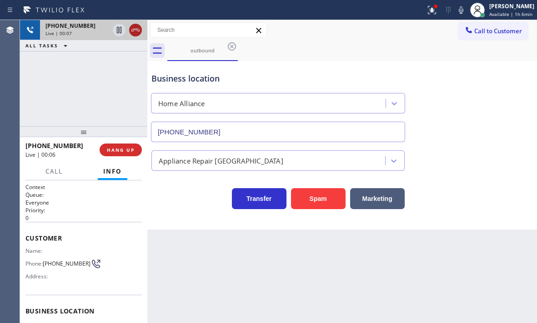
click at [139, 31] on icon at bounding box center [135, 30] width 11 height 11
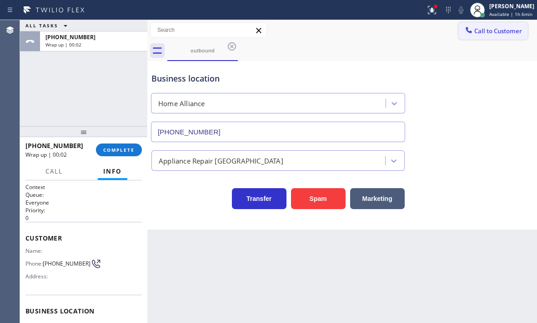
click at [484, 31] on span "Call to Customer" at bounding box center [499, 31] width 48 height 8
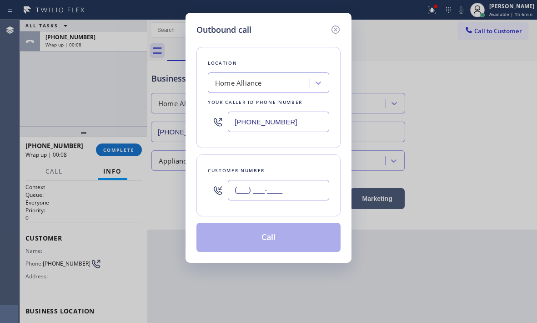
click at [268, 189] on input "(___) ___-____" at bounding box center [278, 190] width 101 height 20
paste input "571) 239-8644"
type input "[PHONE_NUMBER]"
click at [269, 236] on button "Call" at bounding box center [269, 237] width 144 height 29
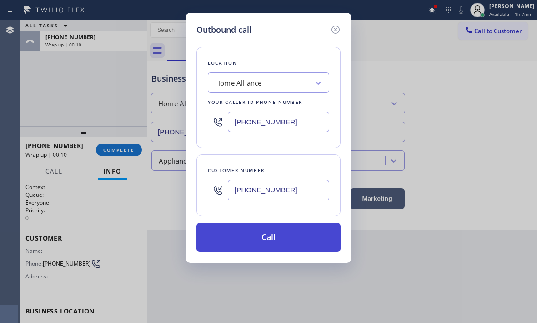
click at [269, 236] on button "Call" at bounding box center [269, 237] width 144 height 29
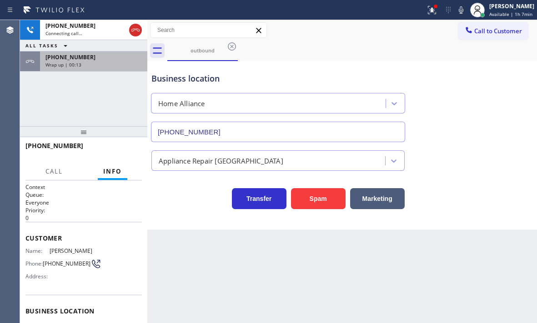
drag, startPoint x: 109, startPoint y: 57, endPoint x: 110, endPoint y: 62, distance: 5.0
click at [109, 57] on div "[PHONE_NUMBER]" at bounding box center [94, 57] width 96 height 8
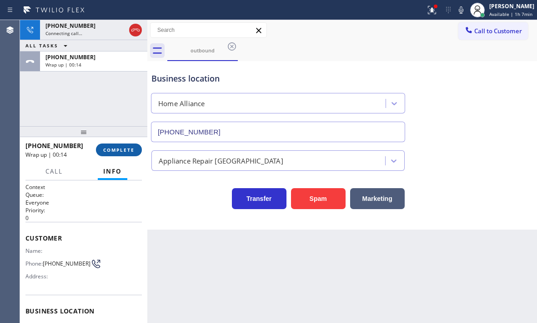
click at [125, 145] on button "COMPLETE" at bounding box center [119, 149] width 46 height 13
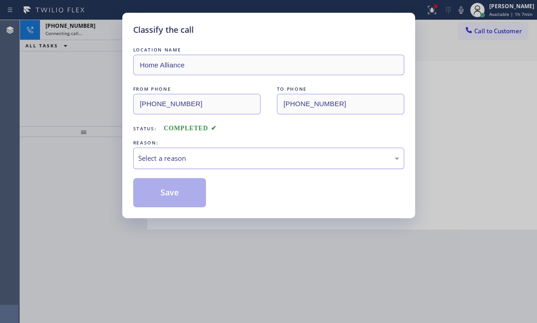
click at [258, 162] on div "Select a reason" at bounding box center [268, 158] width 261 height 10
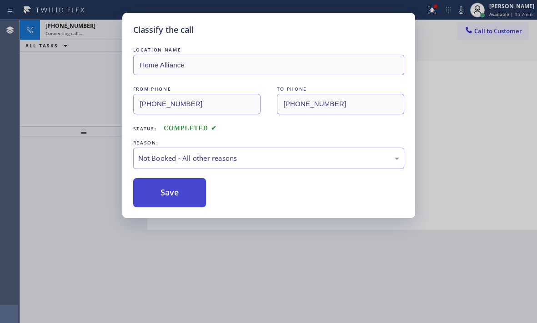
click at [163, 195] on button "Save" at bounding box center [169, 192] width 73 height 29
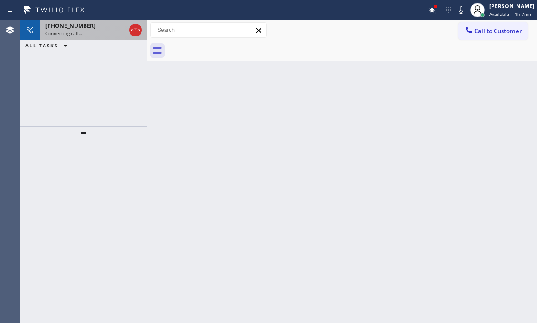
click at [95, 29] on div "[PHONE_NUMBER]" at bounding box center [86, 26] width 80 height 8
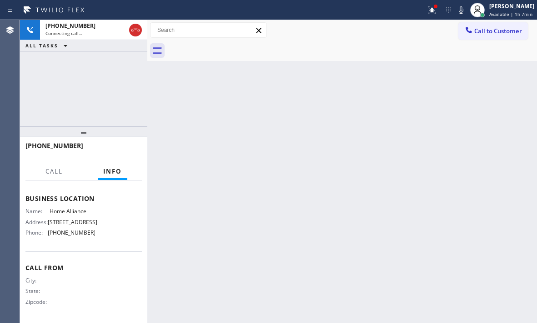
scroll to position [122, 0]
click at [427, 13] on icon at bounding box center [432, 10] width 11 height 11
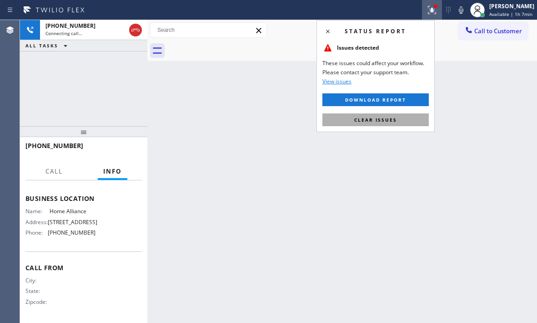
click at [380, 117] on span "Clear issues" at bounding box center [376, 120] width 43 height 6
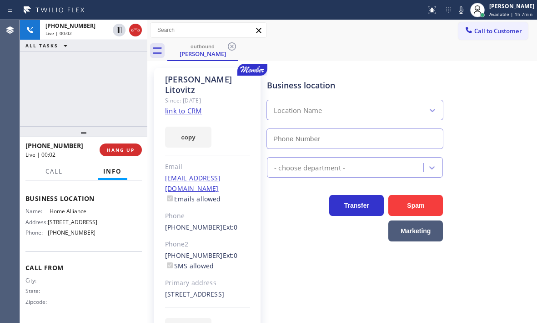
type input "[PHONE_NUMBER]"
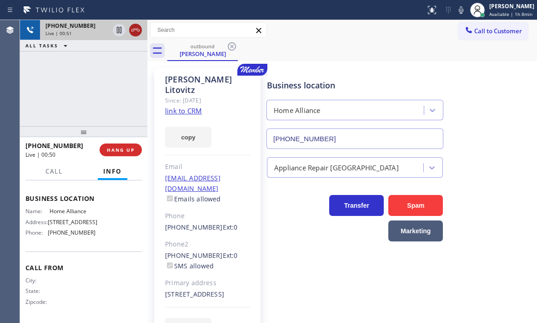
click at [134, 30] on icon at bounding box center [135, 30] width 11 height 11
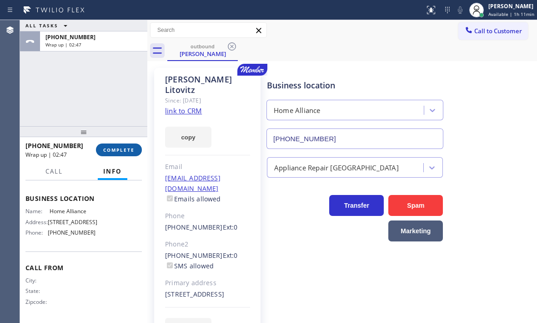
click at [122, 151] on span "COMPLETE" at bounding box center [118, 150] width 31 height 6
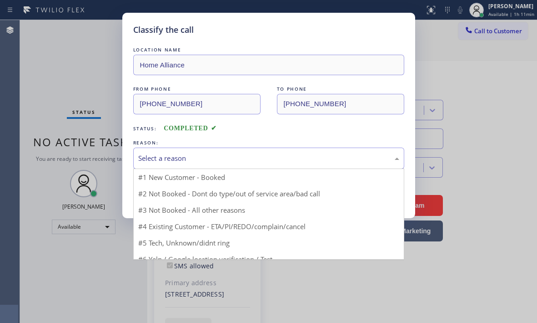
click at [243, 160] on div "Select a reason" at bounding box center [268, 158] width 261 height 10
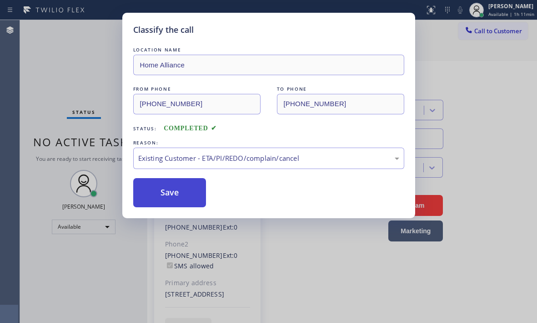
click at [182, 195] on button "Save" at bounding box center [169, 192] width 73 height 29
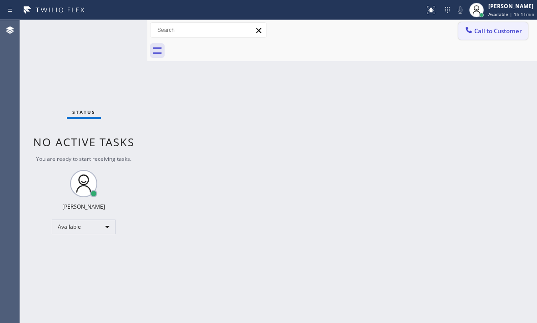
click at [487, 33] on span "Call to Customer" at bounding box center [499, 31] width 48 height 8
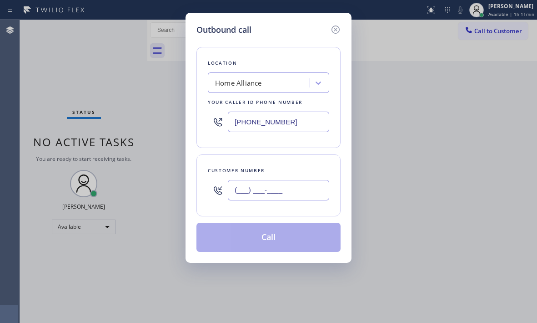
click at [299, 193] on input "(___) ___-____" at bounding box center [278, 190] width 101 height 20
paste input "301) 229-3281"
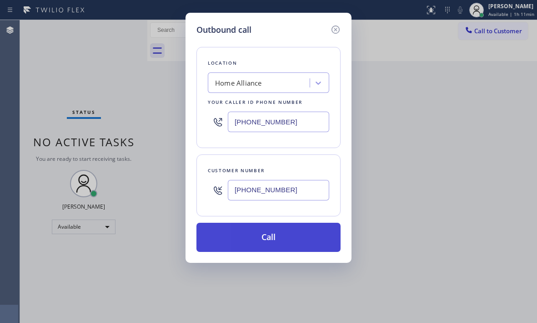
type input "[PHONE_NUMBER]"
click at [279, 239] on button "Call" at bounding box center [269, 237] width 144 height 29
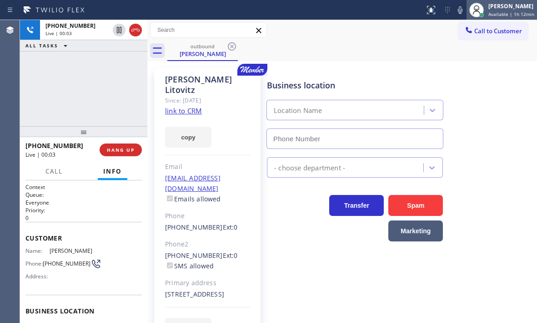
type input "[PHONE_NUMBER]"
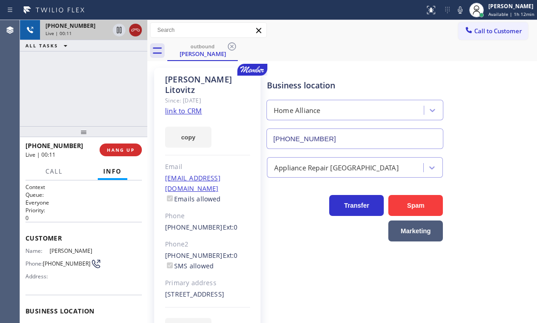
click at [133, 31] on icon at bounding box center [135, 30] width 11 height 11
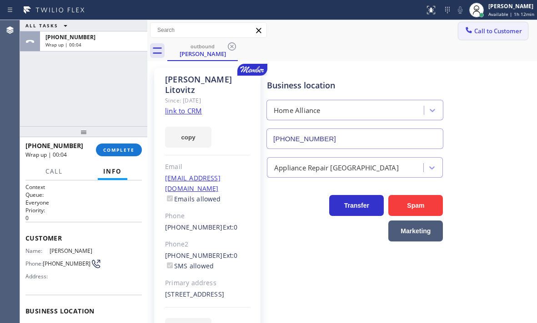
click at [499, 35] on button "Call to Customer" at bounding box center [494, 30] width 70 height 17
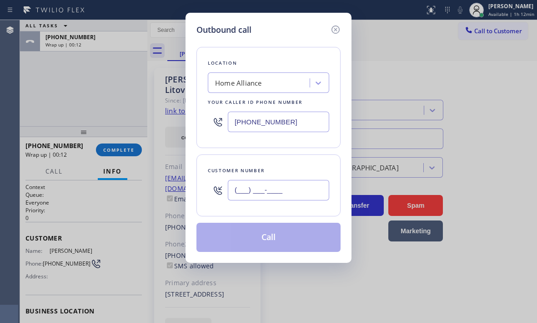
click at [290, 192] on input "(___) ___-____" at bounding box center [278, 190] width 101 height 20
paste input "571) 239-8644"
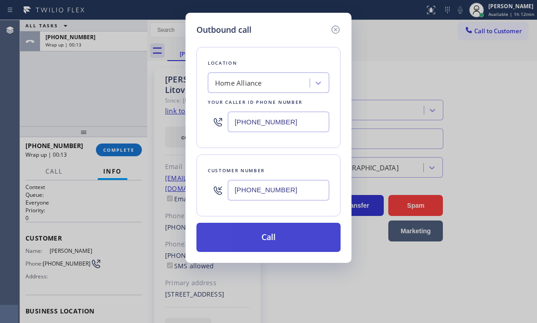
type input "[PHONE_NUMBER]"
click at [282, 237] on button "Call" at bounding box center [269, 237] width 144 height 29
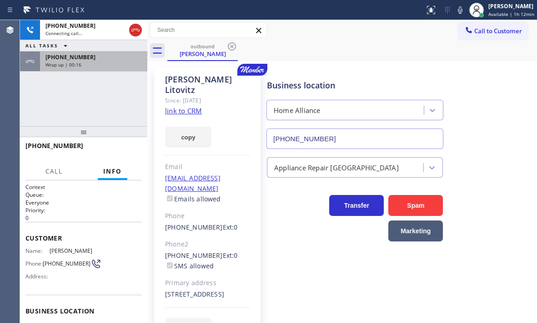
click at [113, 65] on div "Wrap up | 00:16" at bounding box center [94, 64] width 96 height 6
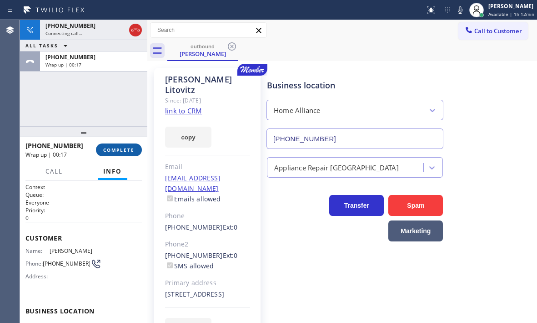
click at [121, 152] on span "COMPLETE" at bounding box center [118, 150] width 31 height 6
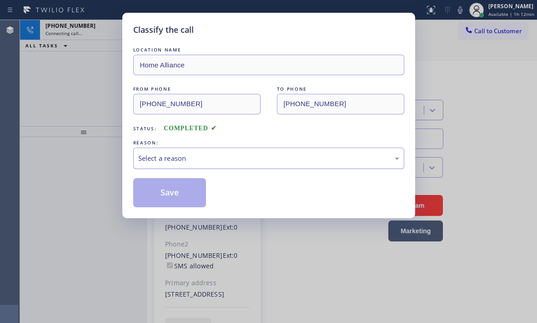
click at [218, 156] on div "Select a reason" at bounding box center [268, 158] width 261 height 10
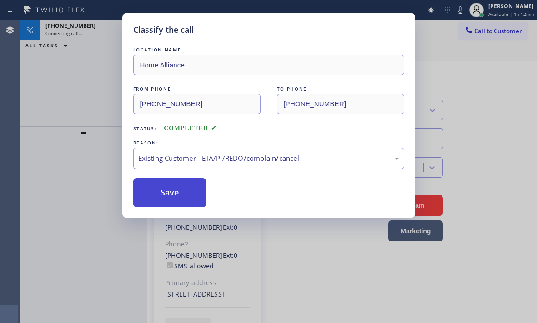
click at [157, 193] on button "Save" at bounding box center [169, 192] width 73 height 29
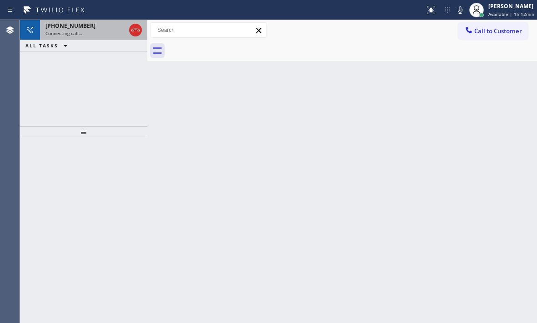
click at [103, 34] on div "Connecting call…" at bounding box center [86, 33] width 80 height 6
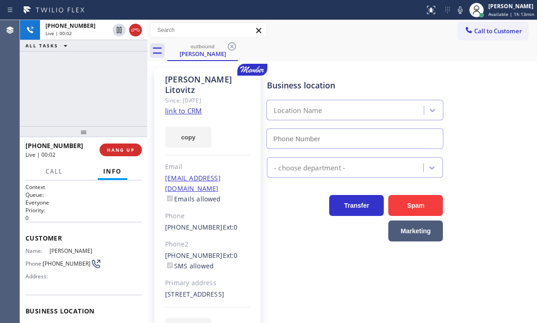
type input "[PHONE_NUMBER]"
click at [119, 152] on span "HANG UP" at bounding box center [121, 150] width 28 height 6
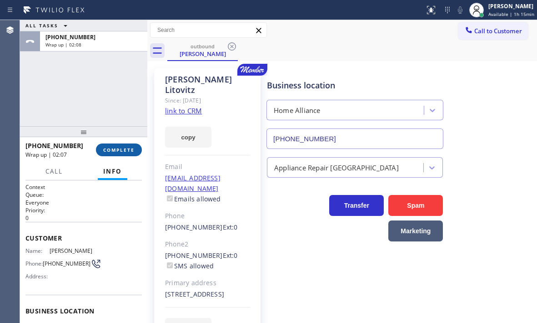
click at [117, 151] on span "COMPLETE" at bounding box center [118, 150] width 31 height 6
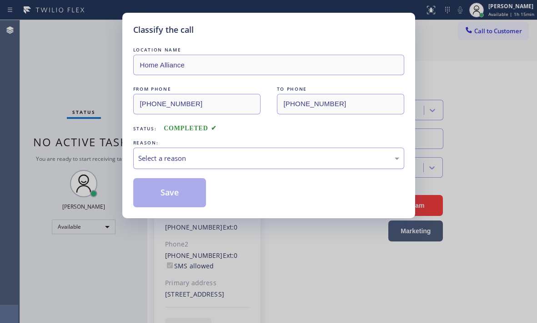
click at [210, 156] on div "Select a reason" at bounding box center [268, 158] width 261 height 10
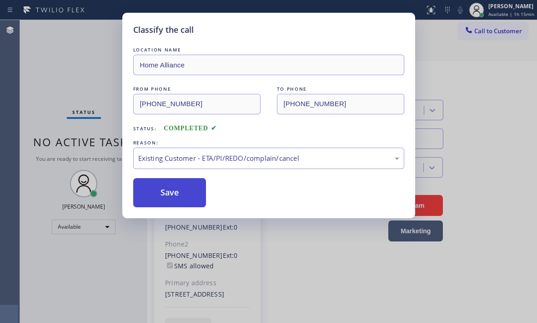
click at [169, 197] on button "Save" at bounding box center [169, 192] width 73 height 29
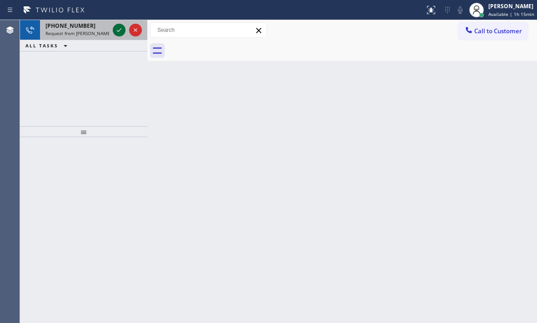
click at [119, 29] on icon at bounding box center [119, 30] width 11 height 11
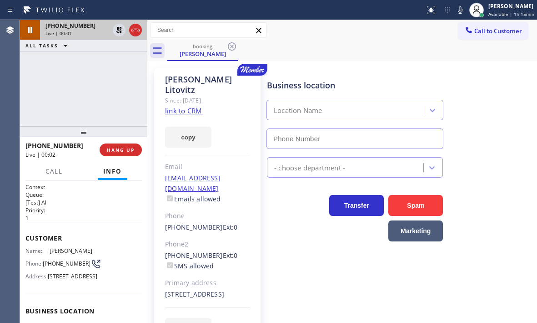
type input "[PHONE_NUMBER]"
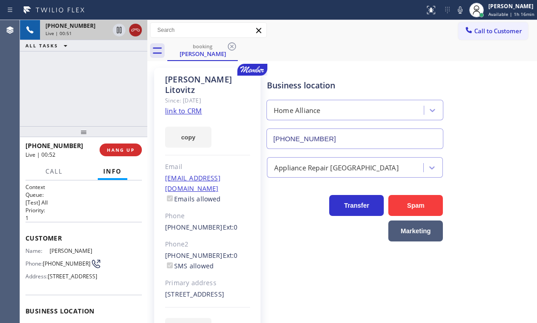
click at [138, 32] on icon at bounding box center [135, 30] width 11 height 11
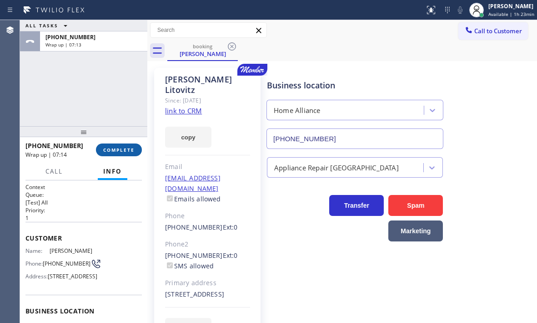
click at [114, 152] on span "COMPLETE" at bounding box center [118, 150] width 31 height 6
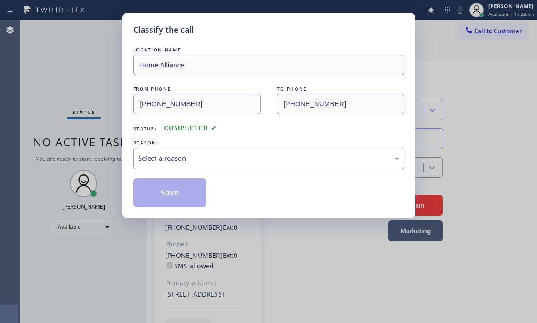
click at [243, 162] on div "Select a reason" at bounding box center [268, 158] width 261 height 10
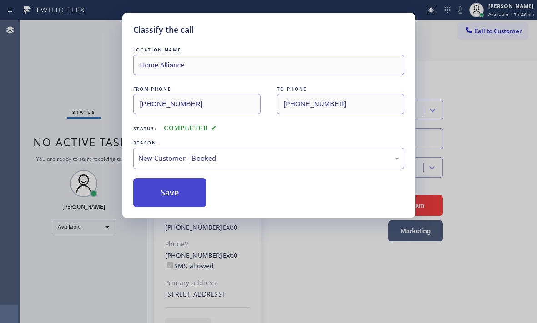
click at [167, 184] on button "Save" at bounding box center [169, 192] width 73 height 29
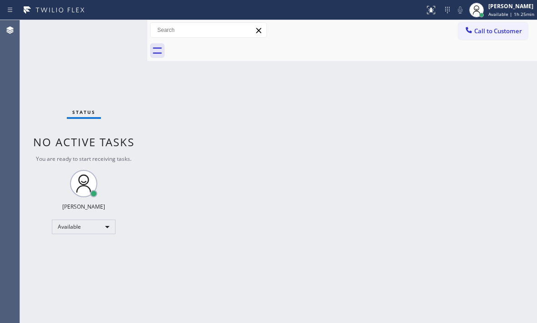
click at [242, 143] on div "Back to Dashboard Change Sender ID Customers Technicians Select a contact Outbo…" at bounding box center [342, 171] width 390 height 303
click at [96, 227] on div "Available" at bounding box center [84, 226] width 64 height 15
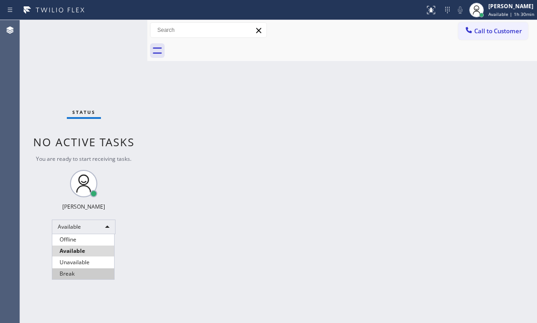
click at [72, 273] on li "Break" at bounding box center [83, 273] width 62 height 11
